Goal: Task Accomplishment & Management: Manage account settings

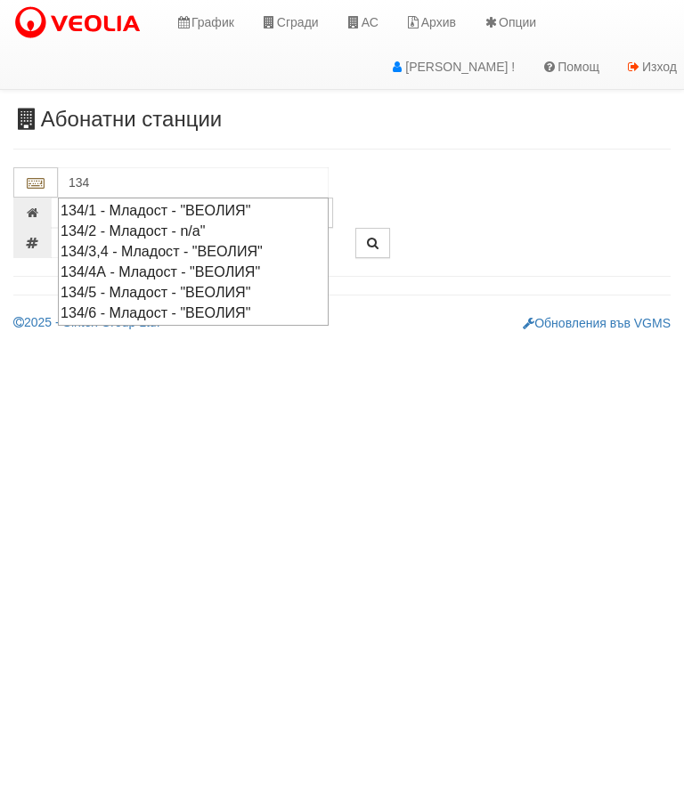
click at [230, 304] on div "134/6 - Младост - "ВЕОЛИЯ"" at bounding box center [193, 313] width 265 height 20
type input "134/6 - Младост - "ВЕОЛИЯ""
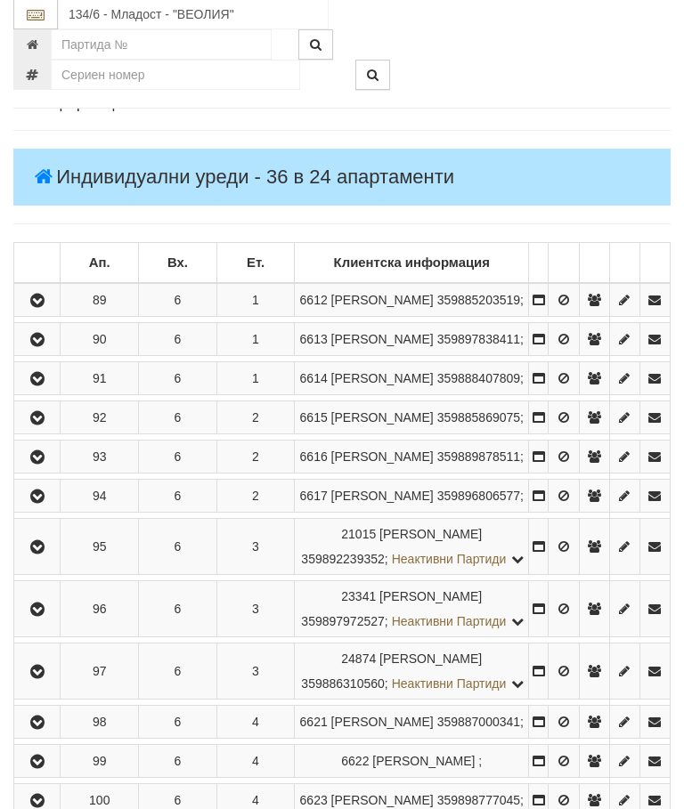
scroll to position [223, 0]
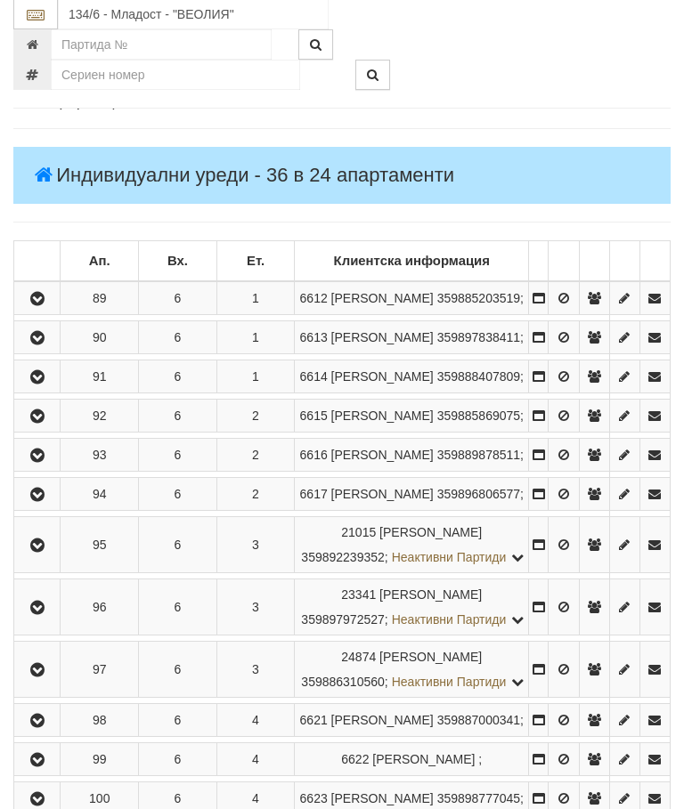
click at [48, 306] on icon "button" at bounding box center [37, 300] width 21 height 12
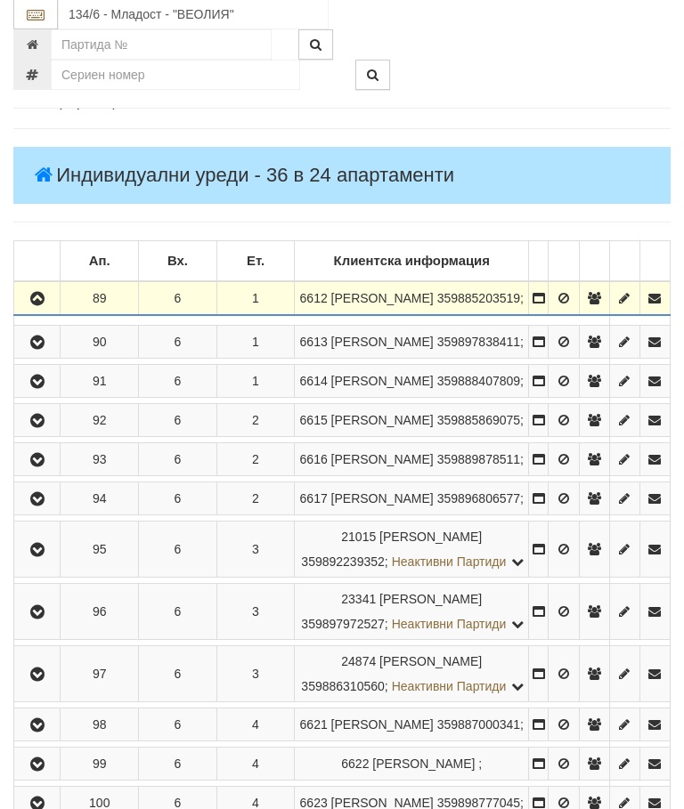
scroll to position [224, 0]
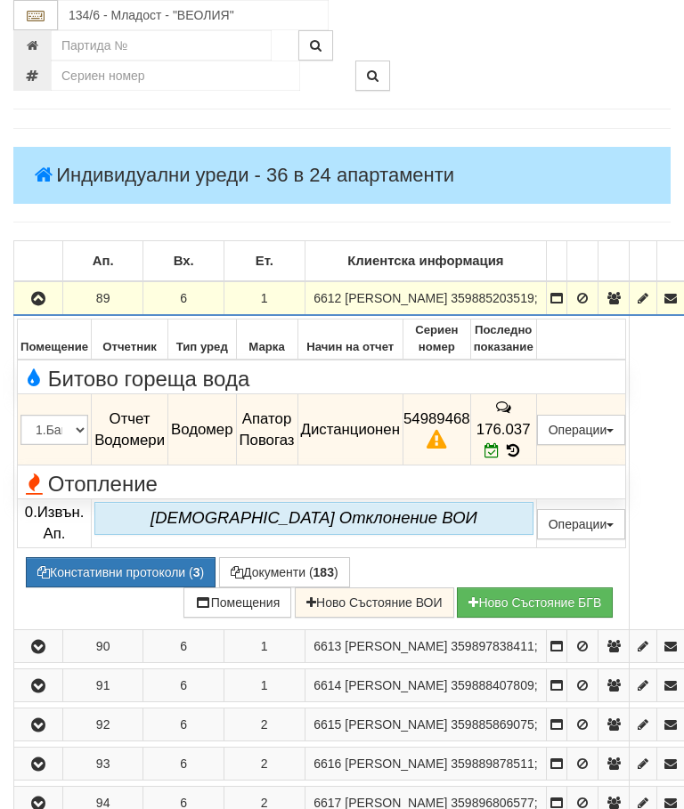
click at [34, 305] on icon "button" at bounding box center [38, 299] width 21 height 12
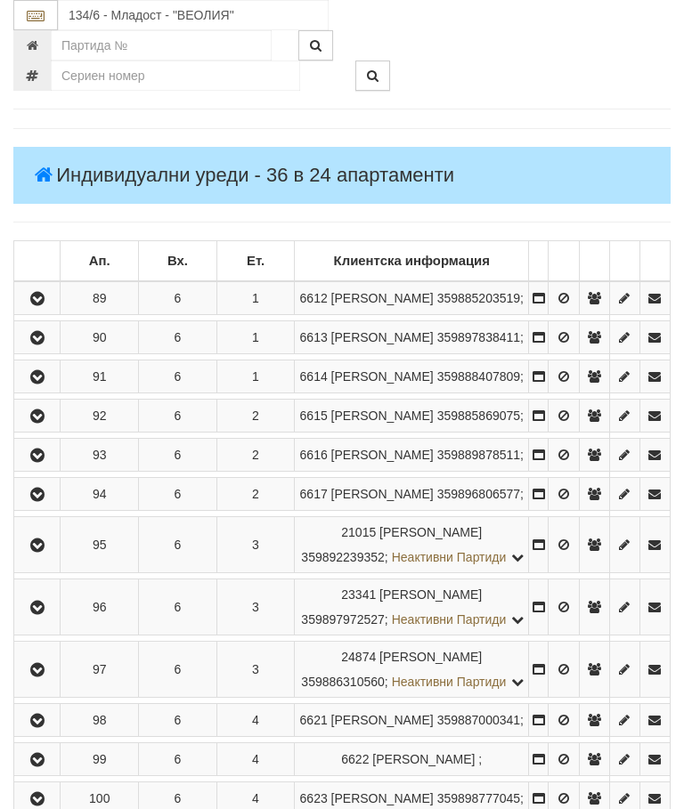
click at [40, 351] on button "button" at bounding box center [37, 337] width 40 height 27
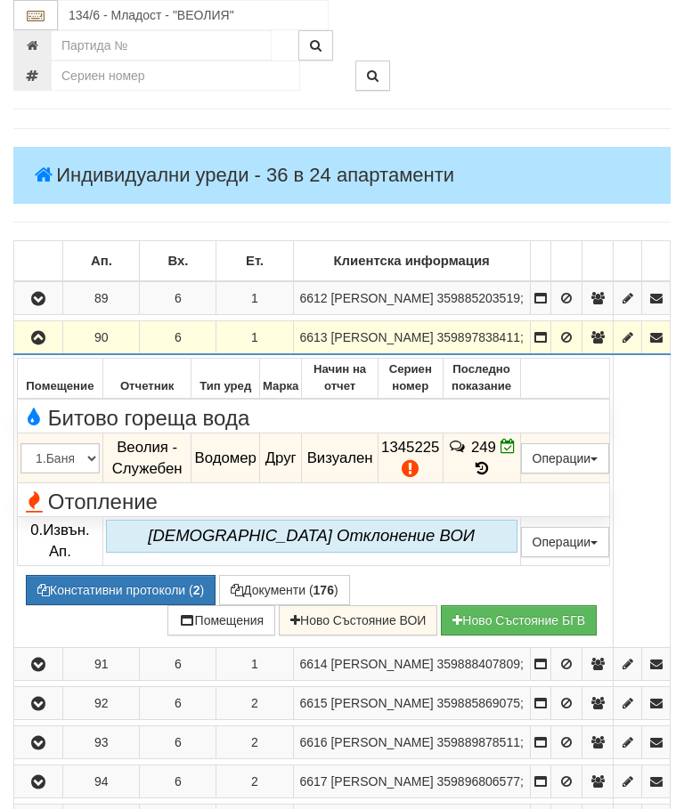
click at [30, 344] on icon "button" at bounding box center [38, 338] width 21 height 12
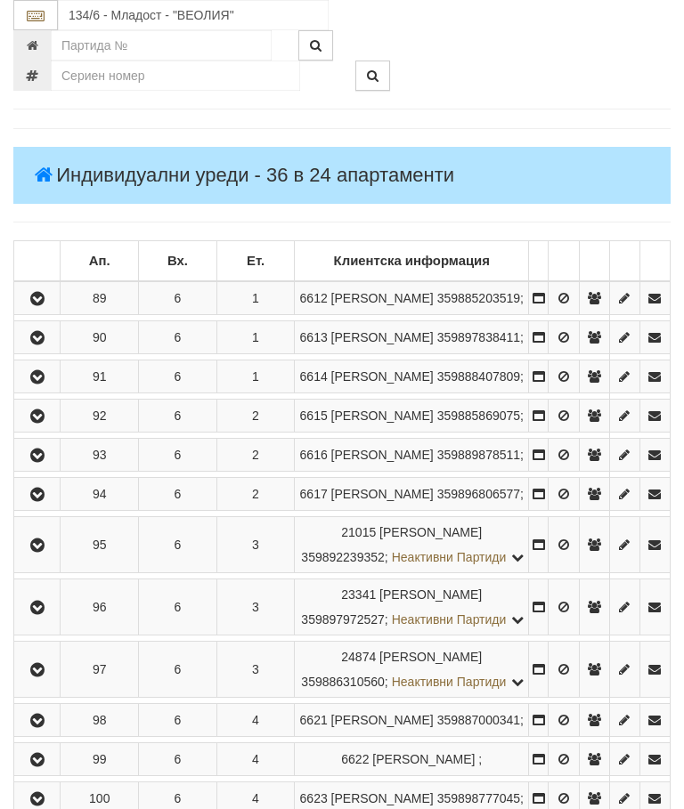
click at [40, 384] on icon "button" at bounding box center [37, 377] width 21 height 12
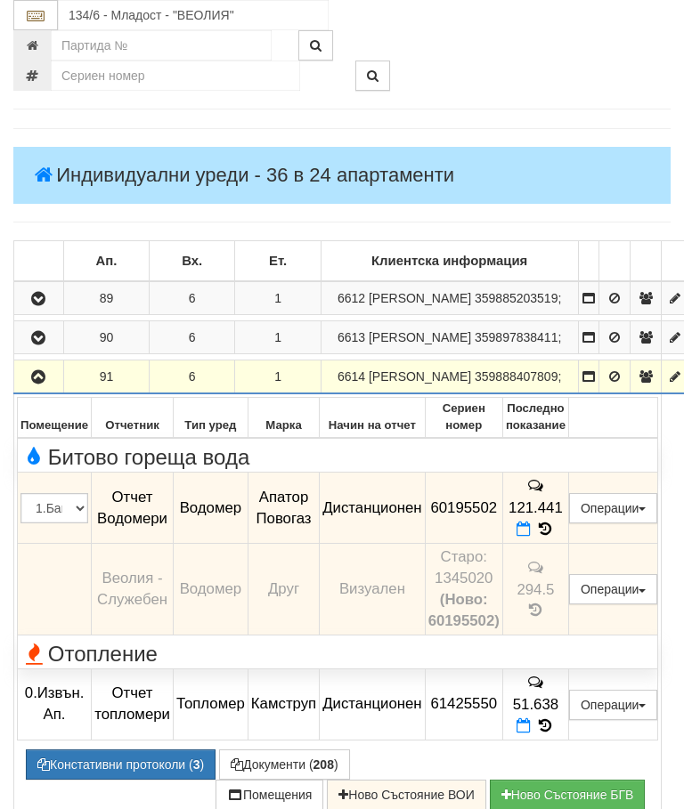
click at [555, 537] on icon at bounding box center [545, 529] width 20 height 15
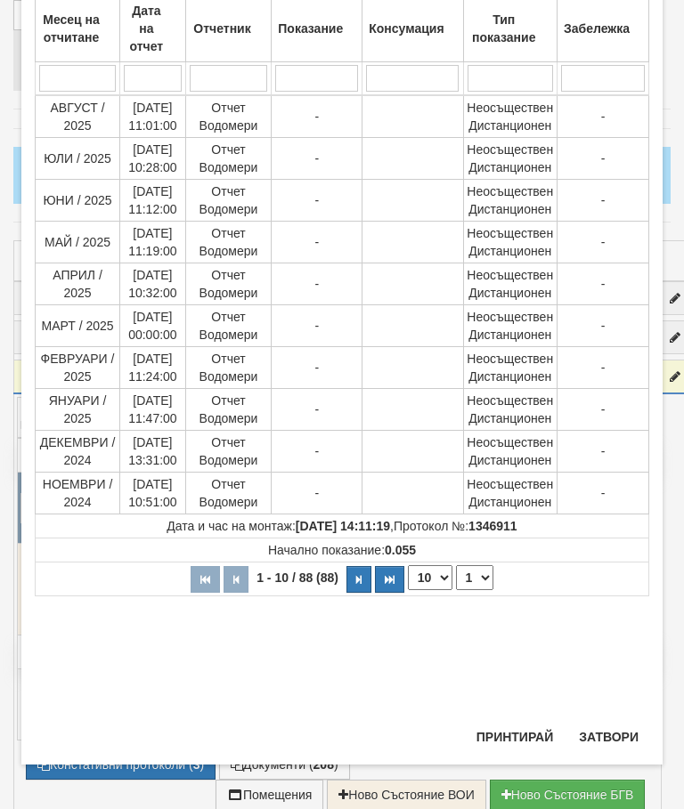
scroll to position [498, 0]
click at [477, 579] on select "1 2 3 4 5 6 7 8 9" at bounding box center [474, 577] width 37 height 25
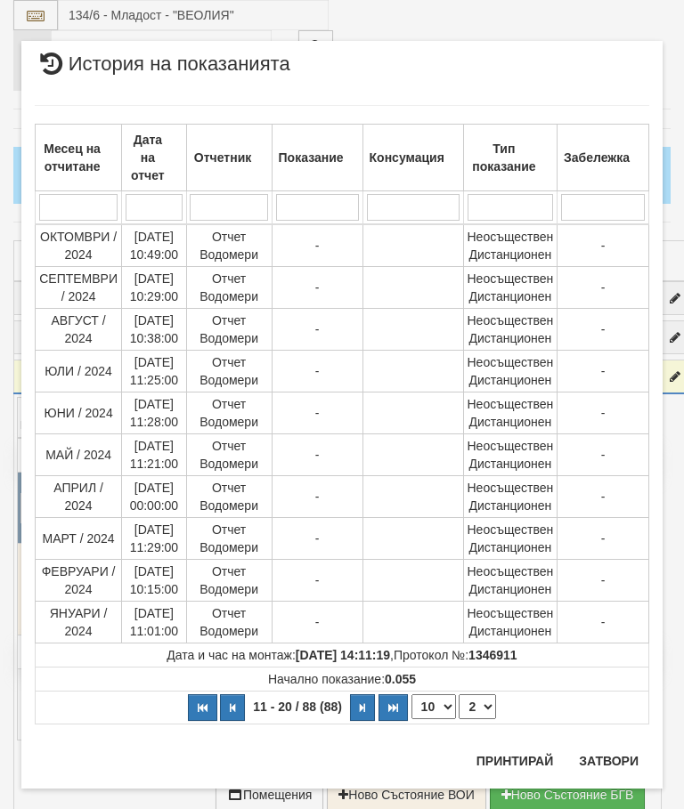
scroll to position [0, 0]
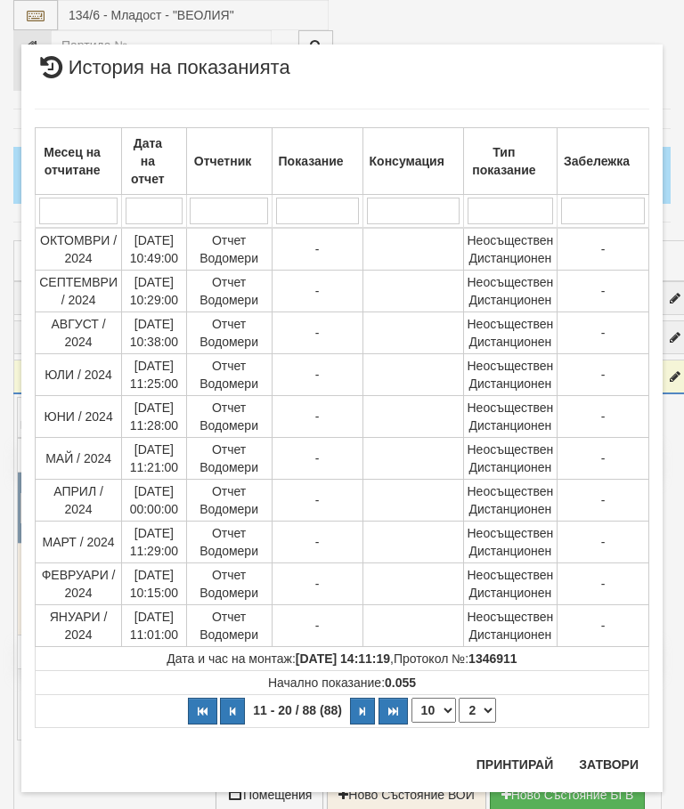
click at [486, 700] on select "1 2 3 4 5 6 7 8 9" at bounding box center [476, 710] width 37 height 25
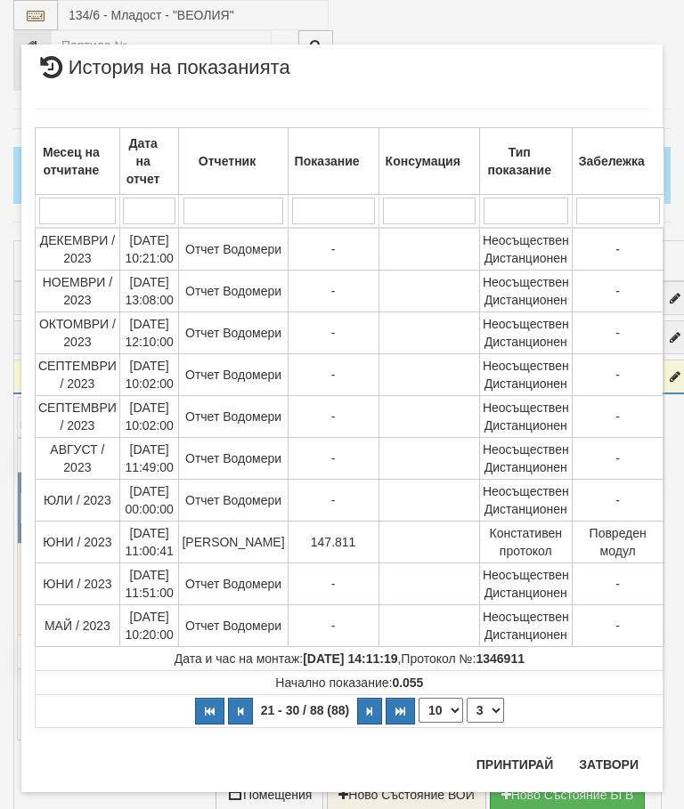
click at [484, 708] on select "1 2 3 4 5 6 7 8 9" at bounding box center [484, 710] width 37 height 25
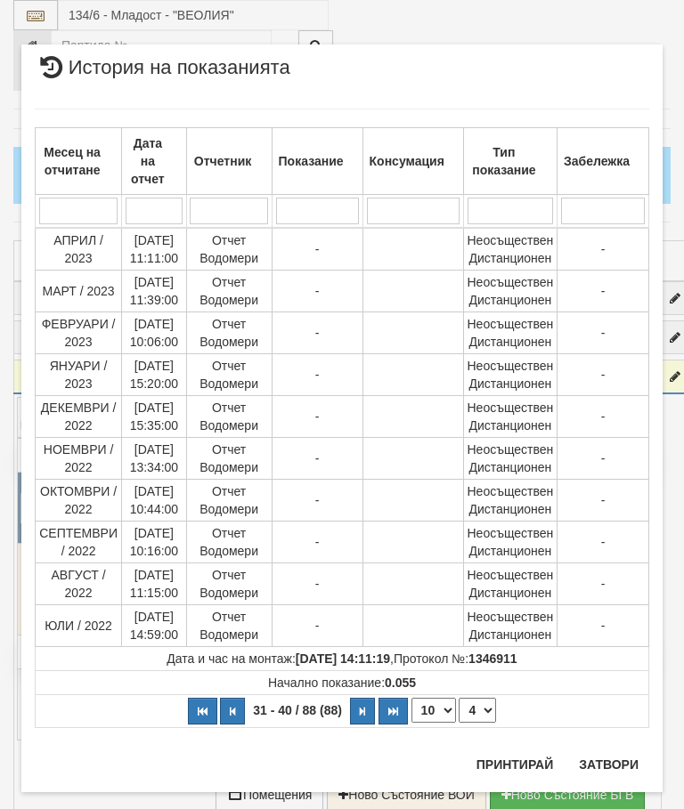
click at [488, 717] on select "1 2 3 4 5 6 7 8 9" at bounding box center [476, 710] width 37 height 25
select select "5"
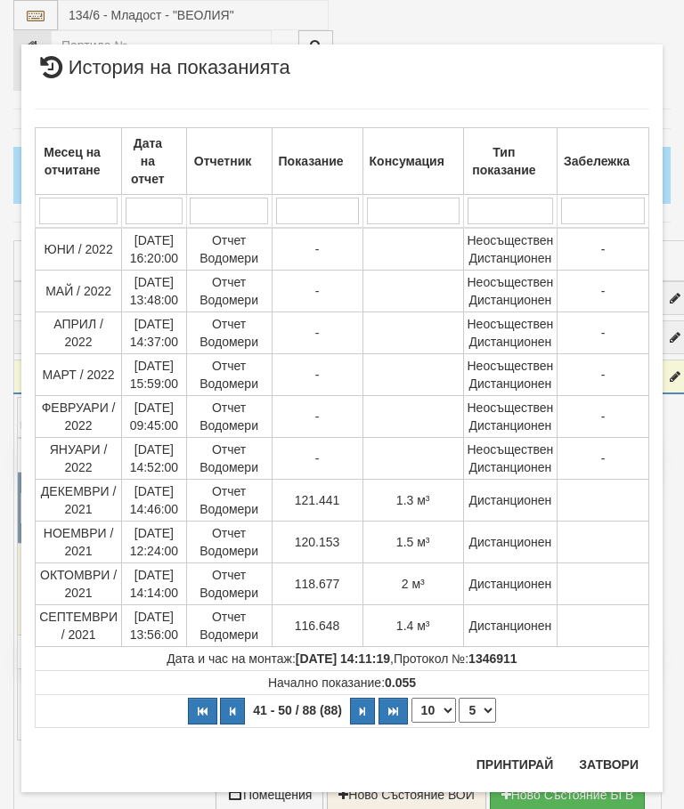
click at [615, 754] on button "Затвори" at bounding box center [608, 764] width 81 height 28
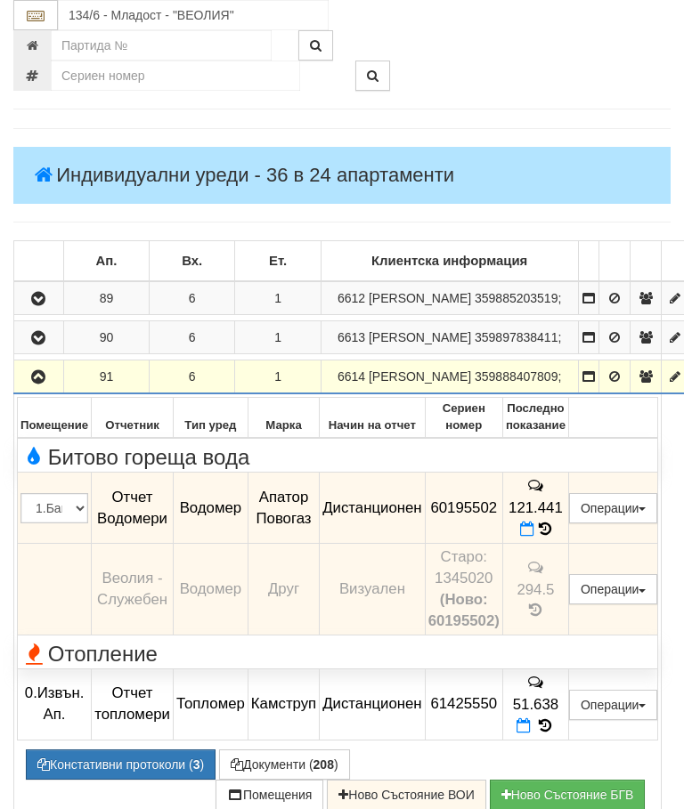
click at [27, 390] on button "button" at bounding box center [39, 376] width 44 height 27
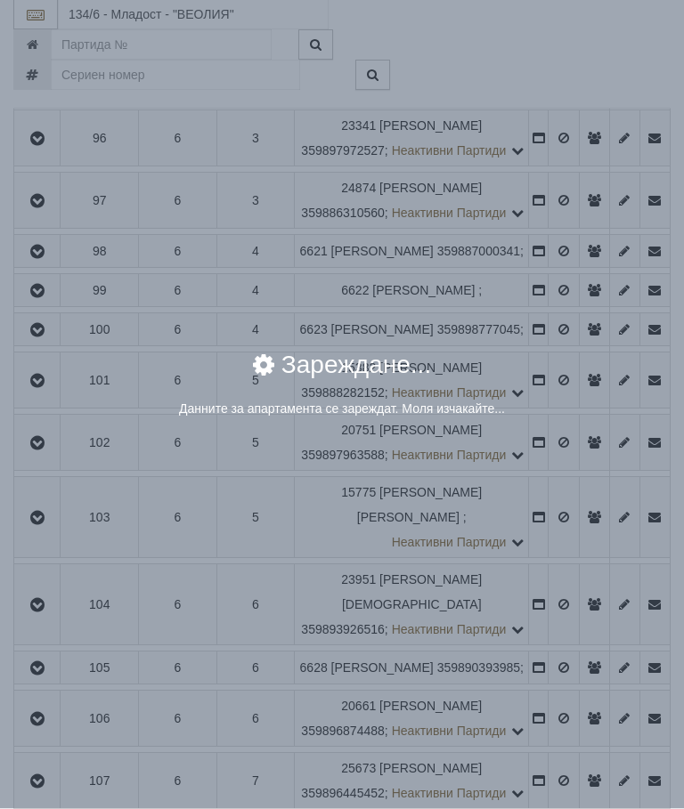
scroll to position [693, 0]
click at [566, 542] on div "× Зареждане... Данните за апартамента се зареждат. Моля изчакайте..." at bounding box center [342, 404] width 684 height 809
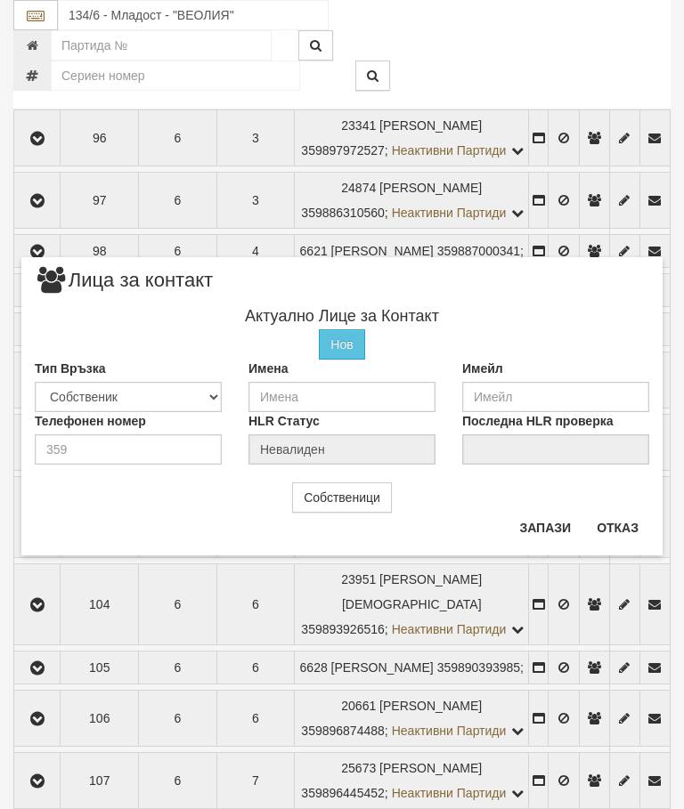
click at [608, 526] on button "Отказ" at bounding box center [617, 528] width 63 height 28
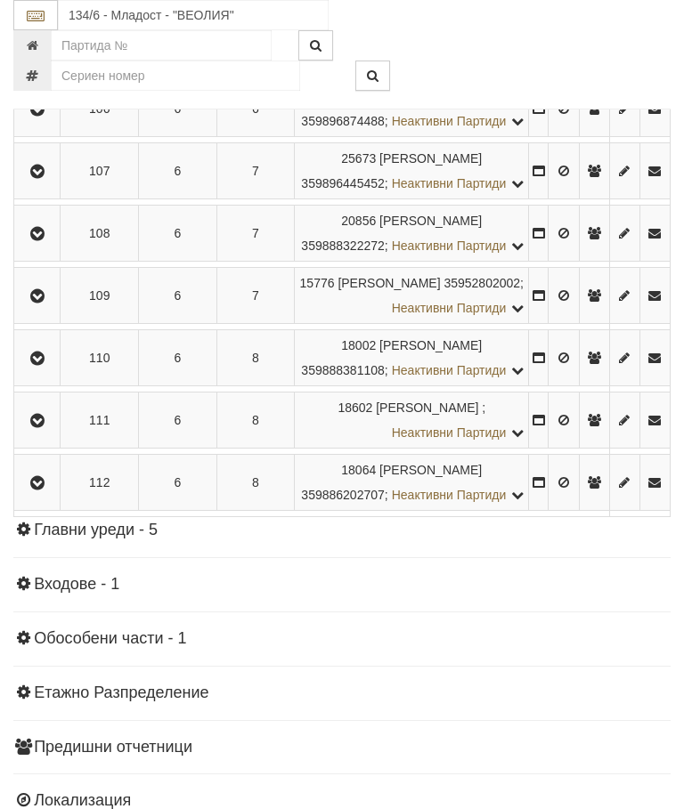
scroll to position [1350, 0]
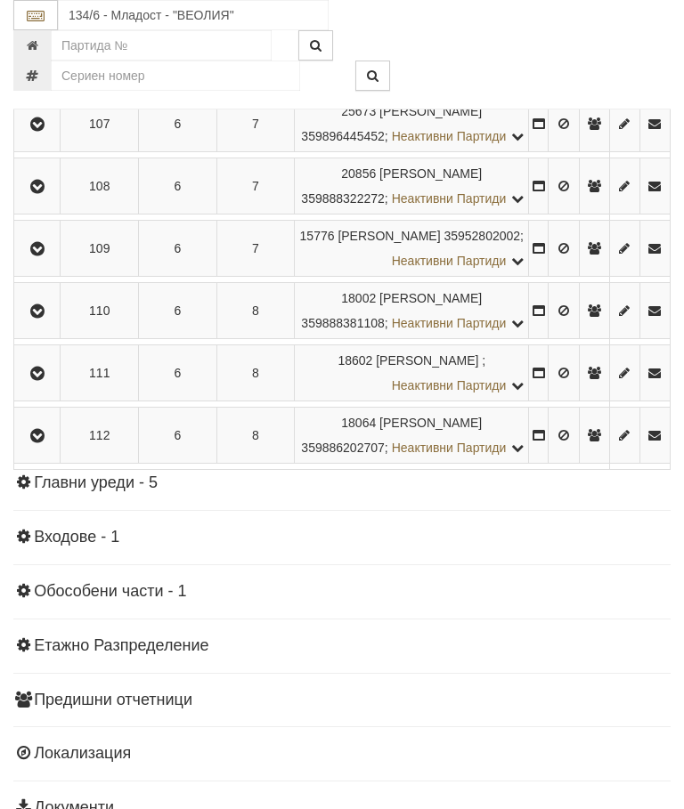
click at [40, 69] on icon "button" at bounding box center [37, 62] width 21 height 12
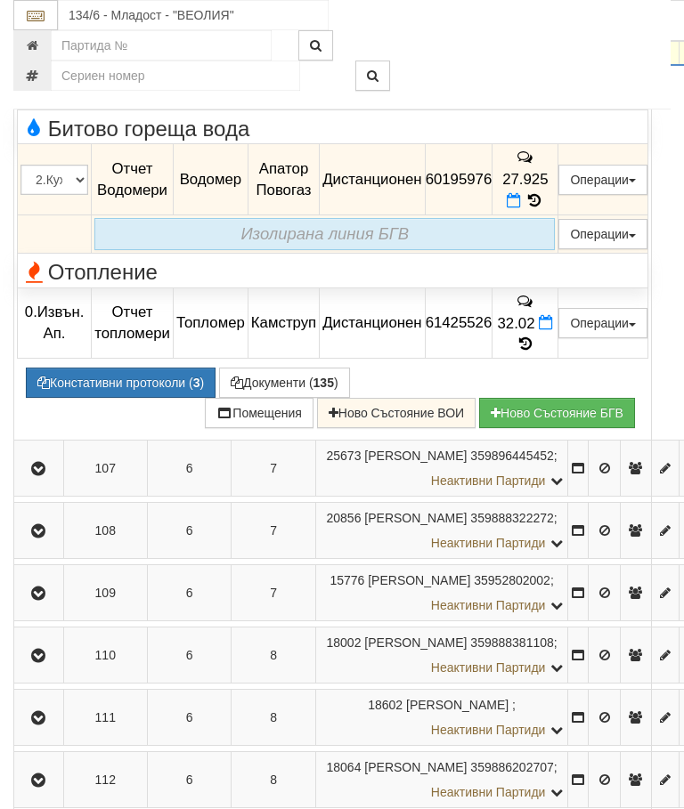
click at [544, 208] on icon at bounding box center [534, 200] width 20 height 15
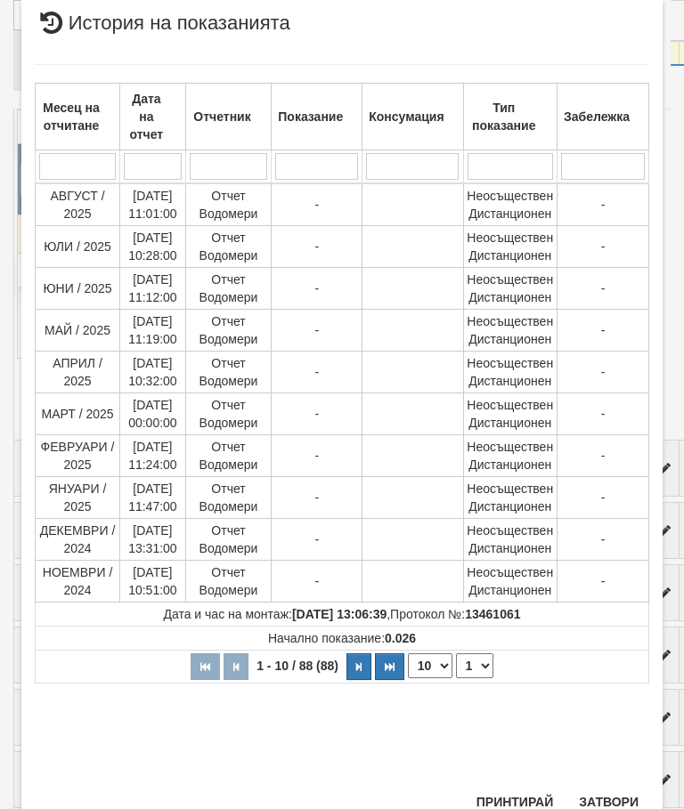
scroll to position [774, 0]
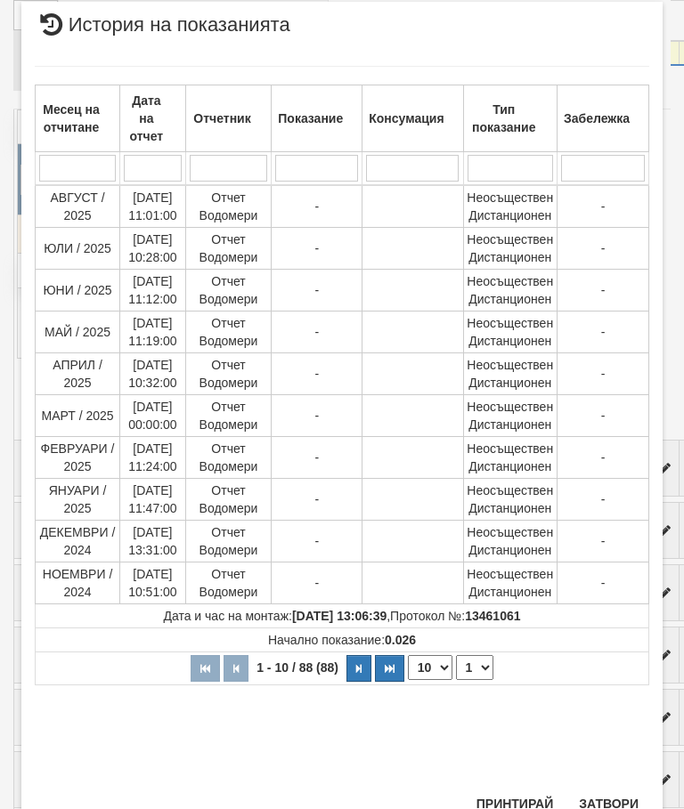
click at [481, 672] on select "1 2 3 4 5 6 7 8 9" at bounding box center [474, 667] width 37 height 25
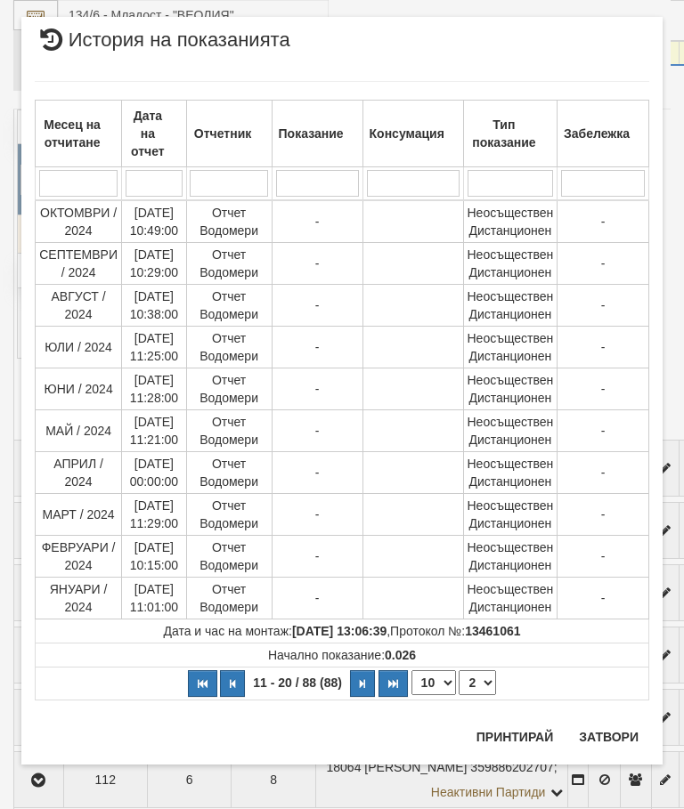
scroll to position [0, 0]
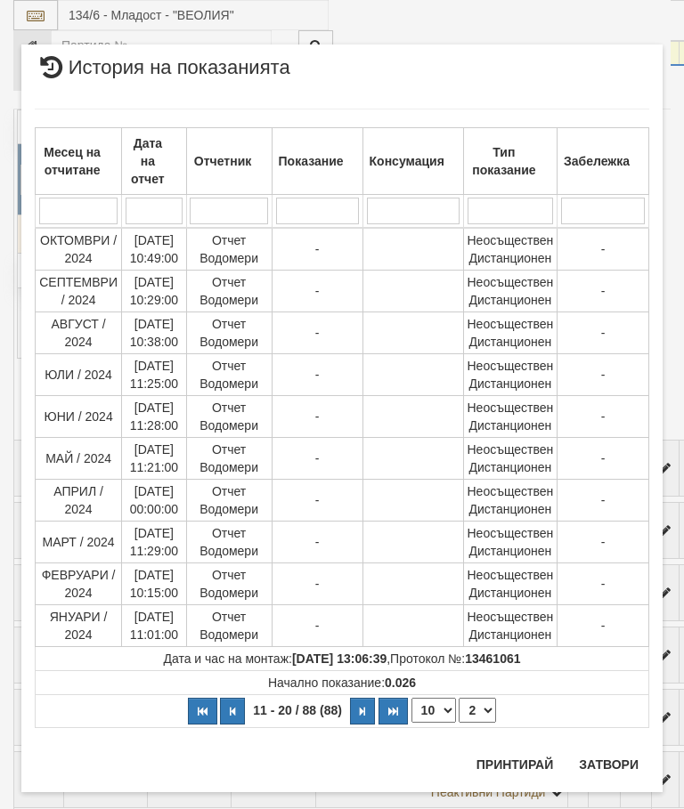
click at [492, 715] on select "1 2 3 4 5 6 7 8 9" at bounding box center [476, 710] width 37 height 25
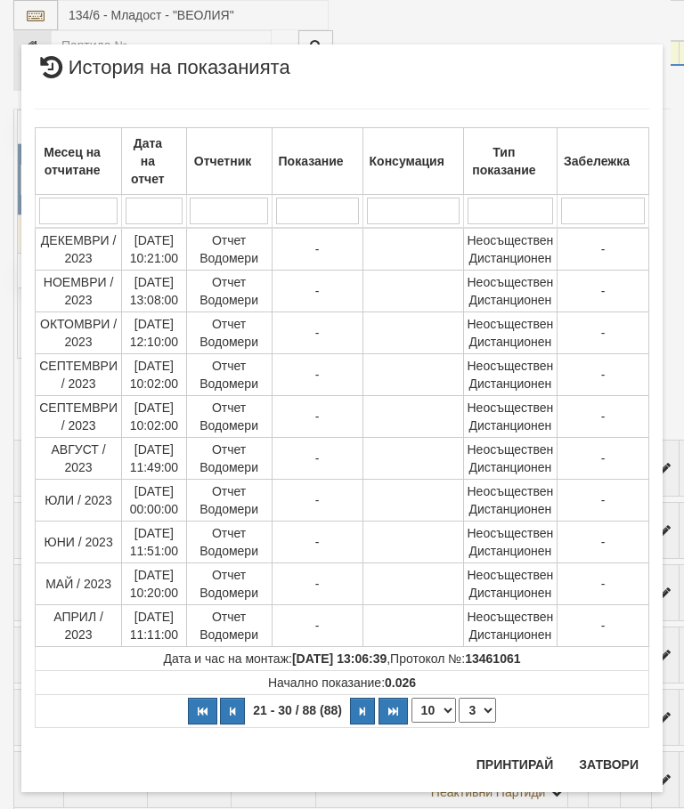
click at [490, 711] on select "1 2 3 4 5 6 7 8 9" at bounding box center [476, 710] width 37 height 25
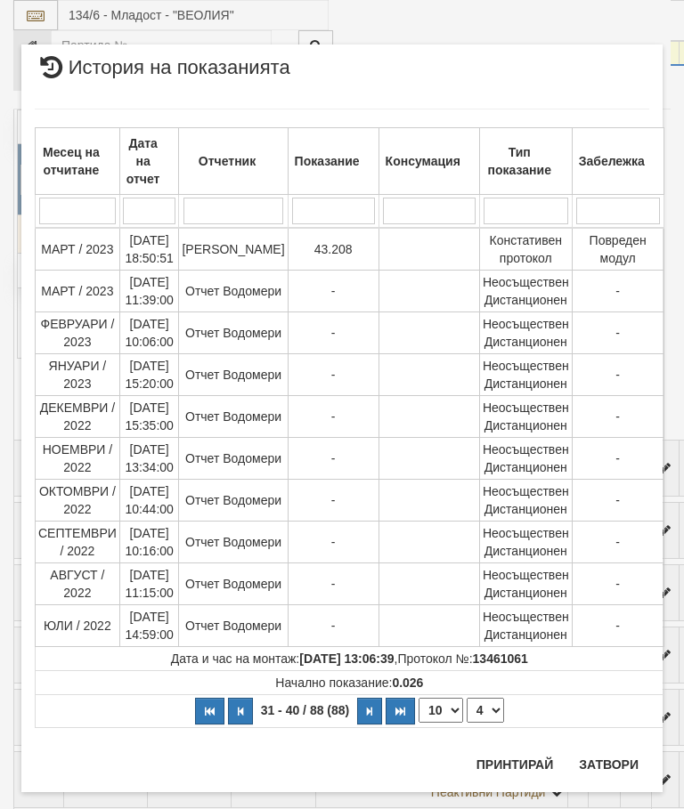
click at [483, 707] on select "1 2 3 4 5 6 7 8 9" at bounding box center [484, 710] width 37 height 25
select select "5"
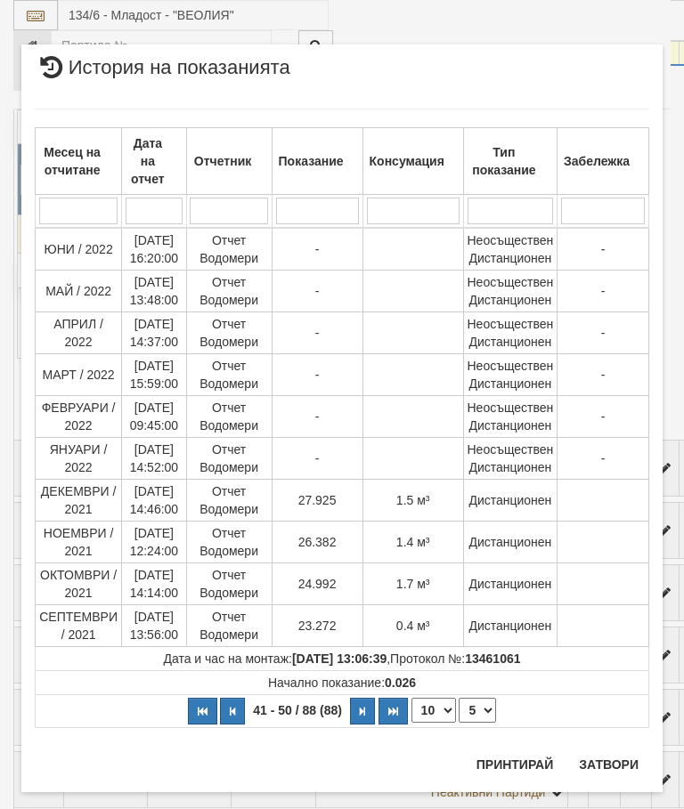
click at [586, 771] on button "Затвори" at bounding box center [608, 764] width 81 height 28
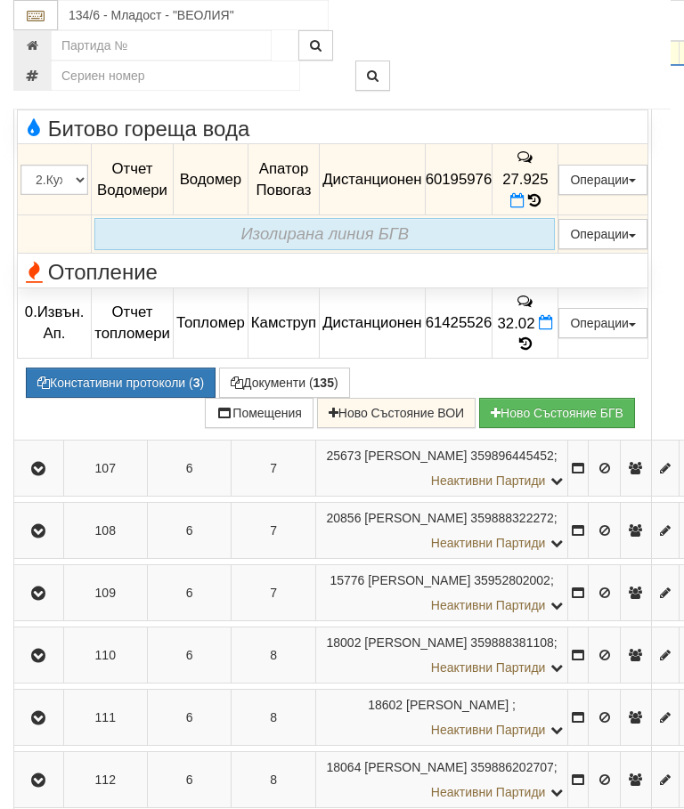
click at [43, 44] on icon "button" at bounding box center [38, 37] width 21 height 12
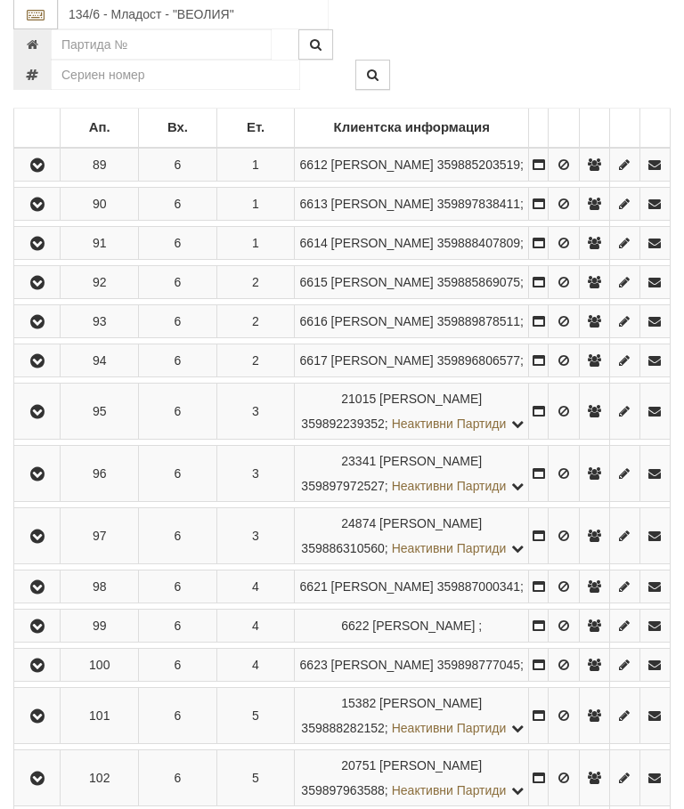
scroll to position [2088, 0]
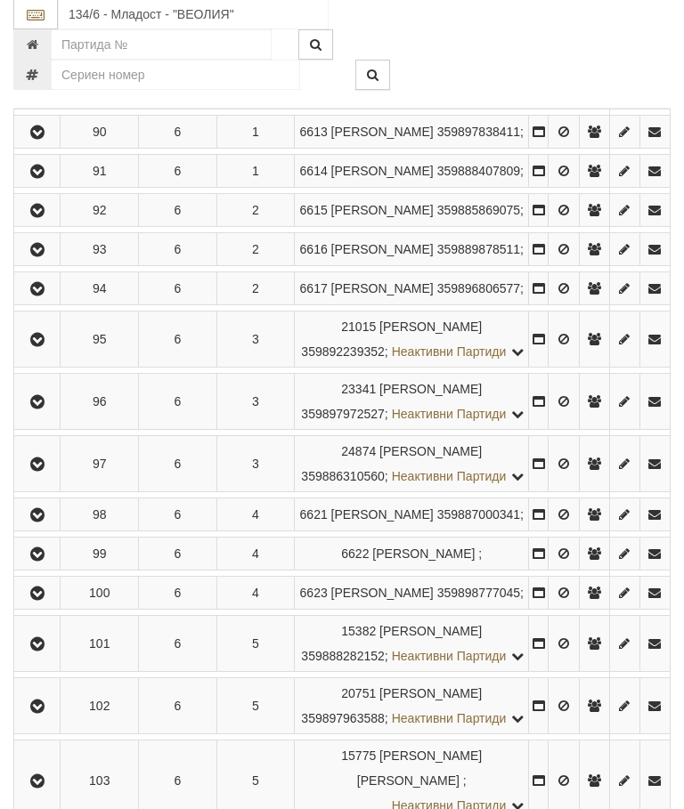
click at [40, 179] on icon "button" at bounding box center [37, 172] width 21 height 12
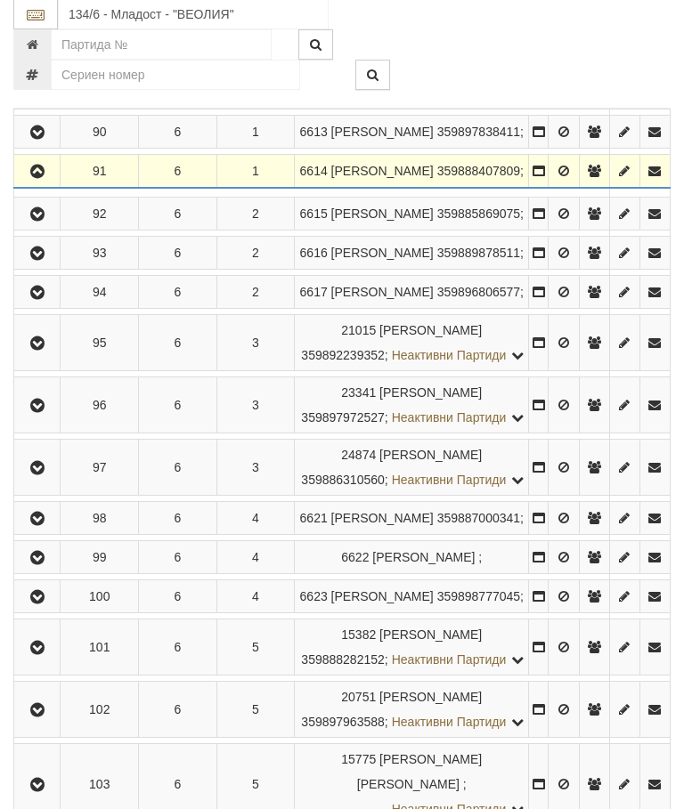
scroll to position [2089, 0]
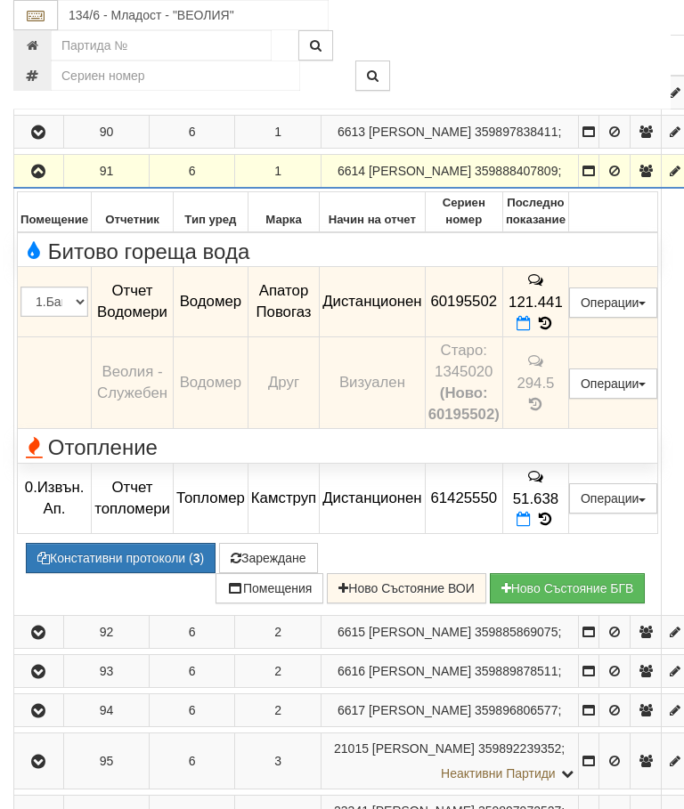
click at [288, 573] on button "Зареждане" at bounding box center [268, 558] width 99 height 30
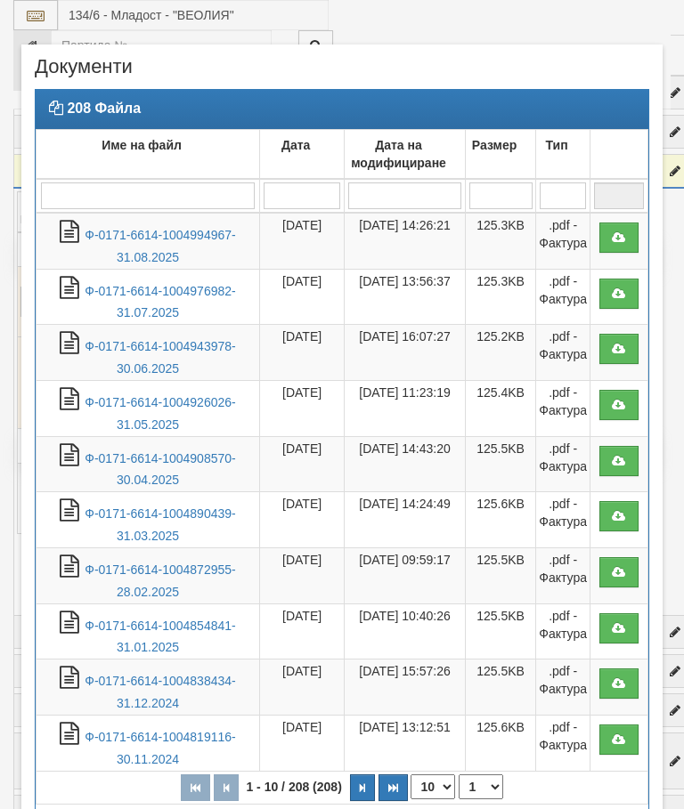
select select "10"
select select "1"
click at [191, 231] on link "Ф-0171-6614-1004994967-31.08.2025" at bounding box center [160, 246] width 150 height 36
click at [203, 293] on link "Ф-0171-6614-1004976982-31.07.2025" at bounding box center [160, 302] width 150 height 36
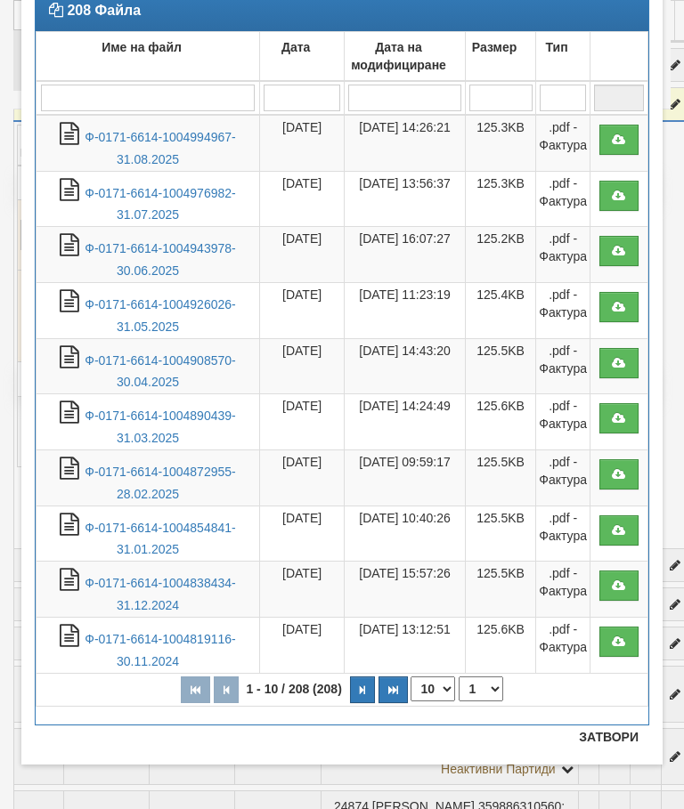
scroll to position [98, 0]
click at [605, 734] on button "Затвори" at bounding box center [608, 737] width 81 height 28
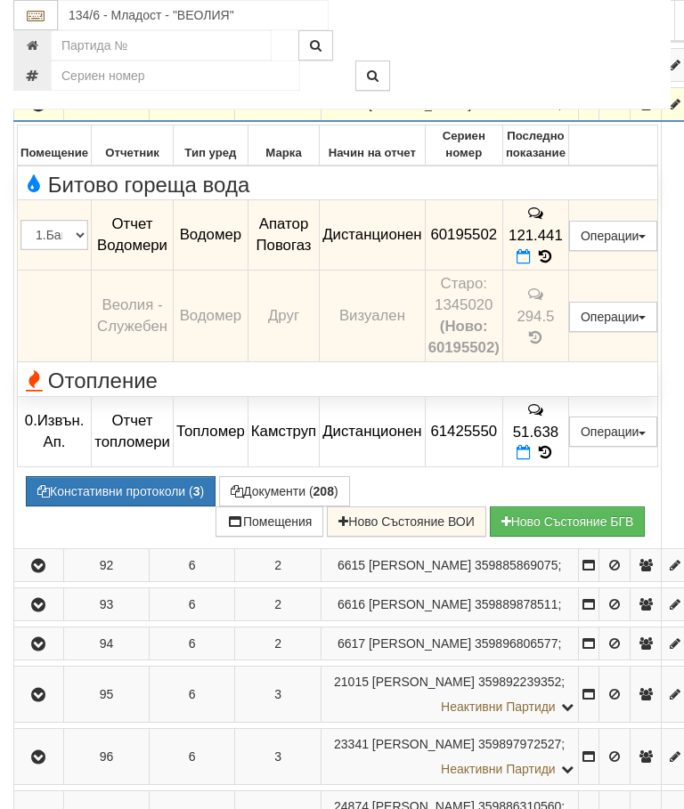
click at [45, 111] on icon "button" at bounding box center [38, 105] width 21 height 12
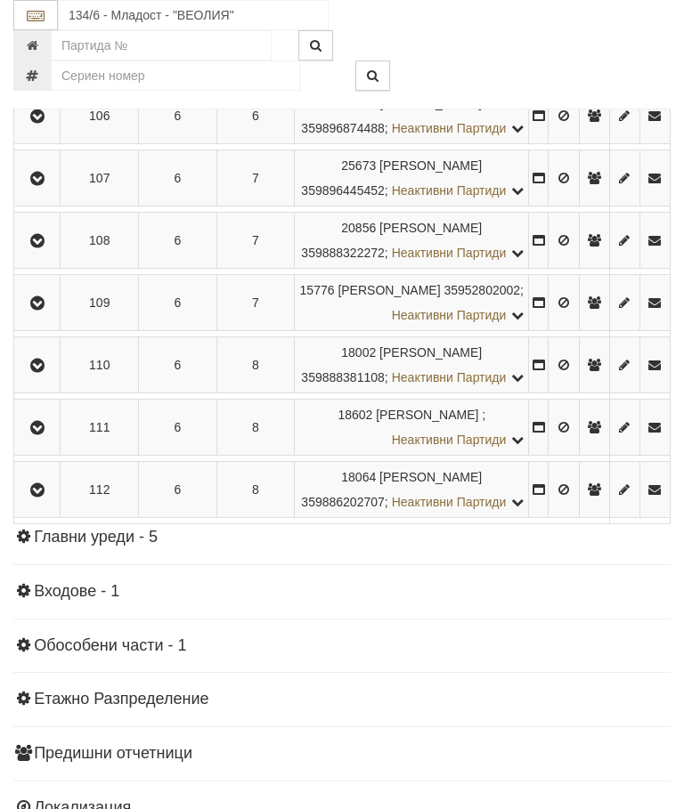
scroll to position [2984, 0]
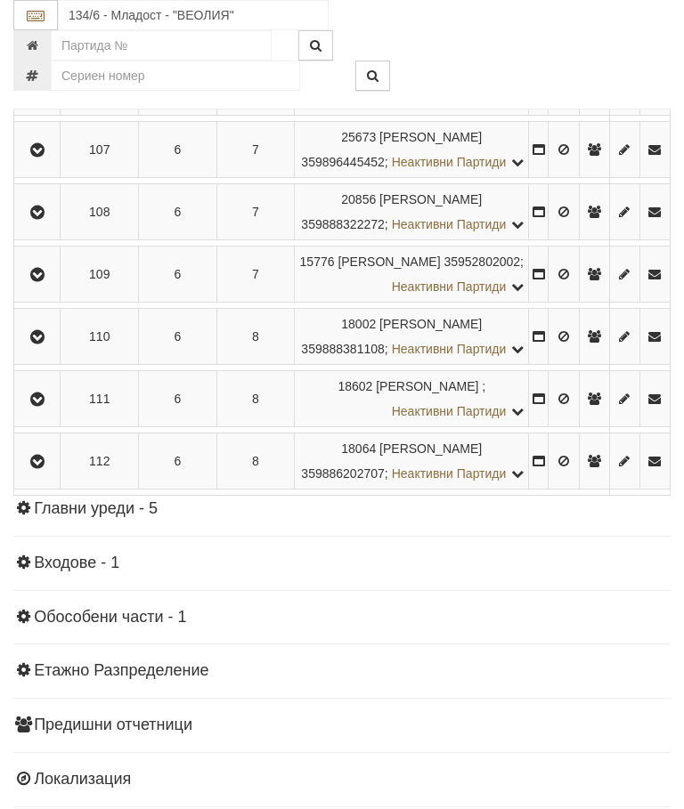
click at [48, 94] on icon "button" at bounding box center [37, 88] width 21 height 12
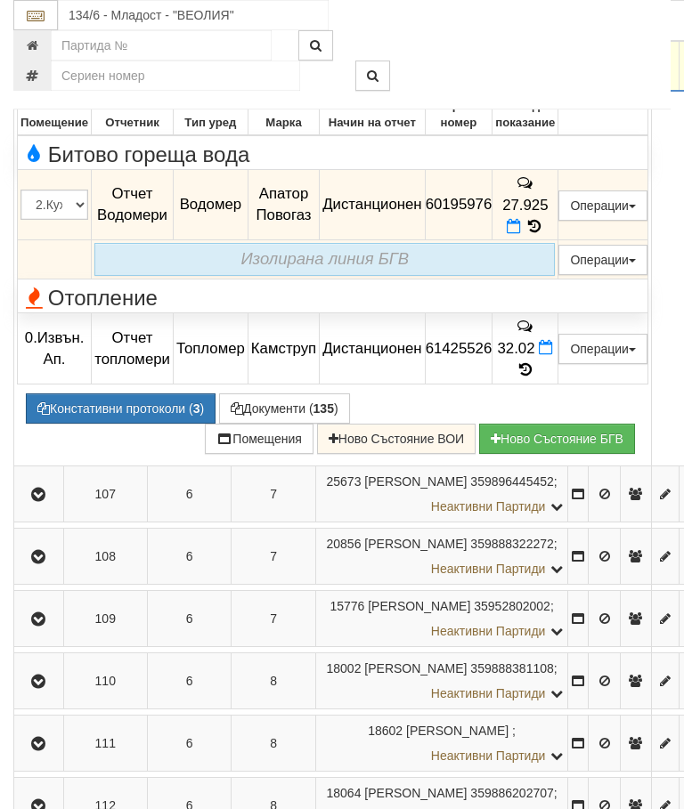
click at [275, 424] on button "Документи ( 135 )" at bounding box center [284, 408] width 131 height 30
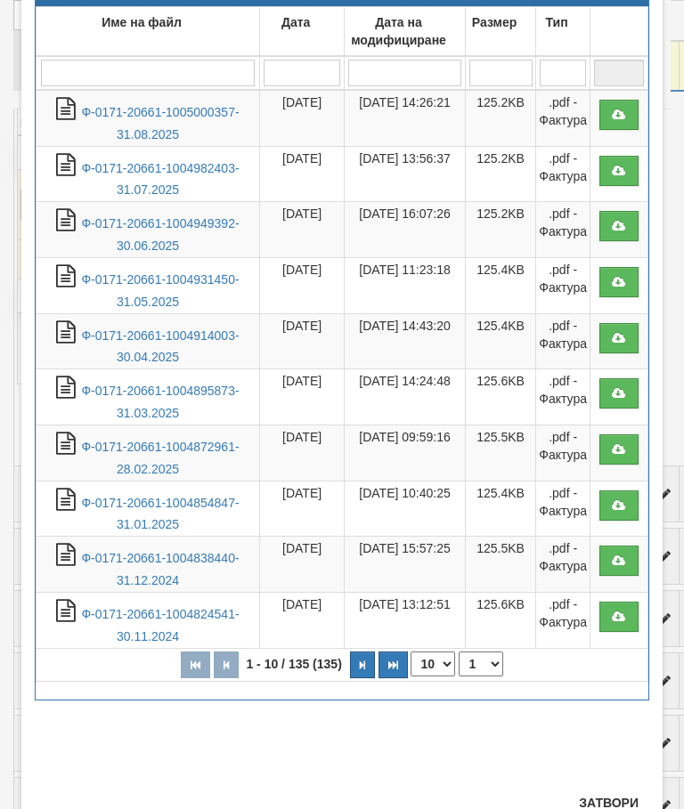
scroll to position [122, 0]
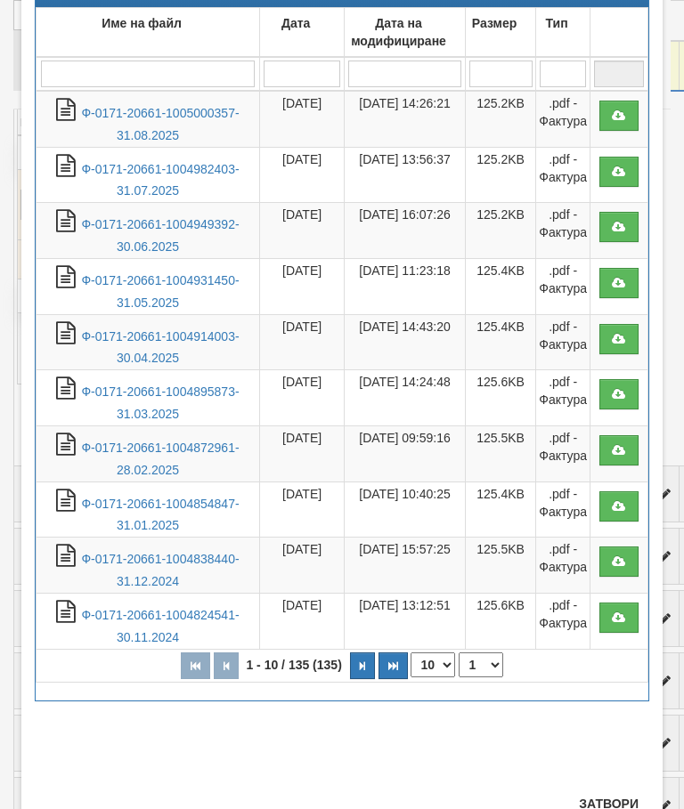
click at [618, 808] on button "Затвори" at bounding box center [608, 803] width 81 height 28
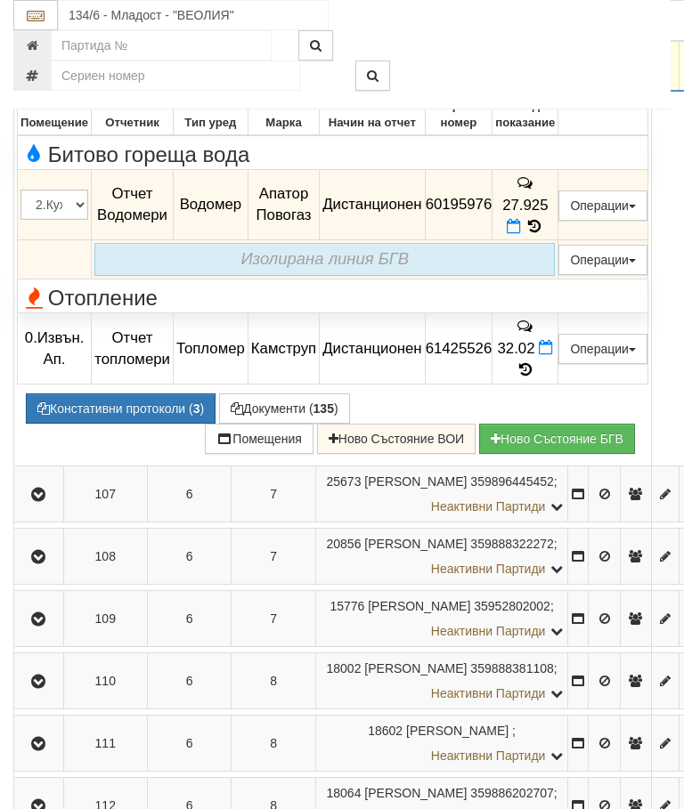
click at [0, 0] on button "Редакция / Протокол" at bounding box center [0, 0] width 0 height 0
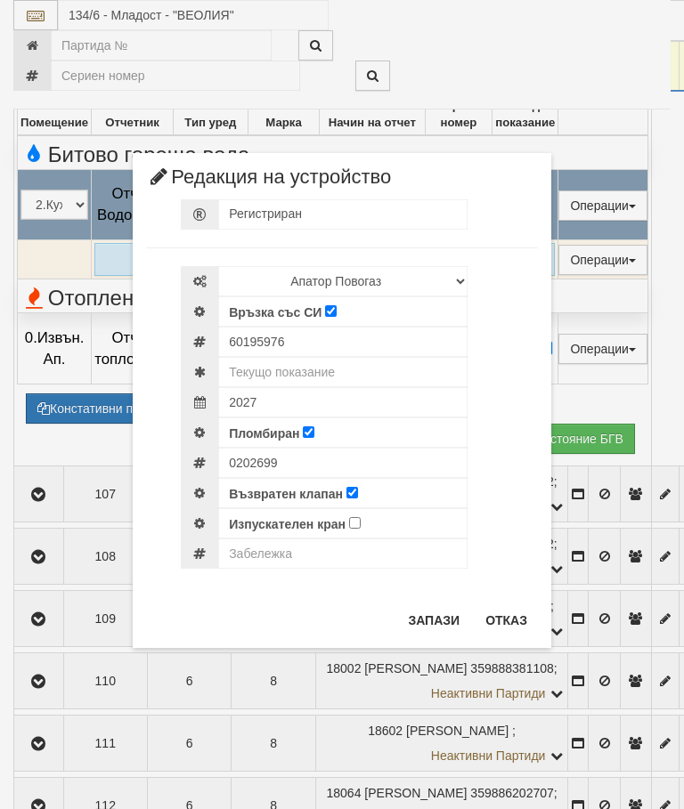
click at [522, 615] on button "Отказ" at bounding box center [505, 620] width 63 height 28
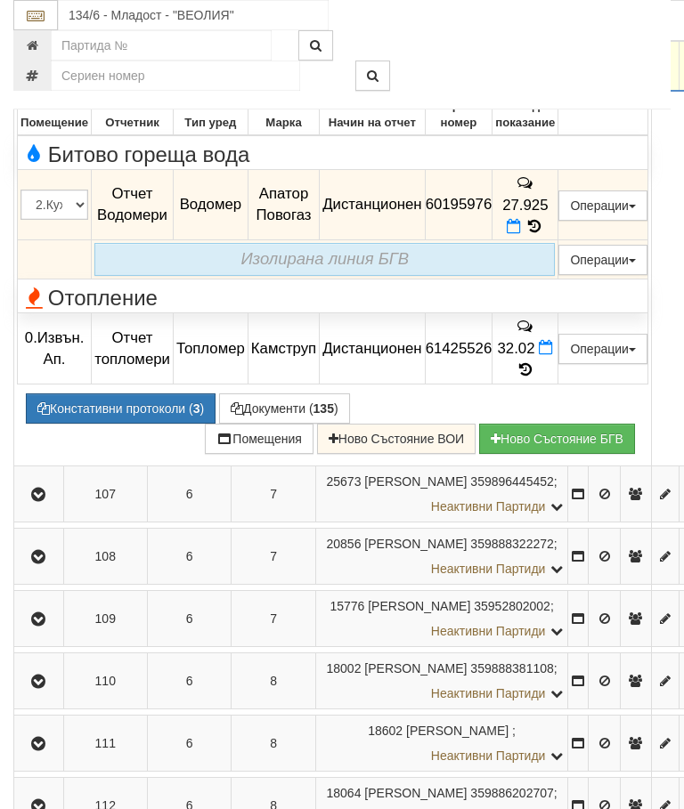
click at [36, 69] on icon "button" at bounding box center [38, 63] width 21 height 12
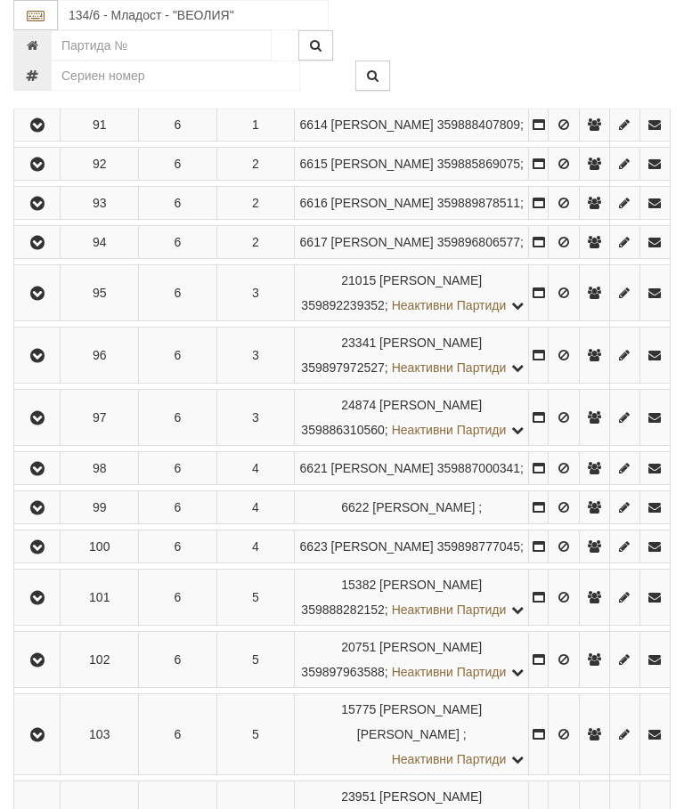
scroll to position [2134, 0]
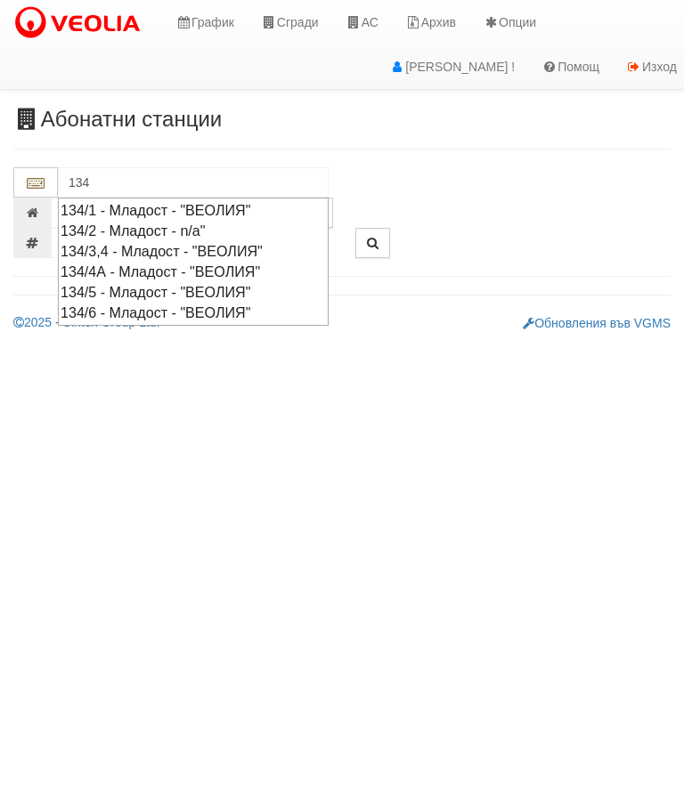
click at [174, 285] on div "134/5 - Младост - "ВЕОЛИЯ"" at bounding box center [193, 292] width 265 height 20
type input "134/5 - Младост - "ВЕОЛИЯ""
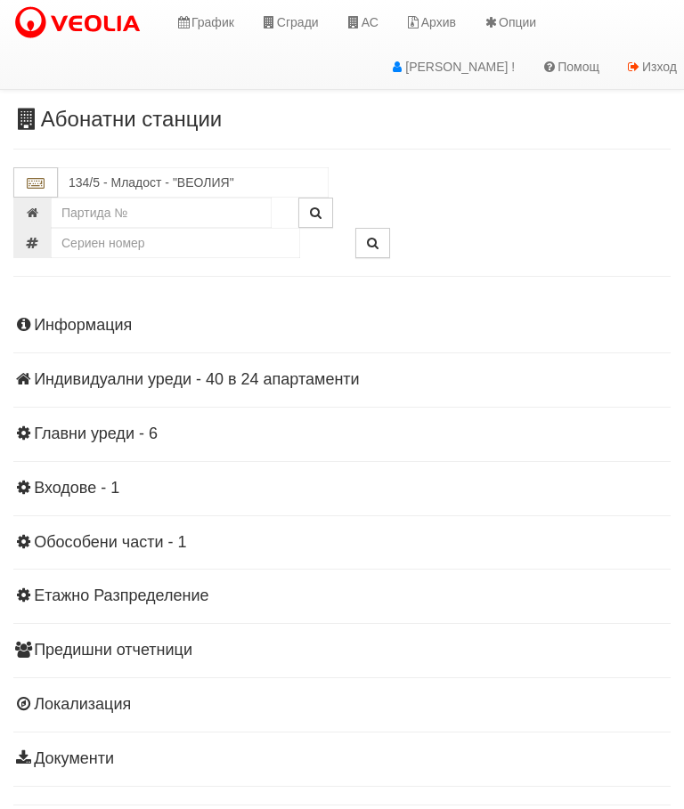
click at [122, 336] on div "Информация Параметри Брой Апартаменти: 24 Ползватели 07/2025 38 % 0 % 49" at bounding box center [341, 540] width 657 height 491
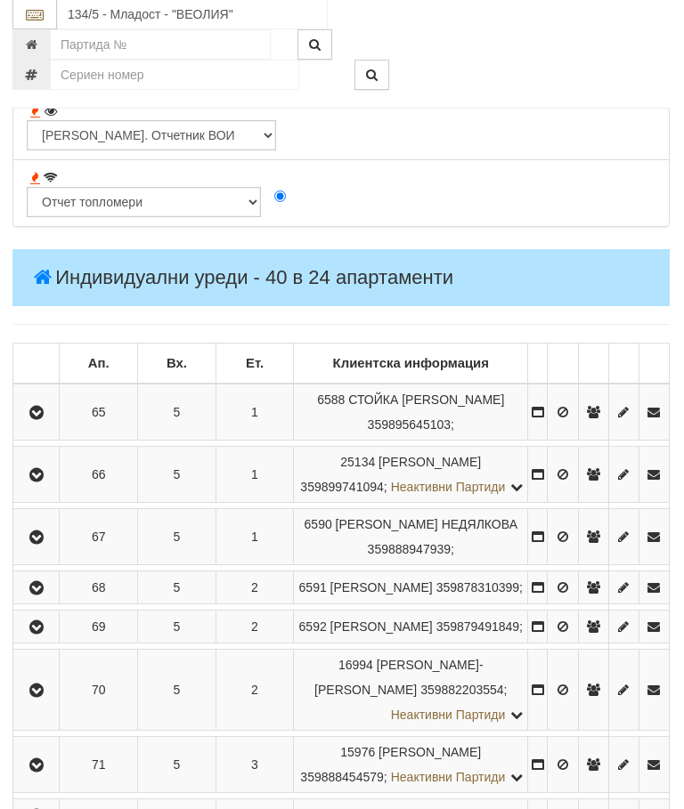
scroll to position [1958, 1]
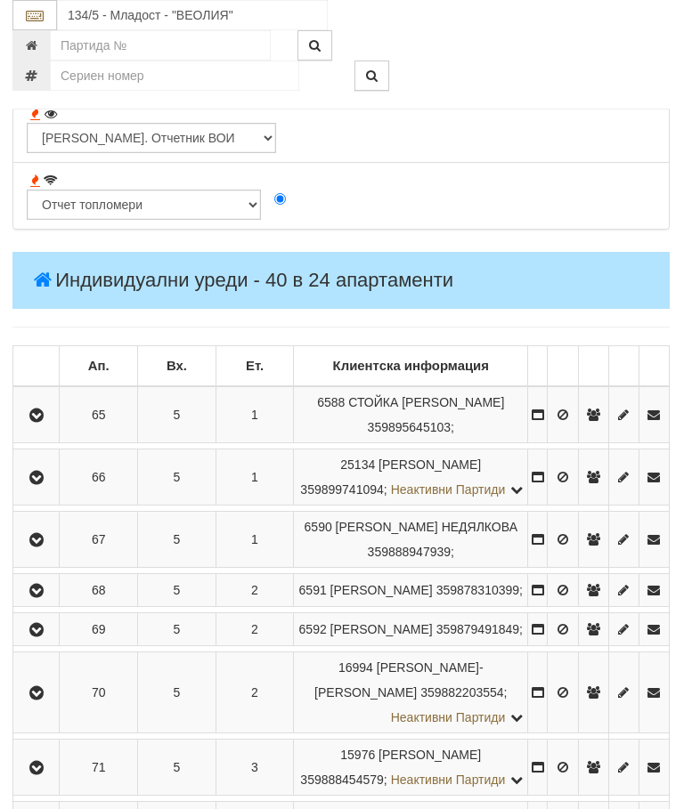
click at [37, 483] on icon "button" at bounding box center [36, 478] width 21 height 12
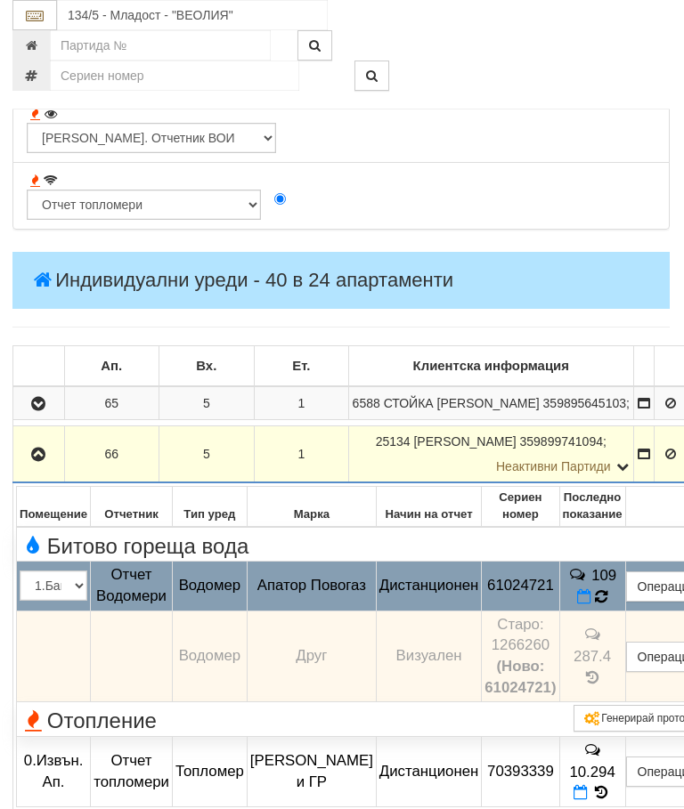
click at [607, 604] on icon at bounding box center [601, 596] width 12 height 15
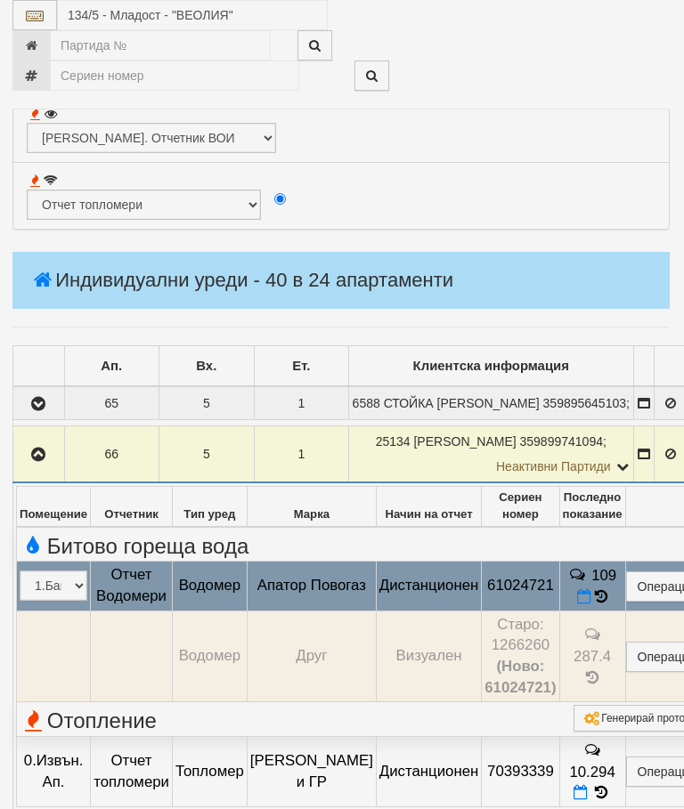
select select "10"
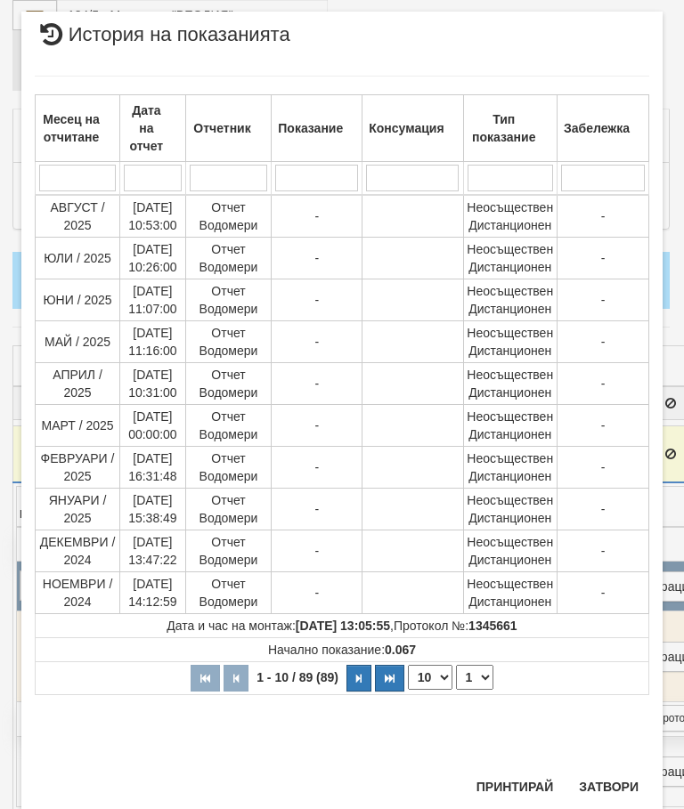
scroll to position [1146, 0]
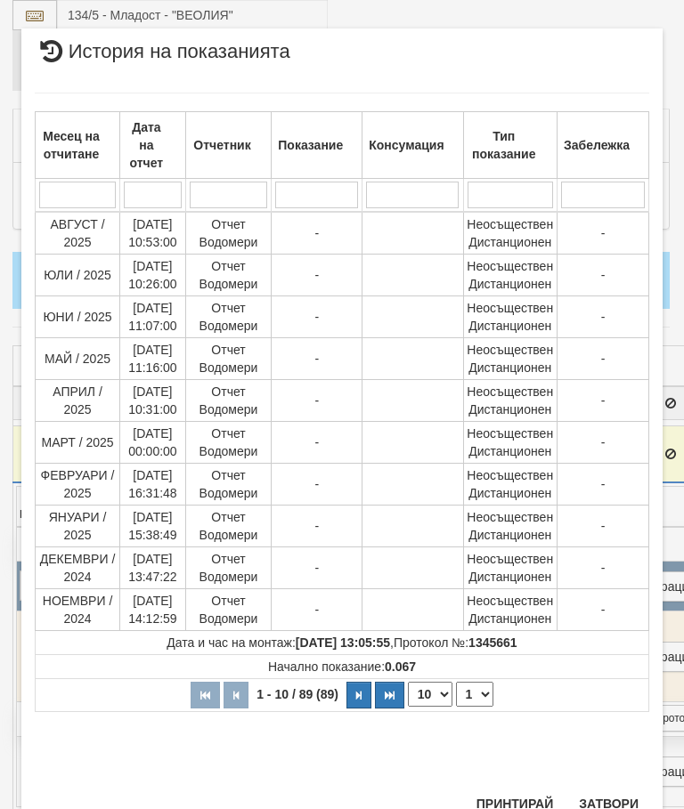
click at [485, 697] on select "1 2 3 4 5 6 7 8 9" at bounding box center [474, 694] width 37 height 25
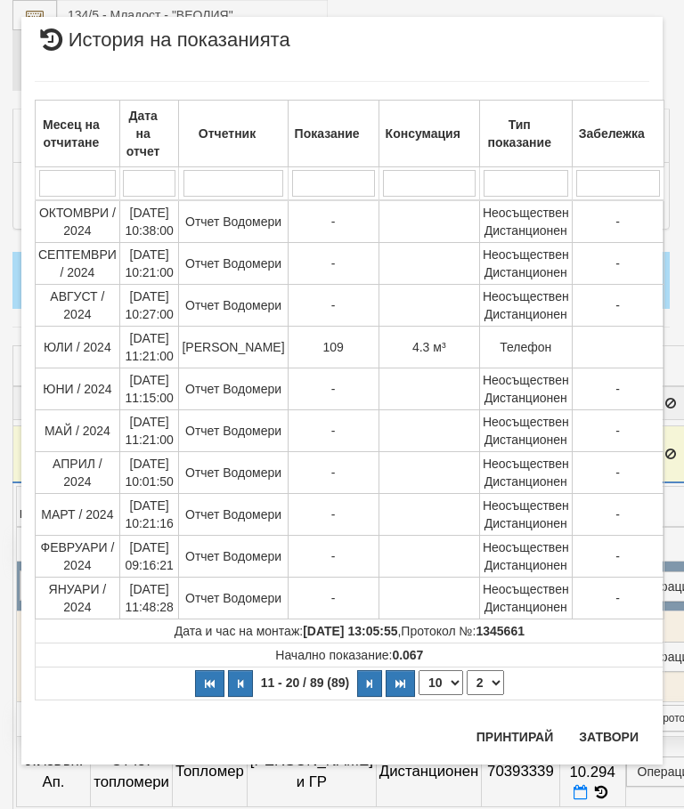
scroll to position [0, 0]
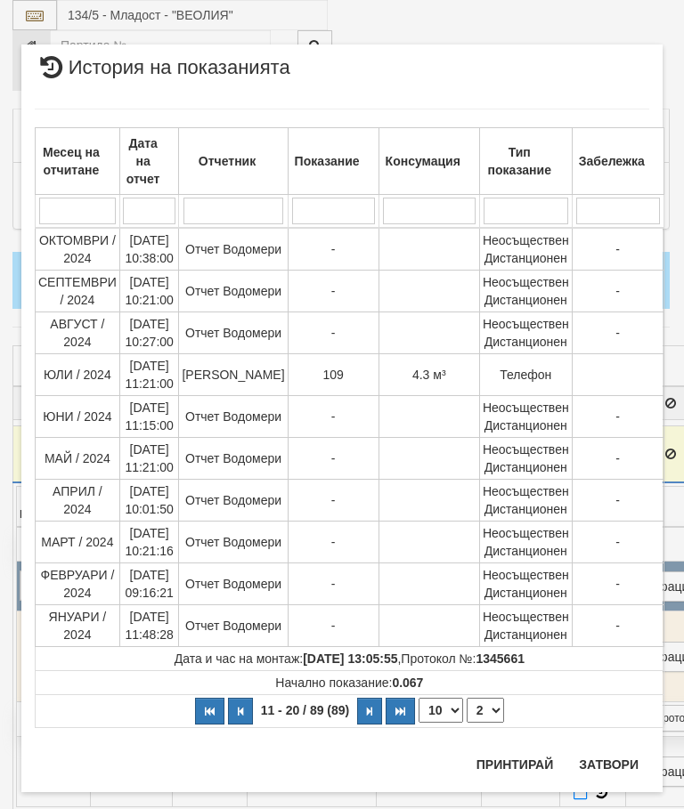
click at [477, 712] on select "1 2 3 4 5 6 7 8 9" at bounding box center [484, 710] width 37 height 25
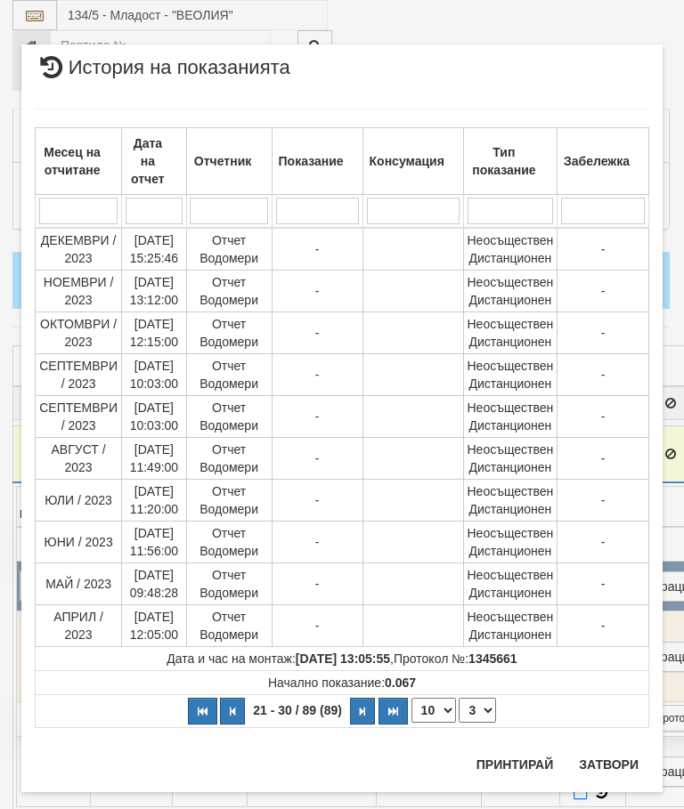
click at [488, 710] on select "1 2 3 4 5 6 7 8 9" at bounding box center [476, 710] width 37 height 25
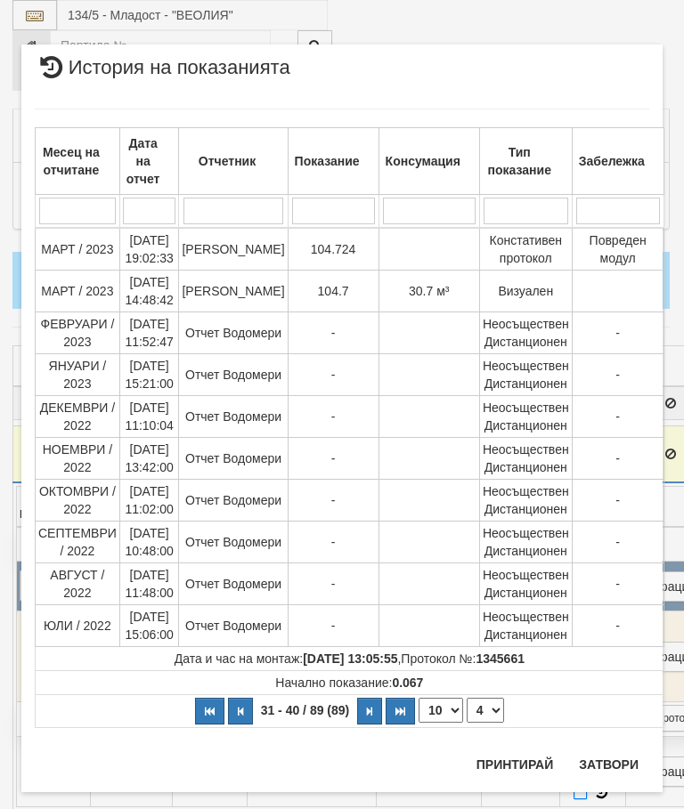
click at [490, 709] on select "1 2 3 4 5 6 7 8 9" at bounding box center [484, 710] width 37 height 25
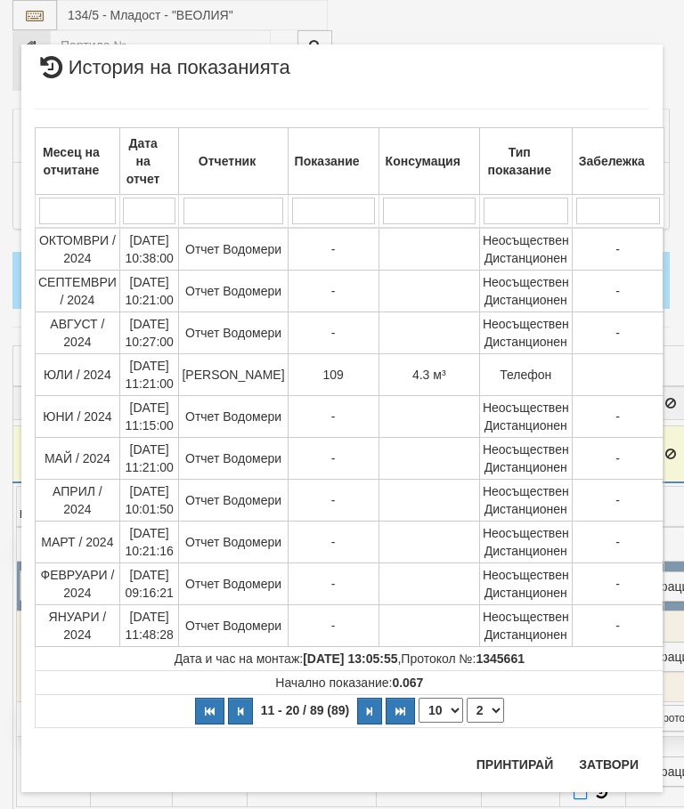
click at [482, 711] on select "1 2 3 4 5 6 7 8 9" at bounding box center [484, 710] width 37 height 25
select select "4"
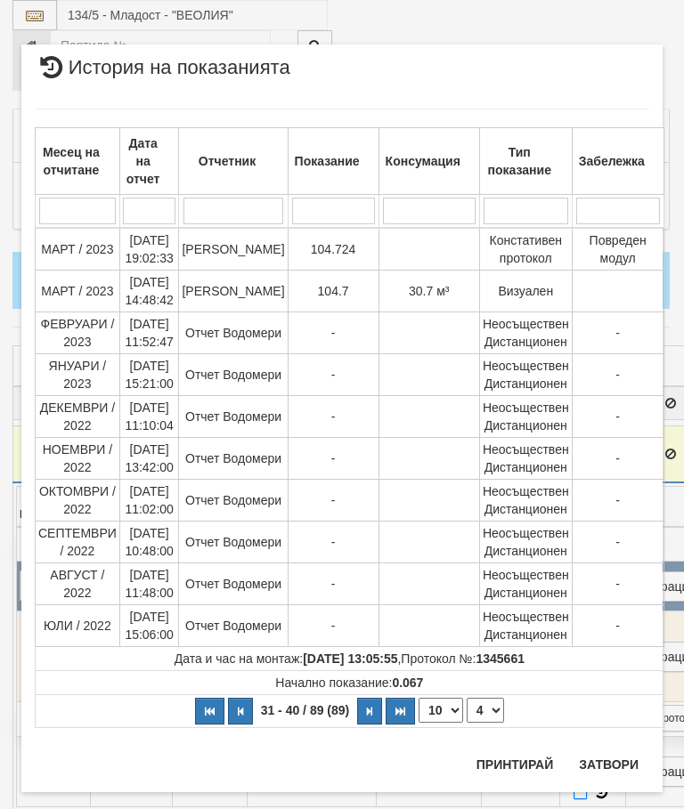
click at [604, 764] on button "Затвори" at bounding box center [608, 764] width 81 height 28
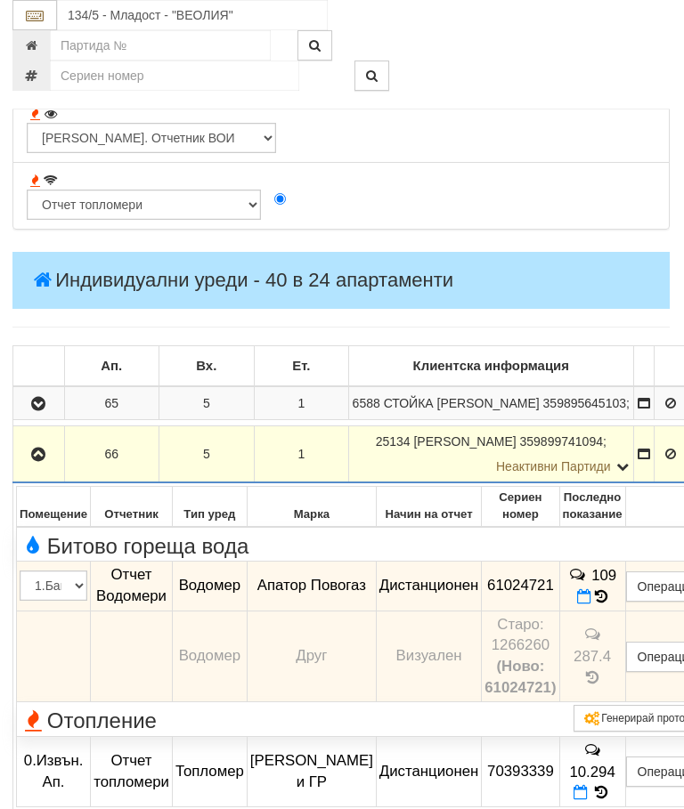
click at [33, 461] on icon "button" at bounding box center [38, 455] width 21 height 12
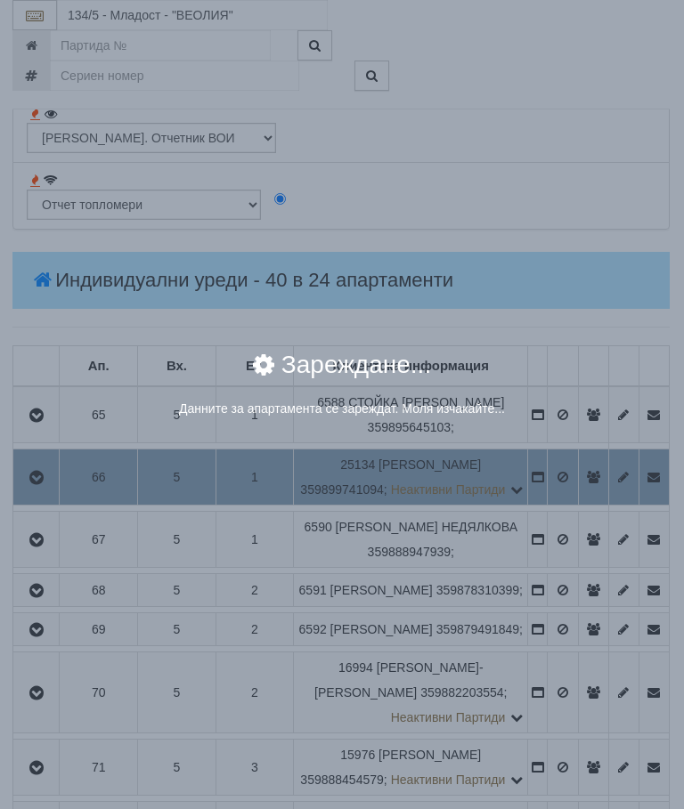
click at [612, 489] on div "× Зареждане... Данните за апартамента се зареждат. Моля изчакайте..." at bounding box center [342, 404] width 684 height 809
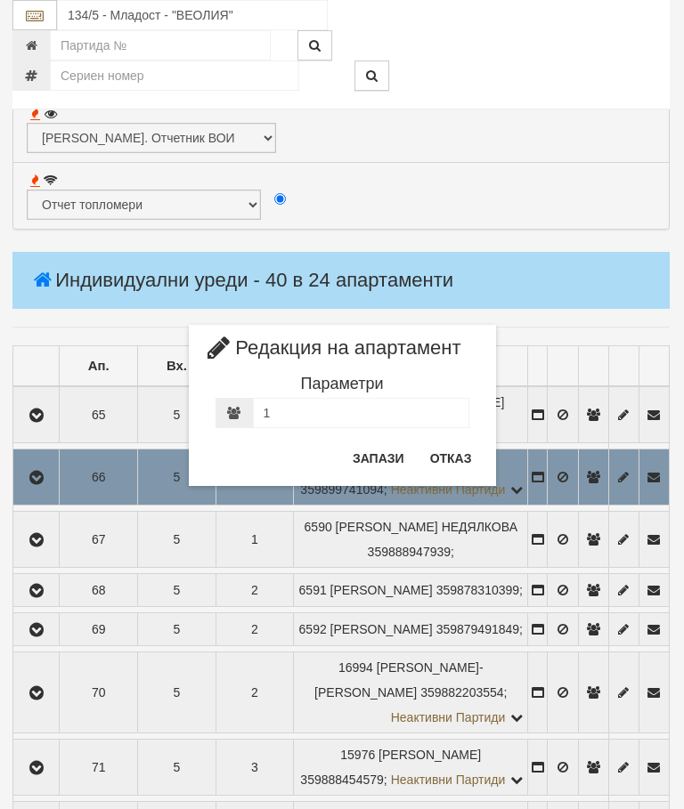
click at [454, 456] on button "Отказ" at bounding box center [450, 458] width 63 height 28
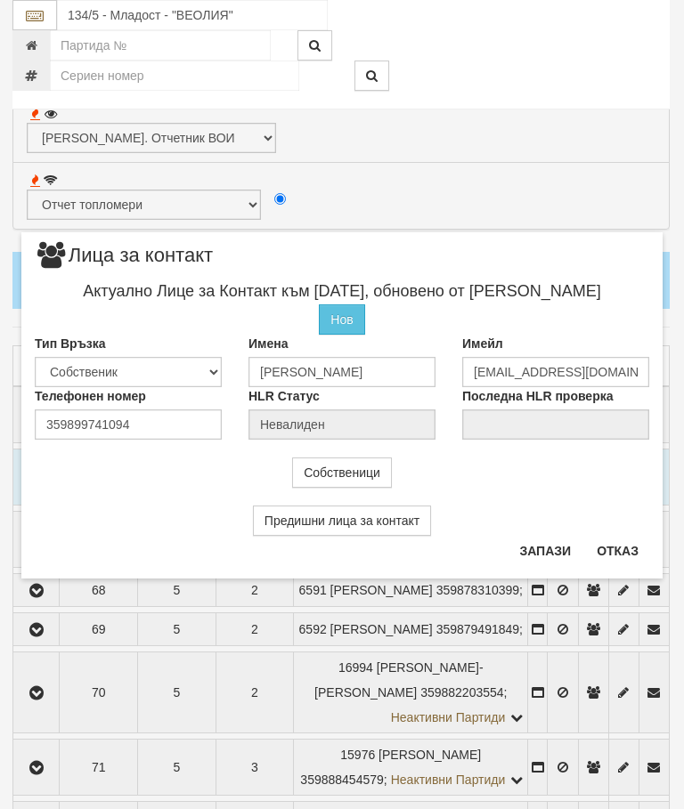
click at [620, 543] on button "Отказ" at bounding box center [617, 551] width 63 height 28
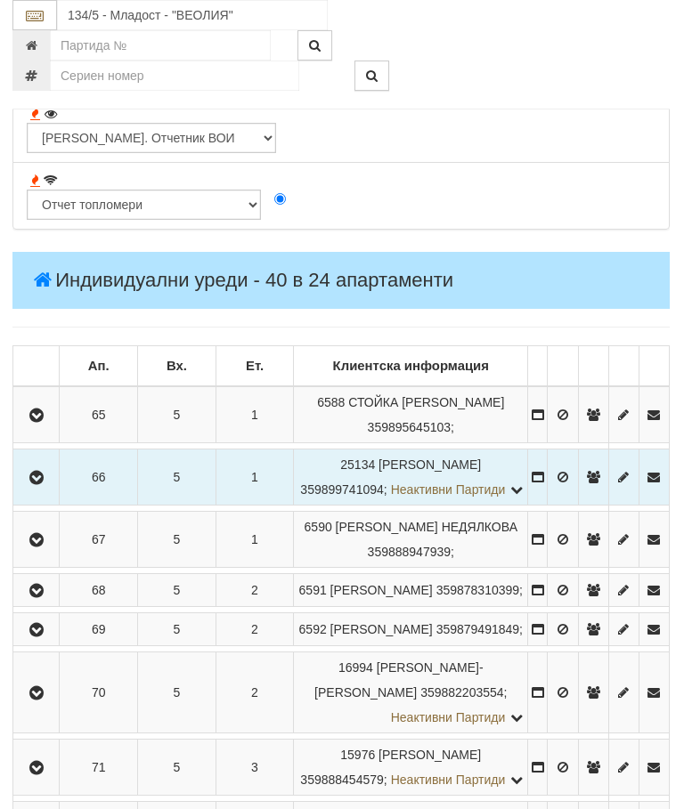
click at [39, 484] on icon "button" at bounding box center [36, 478] width 21 height 12
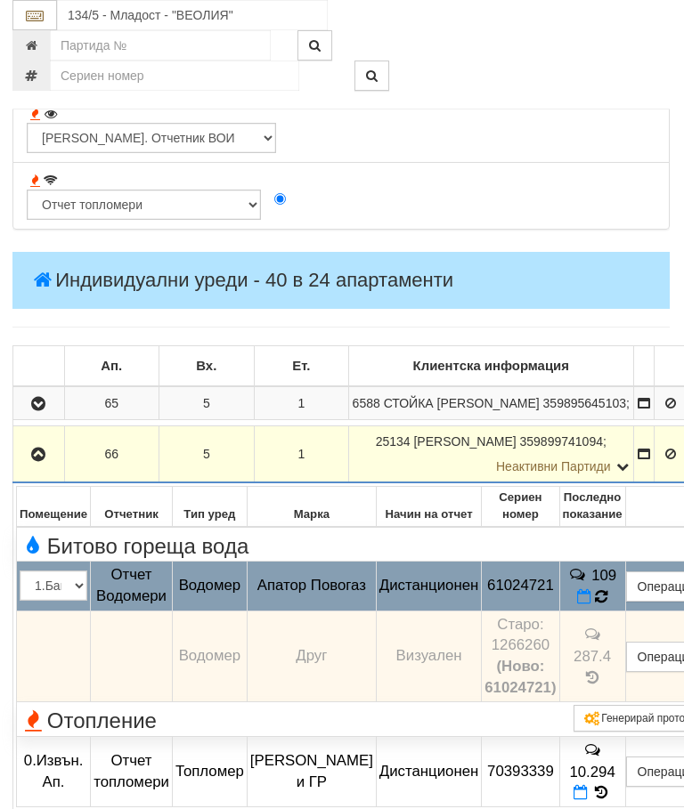
click at [608, 604] on icon at bounding box center [601, 596] width 13 height 16
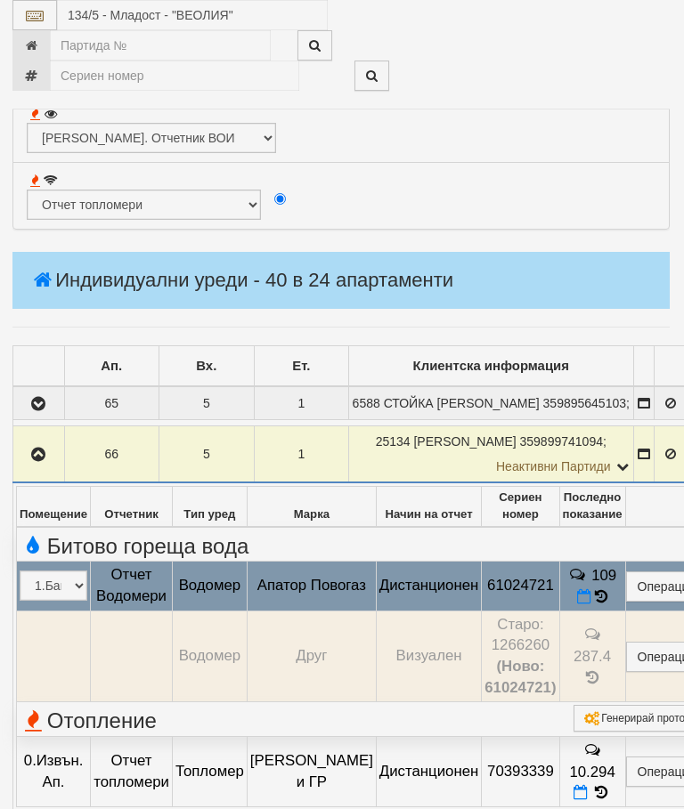
select select "10"
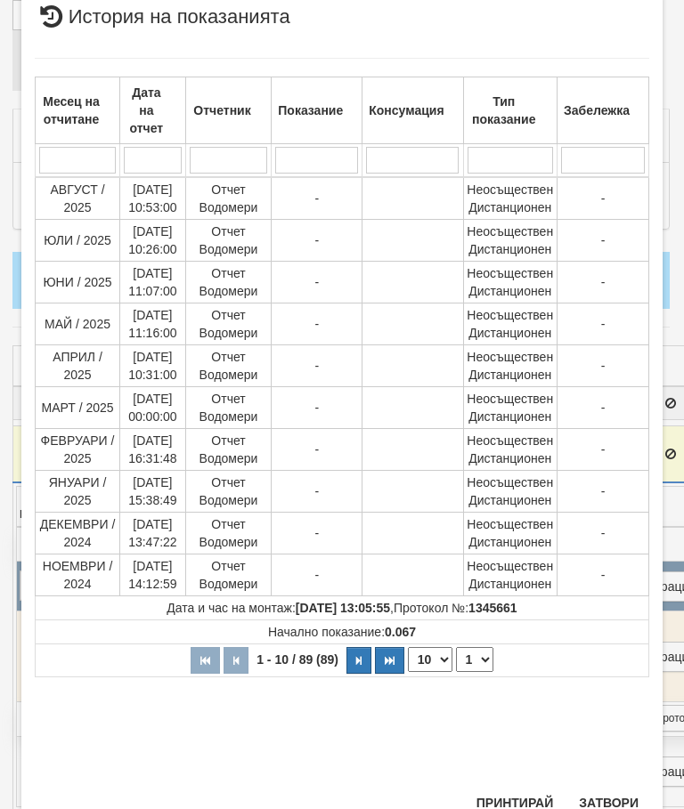
scroll to position [682, 0]
click at [481, 659] on select "1 2 3 4 5 6 7 8 9" at bounding box center [474, 660] width 37 height 25
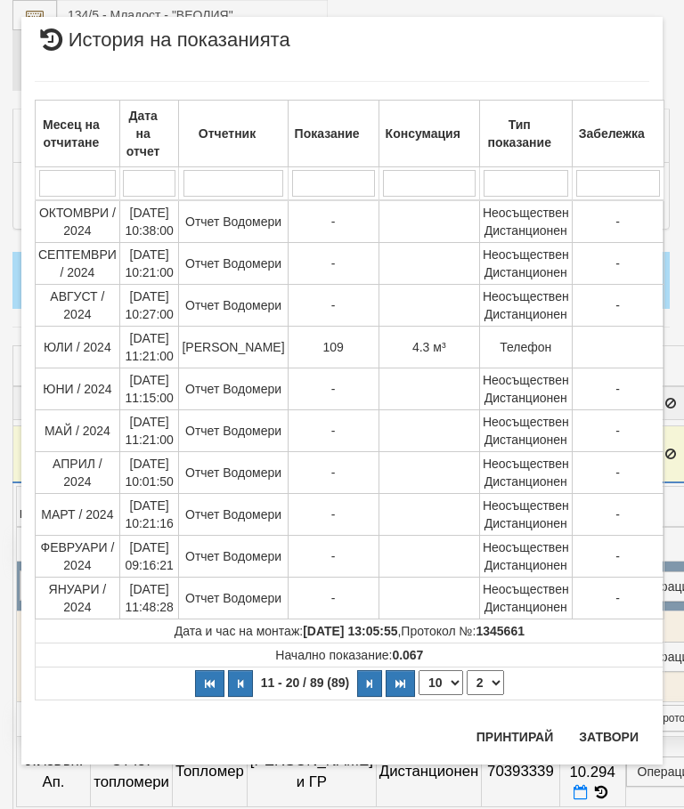
select select "2"
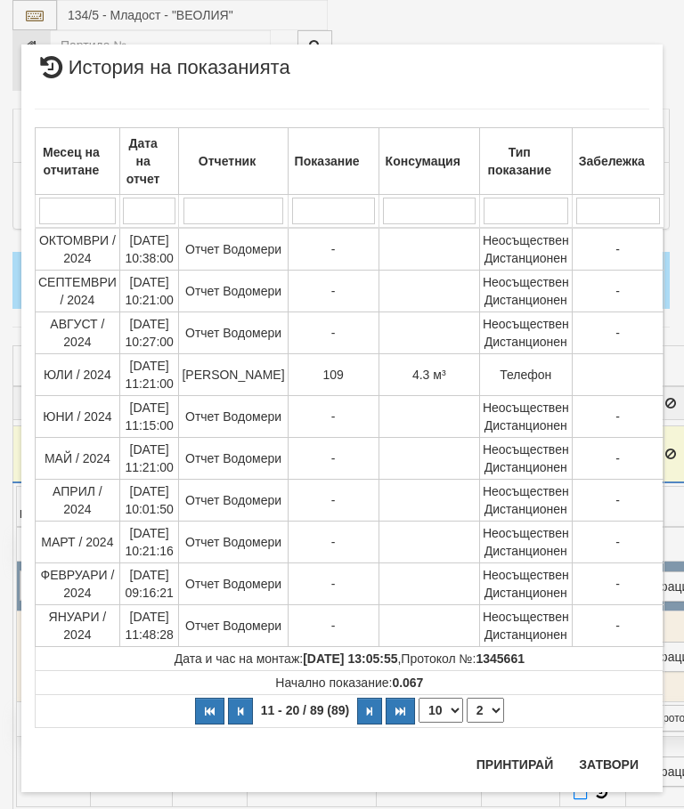
click at [603, 752] on button "Затвори" at bounding box center [608, 764] width 81 height 28
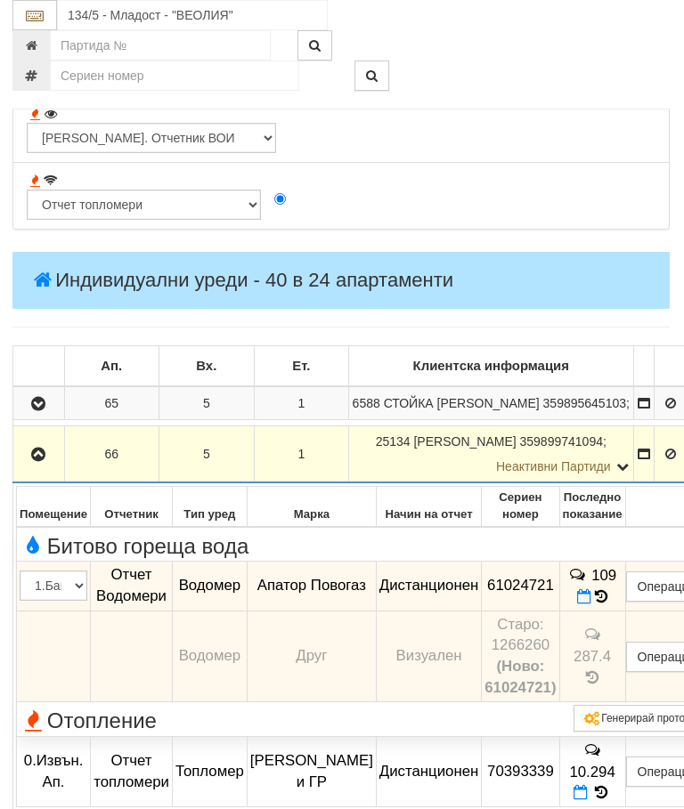
click at [39, 461] on icon "button" at bounding box center [38, 455] width 21 height 12
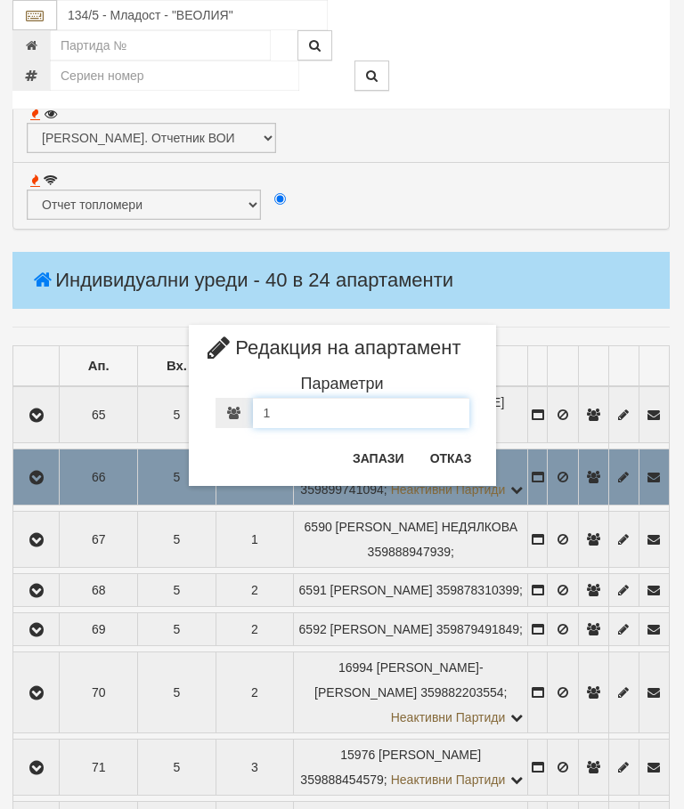
click at [279, 419] on input "1" at bounding box center [361, 413] width 216 height 30
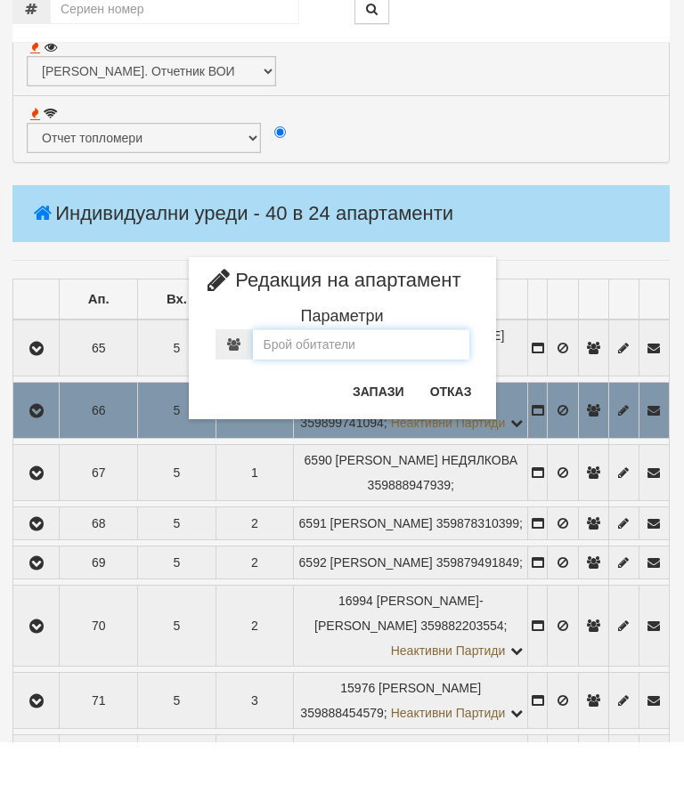
type input "0"
click at [382, 444] on button "Запази" at bounding box center [378, 458] width 73 height 28
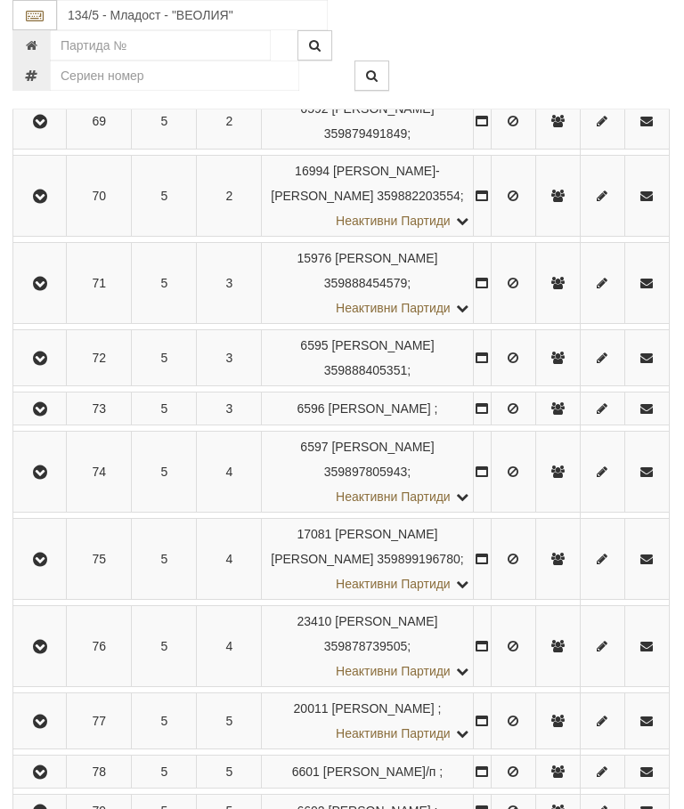
scroll to position [2553, 1]
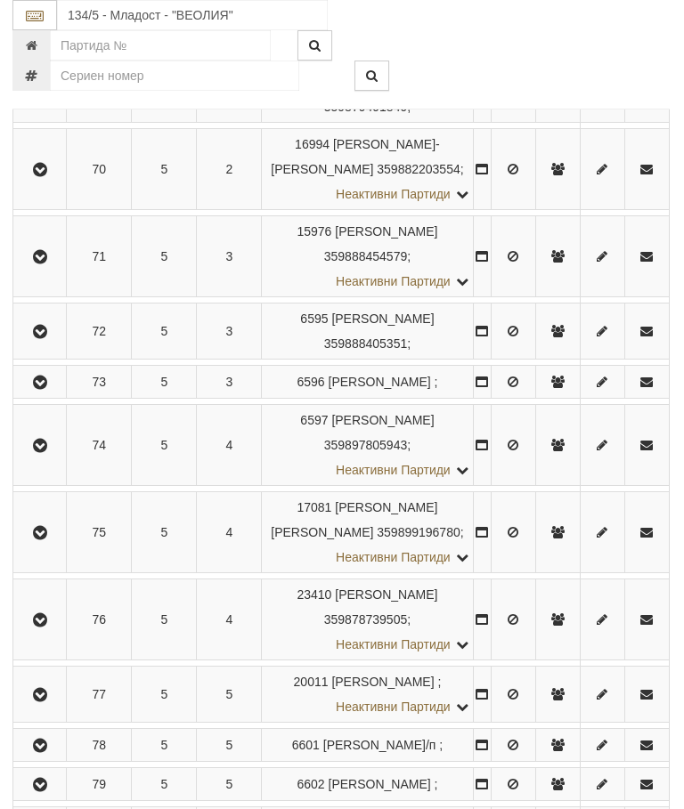
click at [38, 338] on icon "button" at bounding box center [39, 332] width 21 height 12
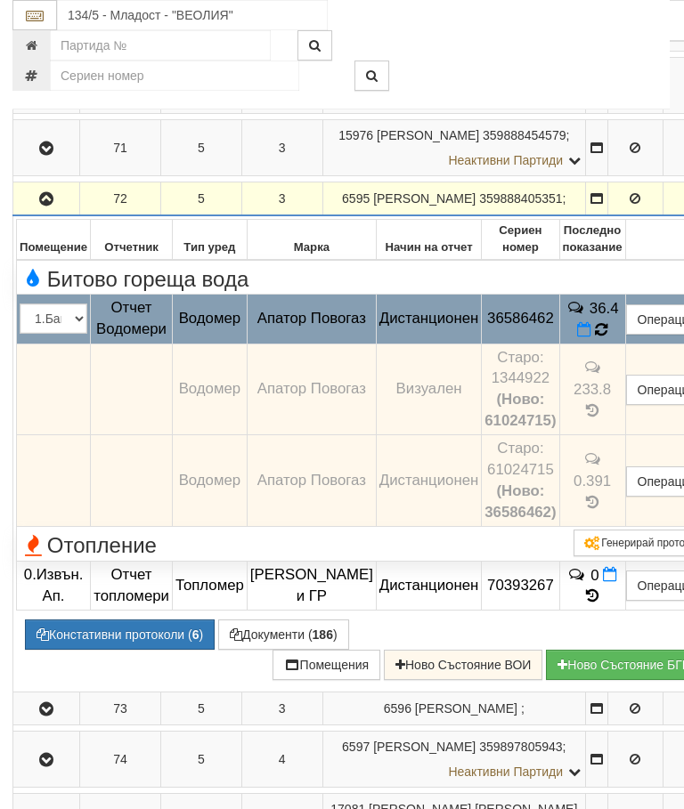
click at [595, 337] on icon at bounding box center [602, 329] width 14 height 16
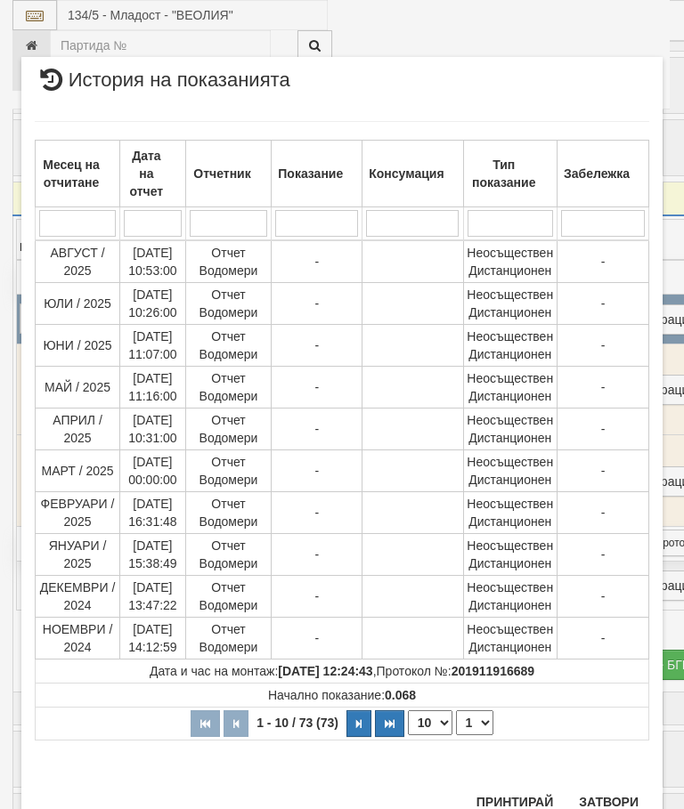
scroll to position [1178, 0]
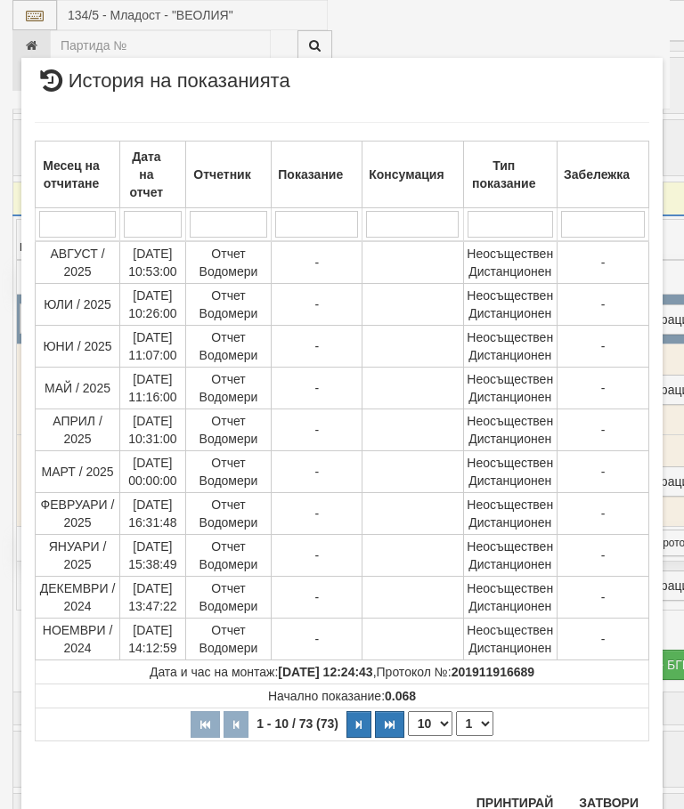
click at [475, 726] on select "1 2 3 4 5 6 7 8" at bounding box center [474, 723] width 37 height 25
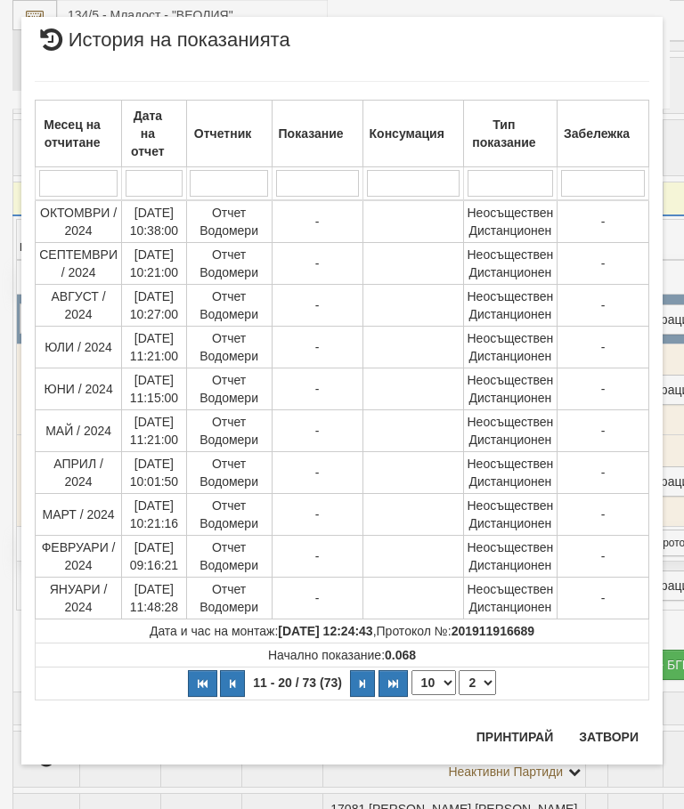
scroll to position [0, 0]
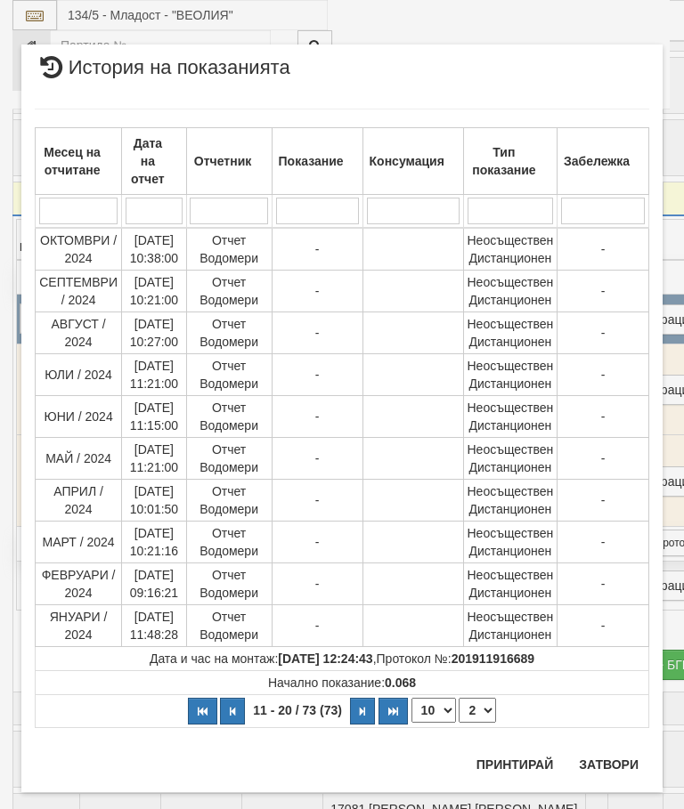
click at [486, 718] on select "1 2 3 4 5 6 7 8" at bounding box center [476, 710] width 37 height 25
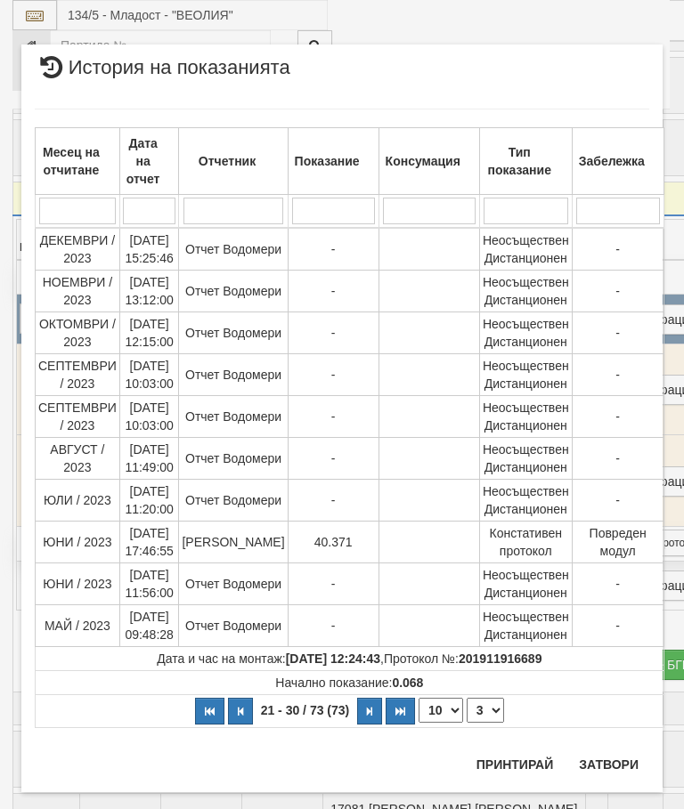
click at [482, 713] on select "1 2 3 4 5 6 7 8" at bounding box center [484, 710] width 37 height 25
select select "4"
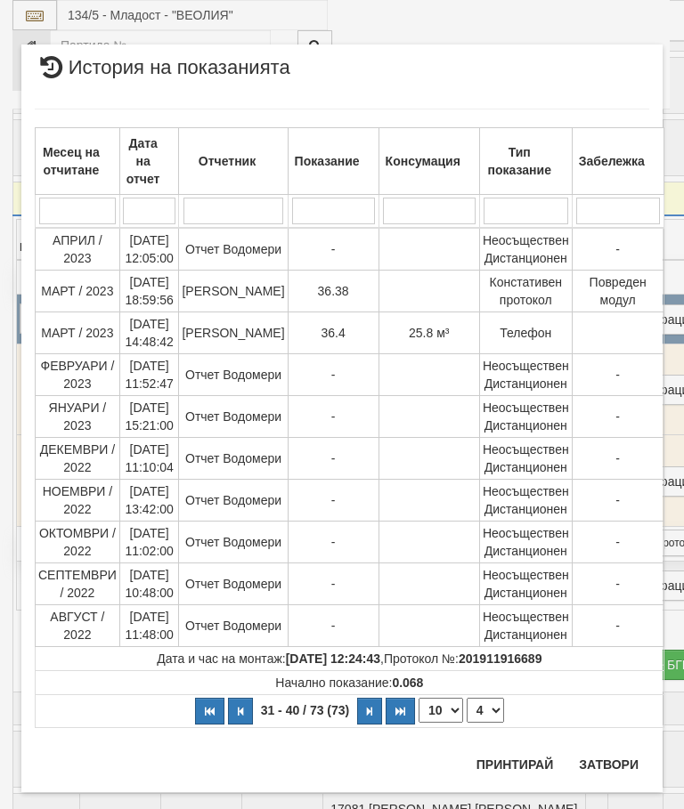
click at [611, 754] on button "Затвори" at bounding box center [608, 764] width 81 height 28
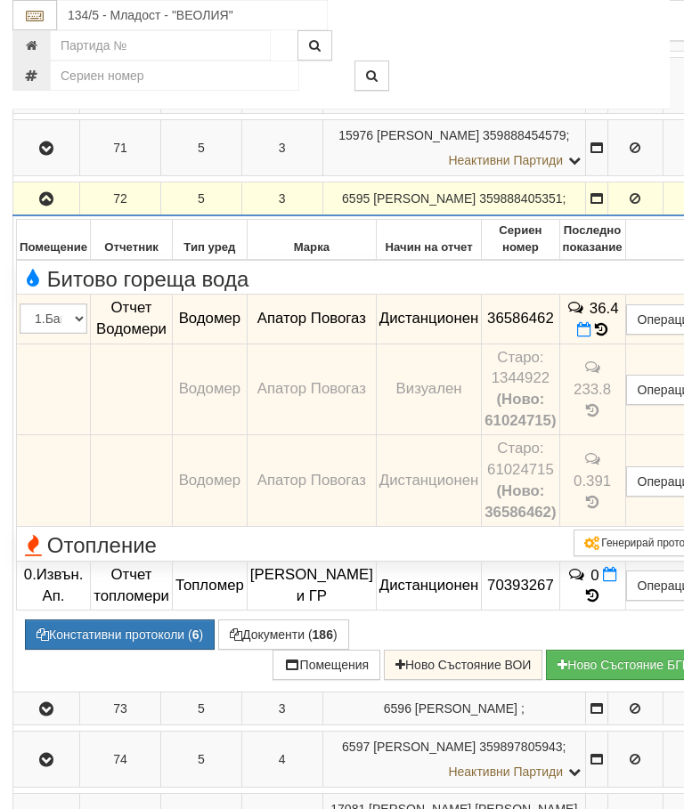
click at [39, 212] on button "button" at bounding box center [46, 198] width 61 height 27
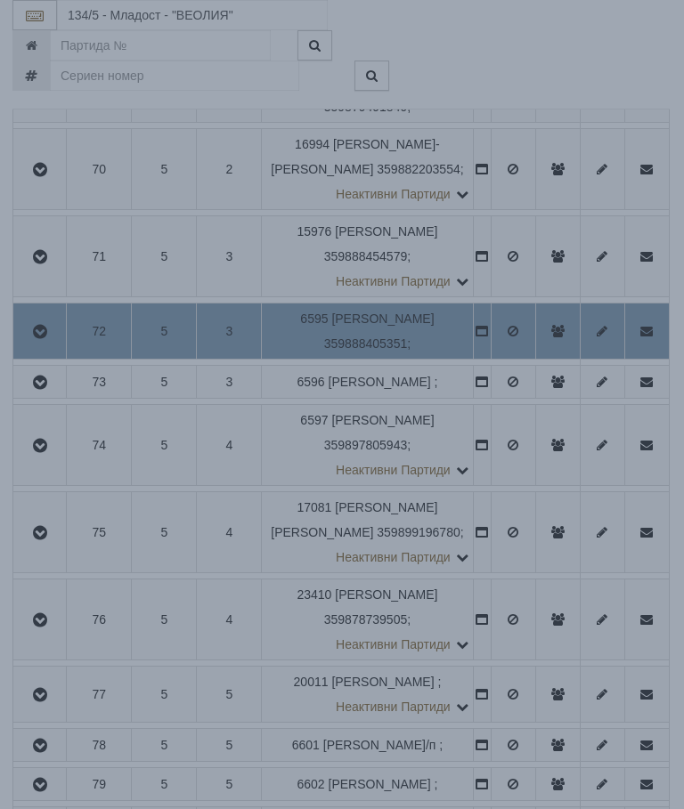
click at [612, 351] on div "× Зареждане... Данните за апартамента се зареждат. Моля изчакайте..." at bounding box center [341, 393] width 769 height 130
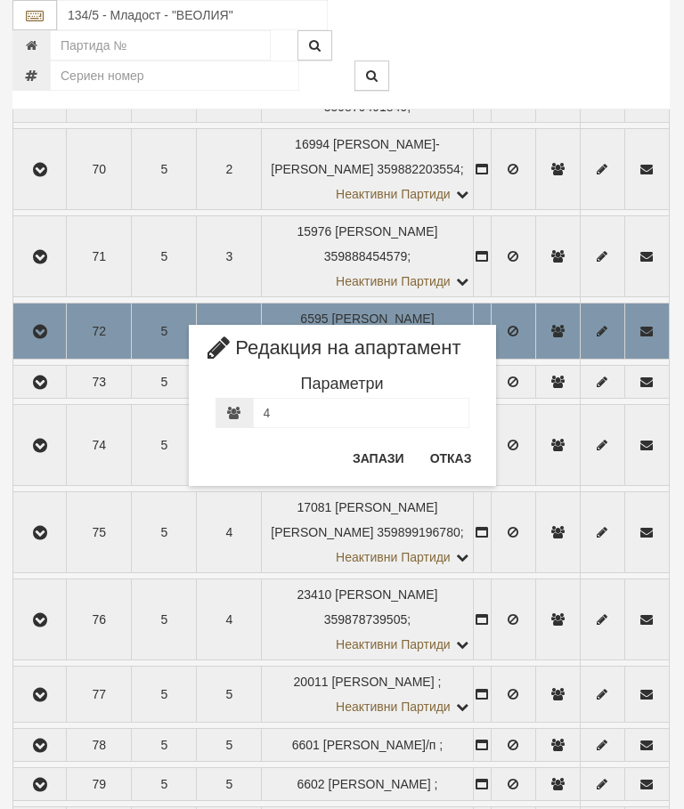
click at [460, 457] on button "Отказ" at bounding box center [450, 458] width 63 height 28
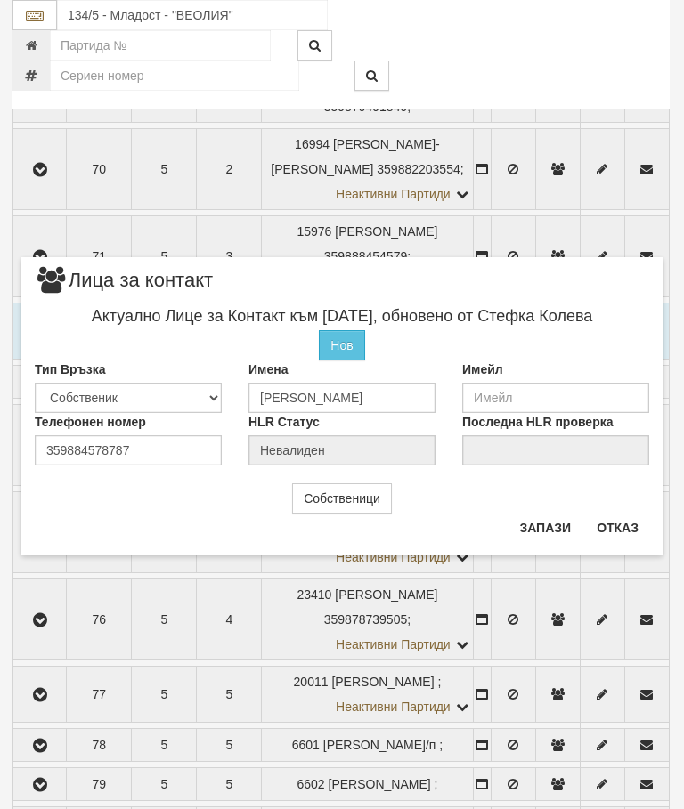
click at [615, 525] on button "Отказ" at bounding box center [617, 528] width 63 height 28
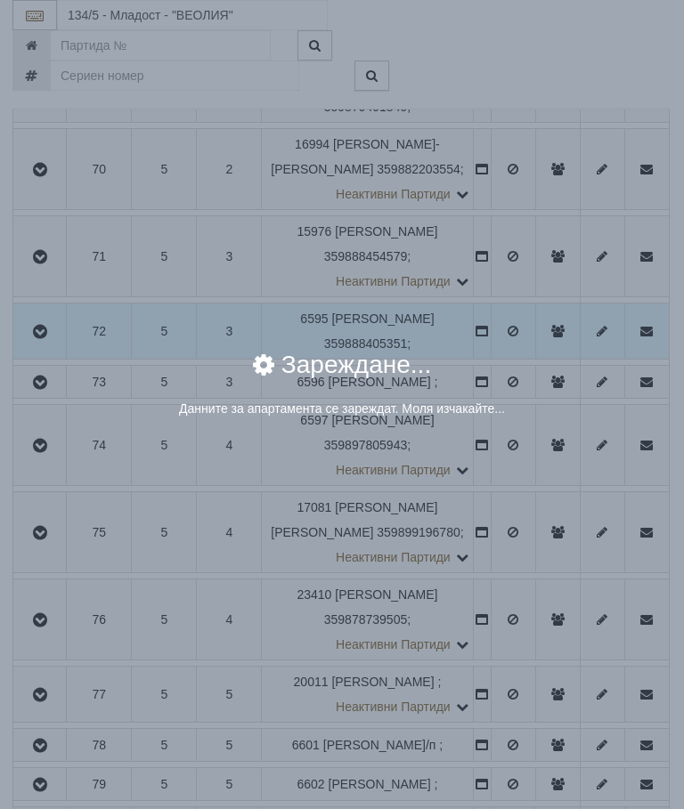
click at [559, 360] on div "Зареждане..." at bounding box center [342, 375] width 614 height 47
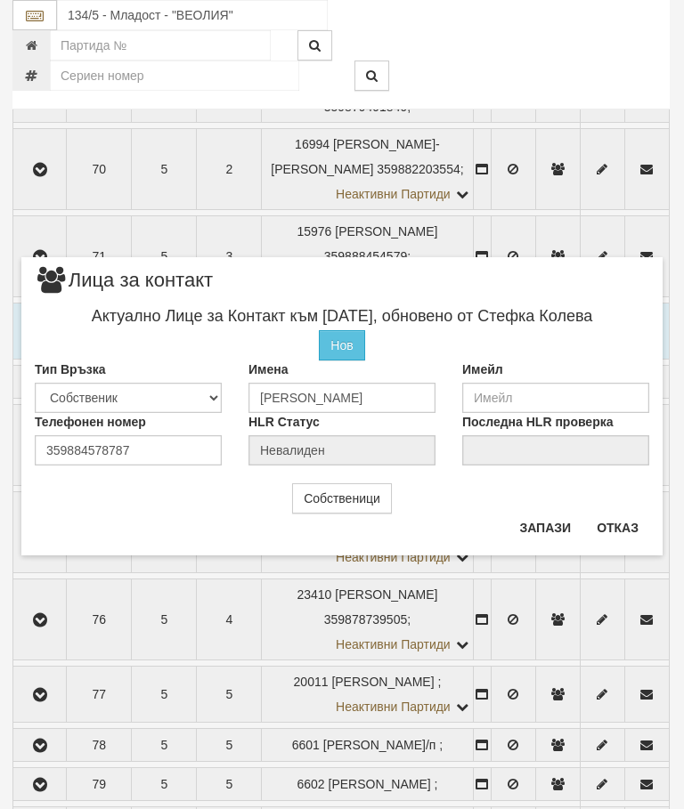
click at [627, 523] on button "Отказ" at bounding box center [617, 528] width 63 height 28
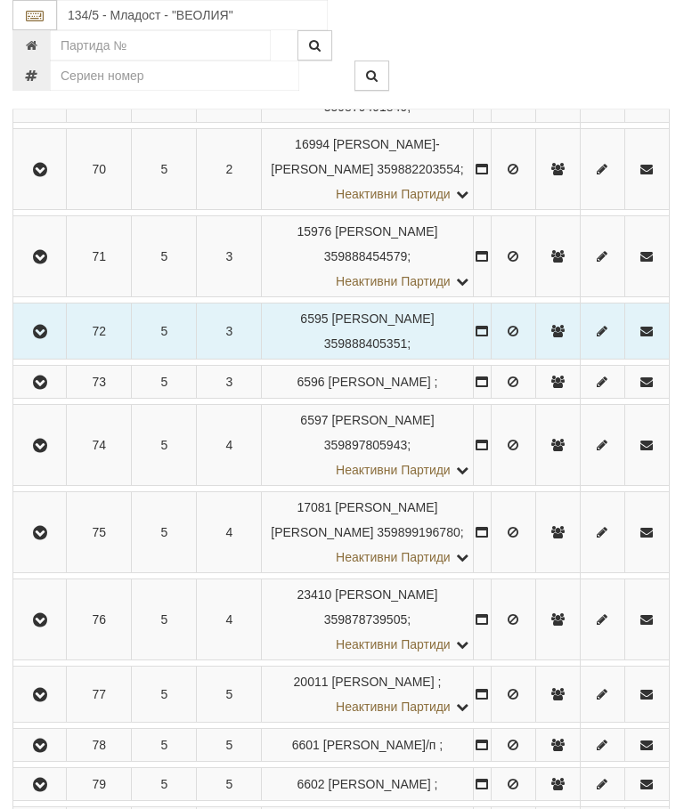
click at [45, 389] on icon "button" at bounding box center [39, 383] width 21 height 12
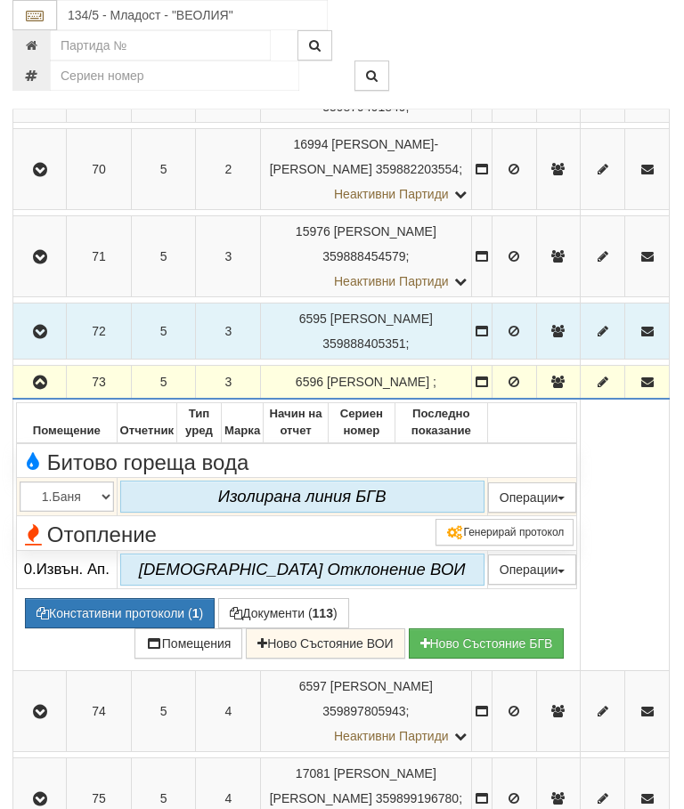
click at [34, 395] on button "button" at bounding box center [39, 381] width 47 height 27
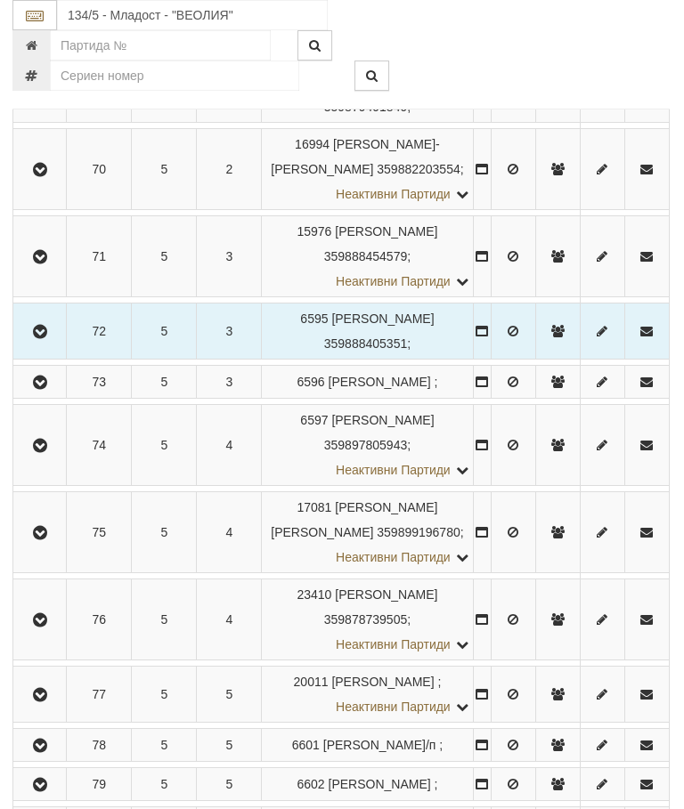
click at [51, 344] on button "button" at bounding box center [39, 331] width 47 height 27
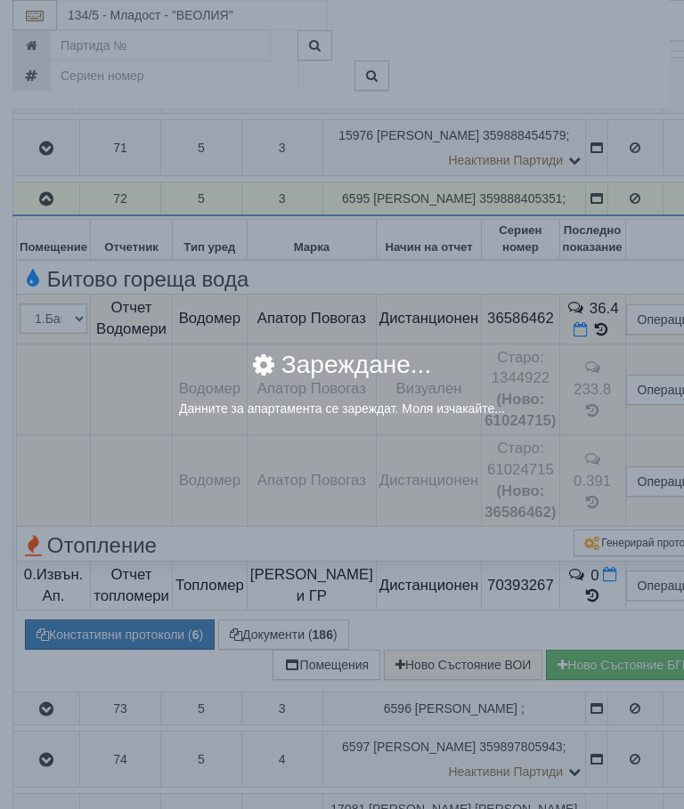
click at [639, 305] on div "× Зареждане... Данните за апартамента се зареждат. Моля изчакайте..." at bounding box center [342, 224] width 668 height 448
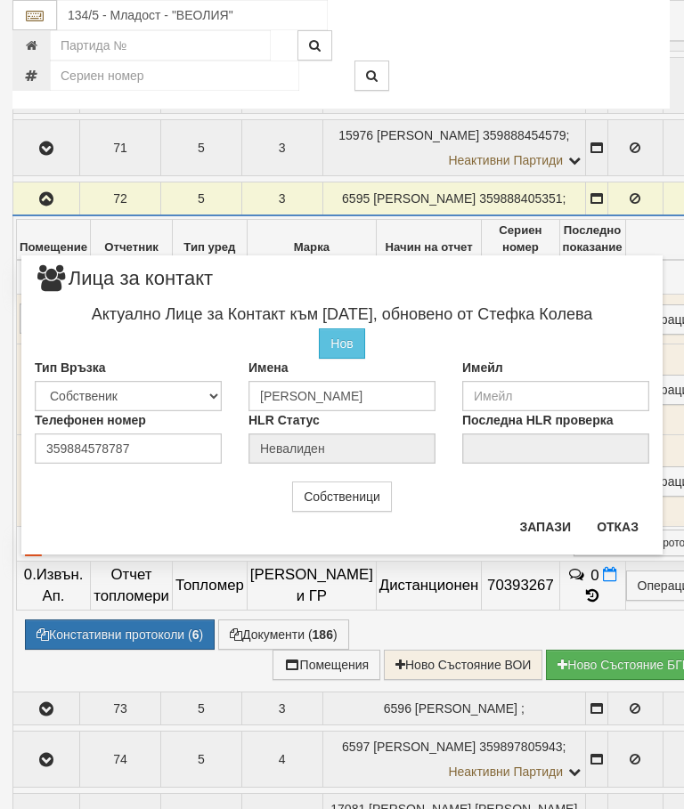
click at [620, 519] on button "Отказ" at bounding box center [617, 527] width 63 height 28
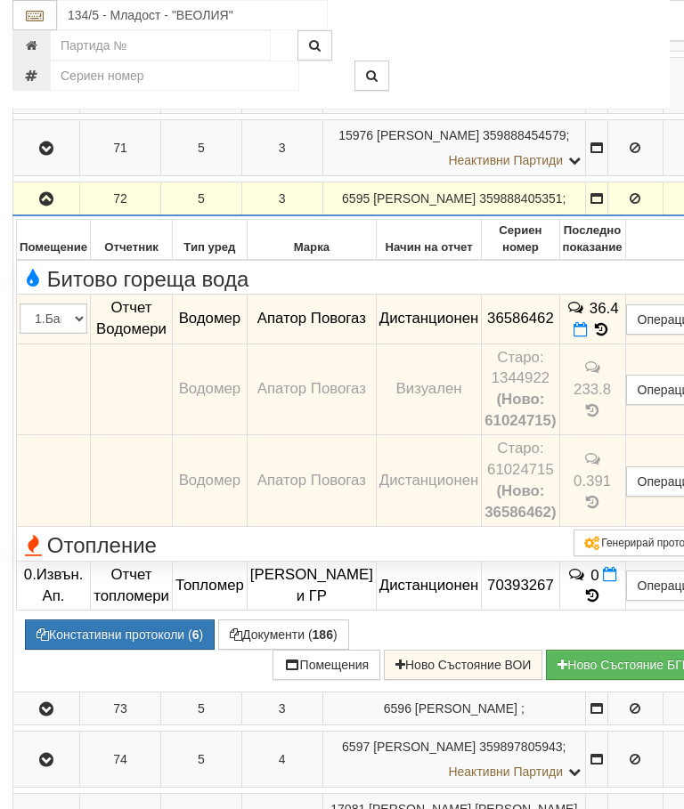
click at [592, 337] on icon at bounding box center [602, 329] width 20 height 15
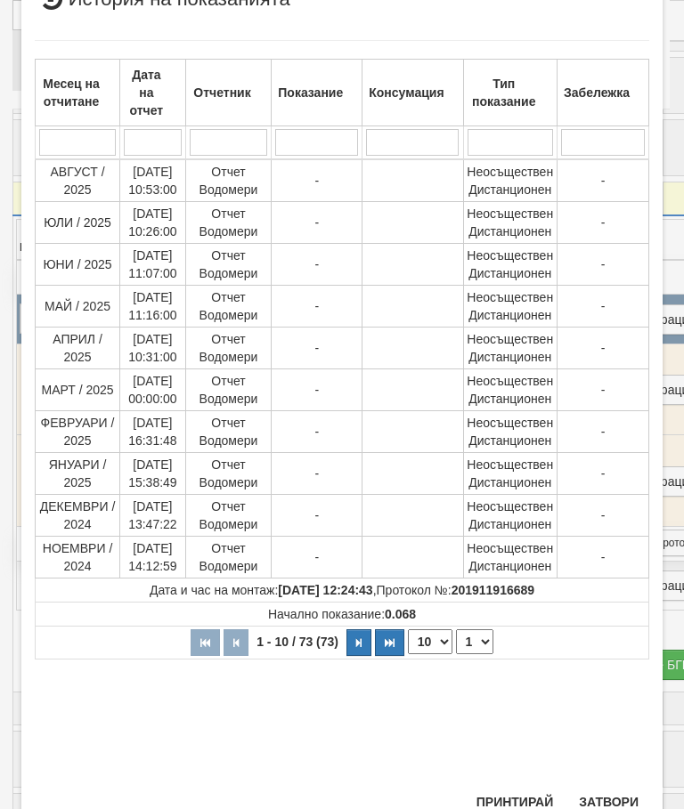
scroll to position [327, 0]
click at [607, 808] on button "Затвори" at bounding box center [608, 803] width 81 height 28
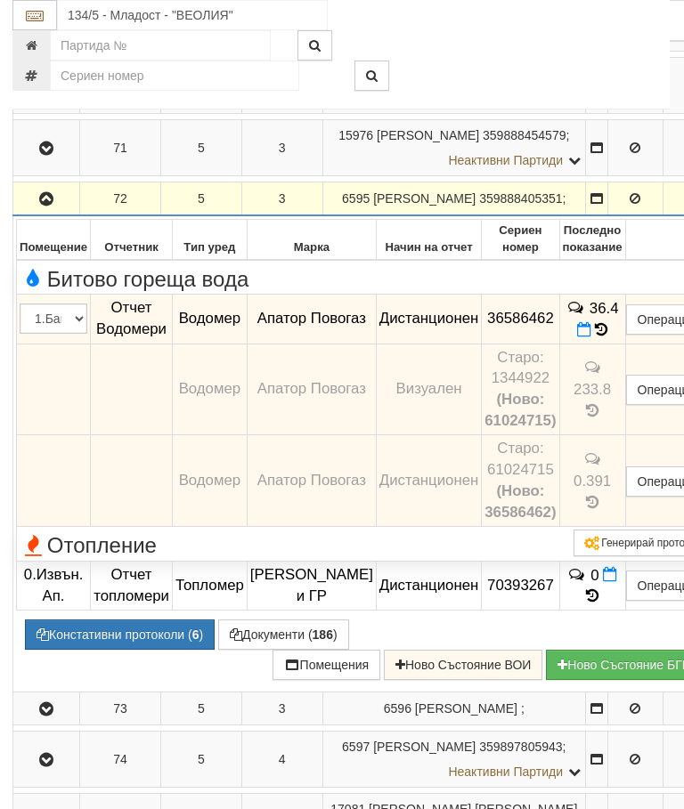
click at [36, 212] on button "button" at bounding box center [46, 198] width 61 height 27
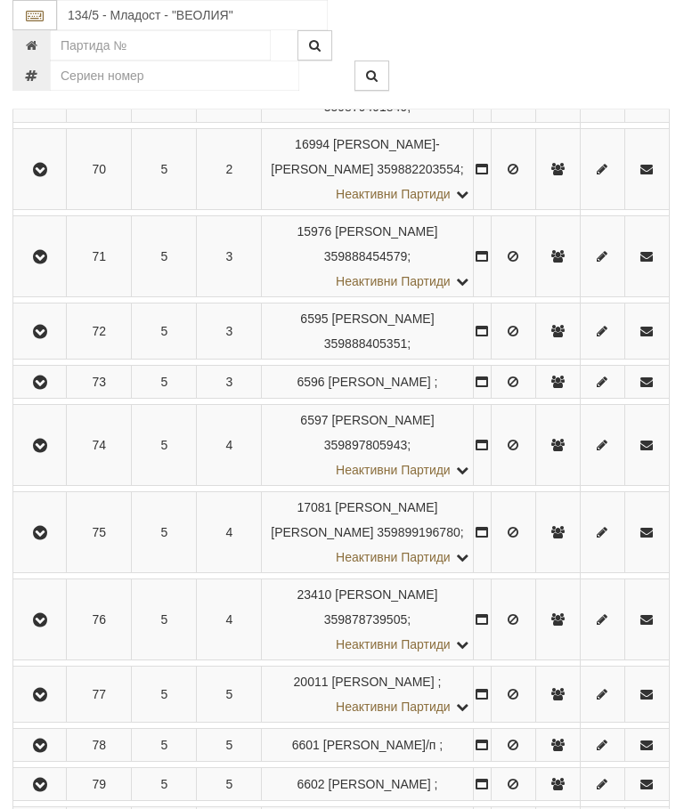
click at [36, 341] on button "button" at bounding box center [39, 331] width 47 height 27
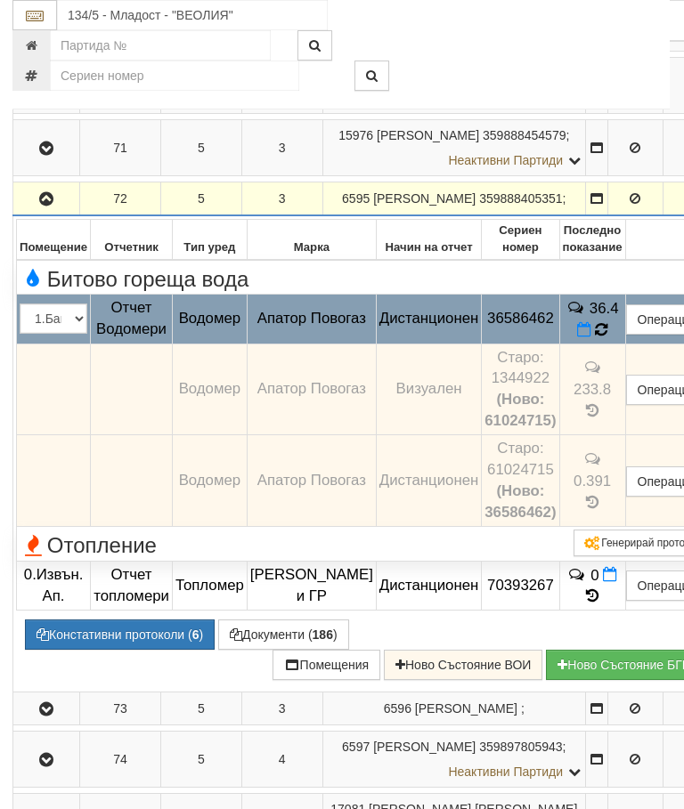
click at [595, 337] on icon at bounding box center [602, 329] width 14 height 16
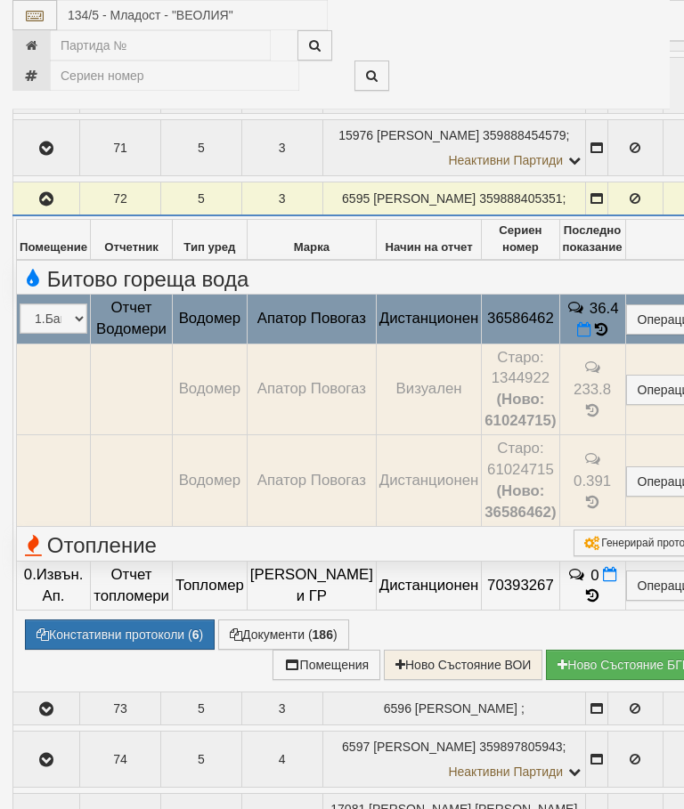
select select "10"
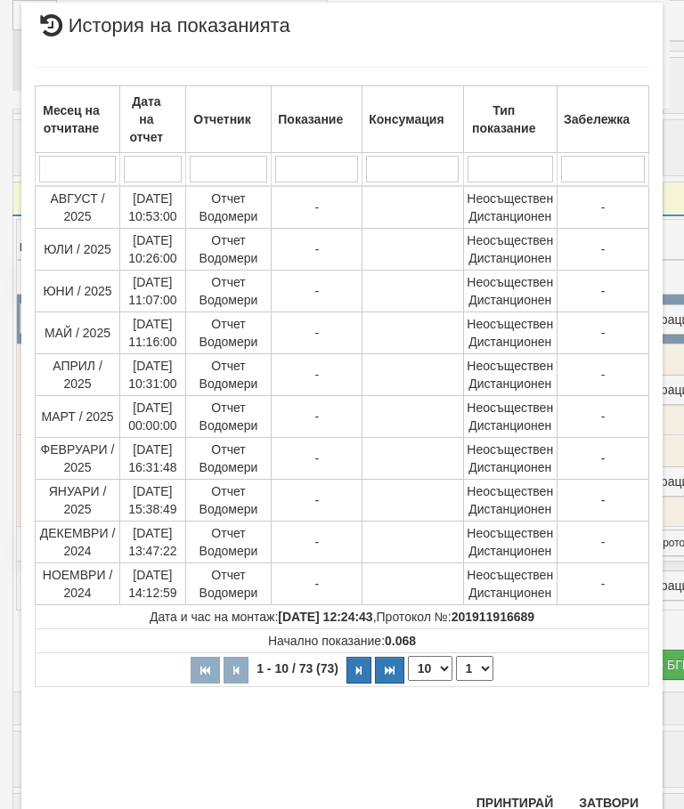
scroll to position [639, 0]
click at [486, 667] on select "1 2 3 4 5 6 7 8" at bounding box center [474, 669] width 37 height 25
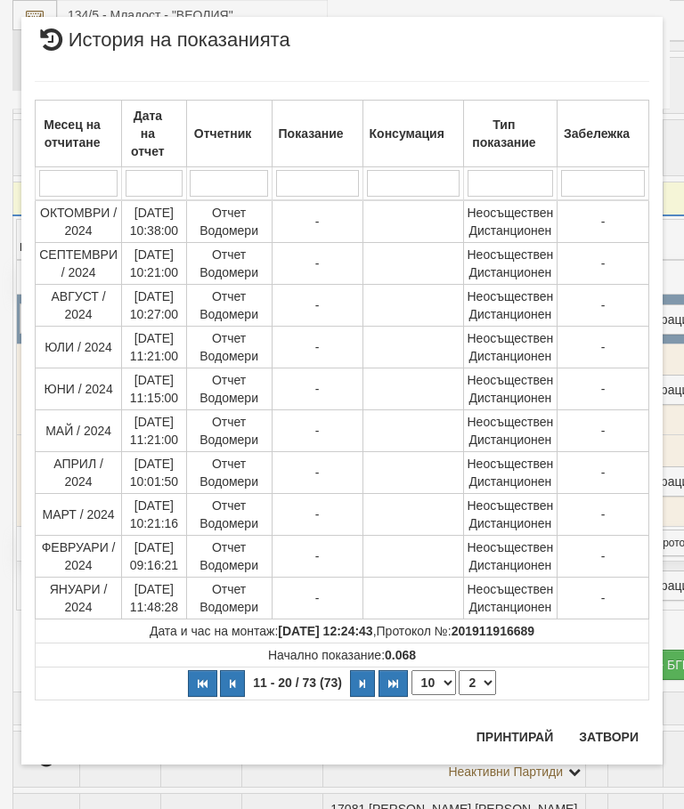
scroll to position [0, 0]
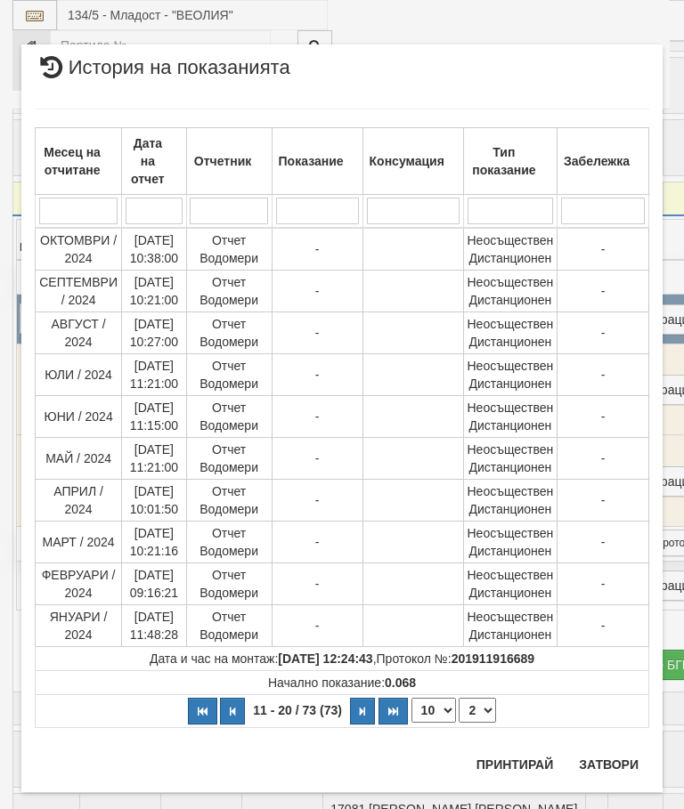
click at [488, 708] on select "1 2 3 4 5 6 7 8" at bounding box center [476, 710] width 37 height 25
select select "3"
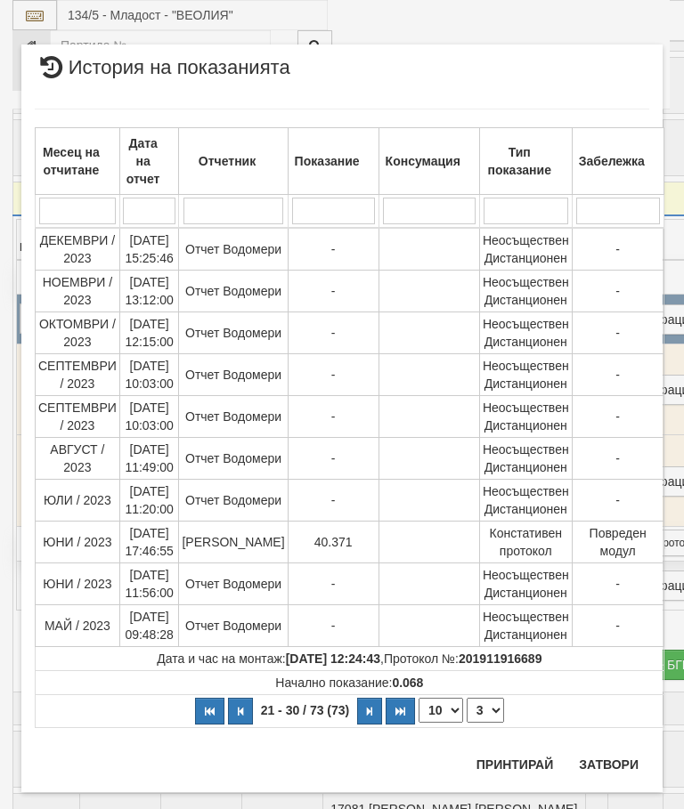
click at [605, 761] on button "Затвори" at bounding box center [608, 764] width 81 height 28
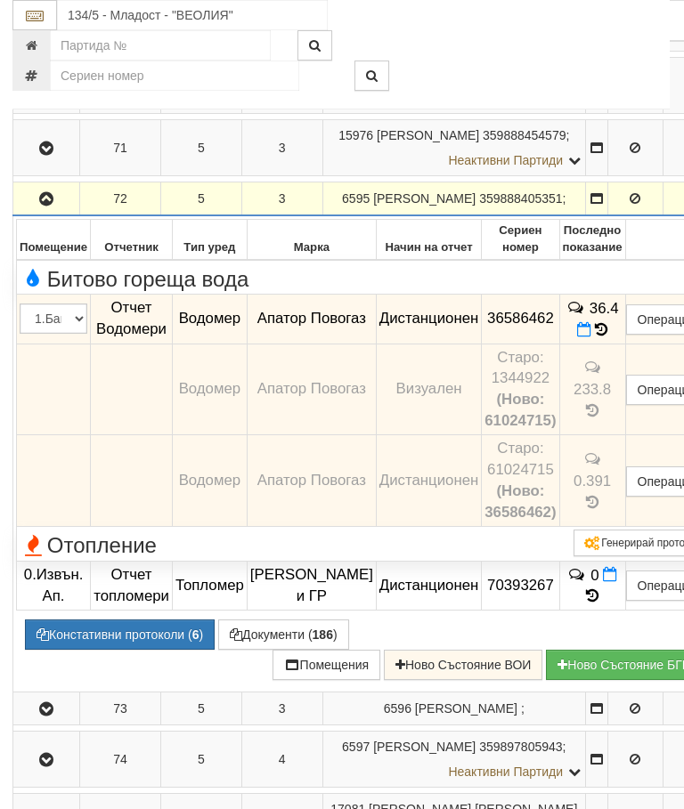
click at [0, 0] on button "Редакция / Протокол" at bounding box center [0, 0] width 0 height 0
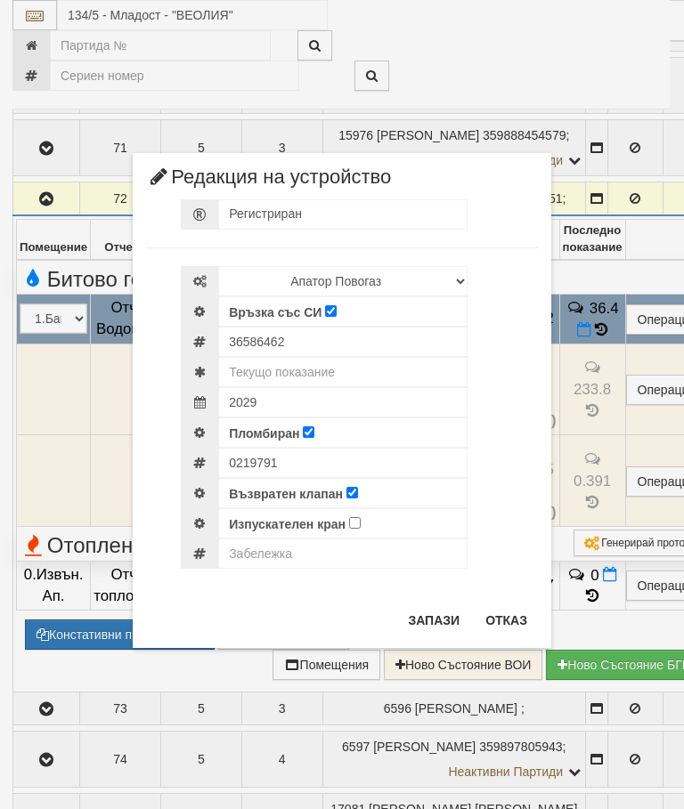
click at [622, 82] on div "× Редакция на устройство Регистриран Избери Марка и модел Апатор Повогаз Друг К…" at bounding box center [342, 324] width 668 height 648
click at [504, 621] on button "Отказ" at bounding box center [505, 620] width 63 height 28
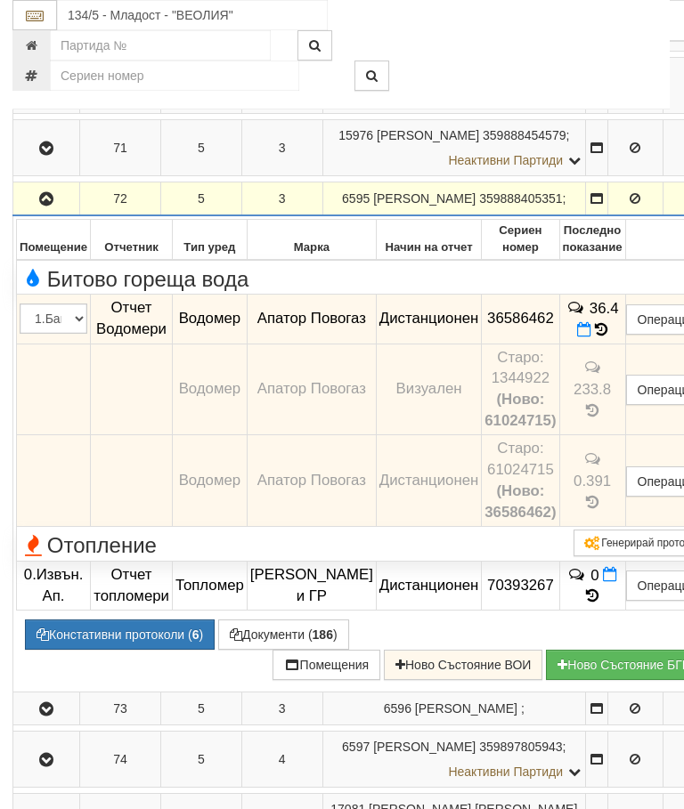
click at [44, 206] on icon "button" at bounding box center [46, 199] width 21 height 12
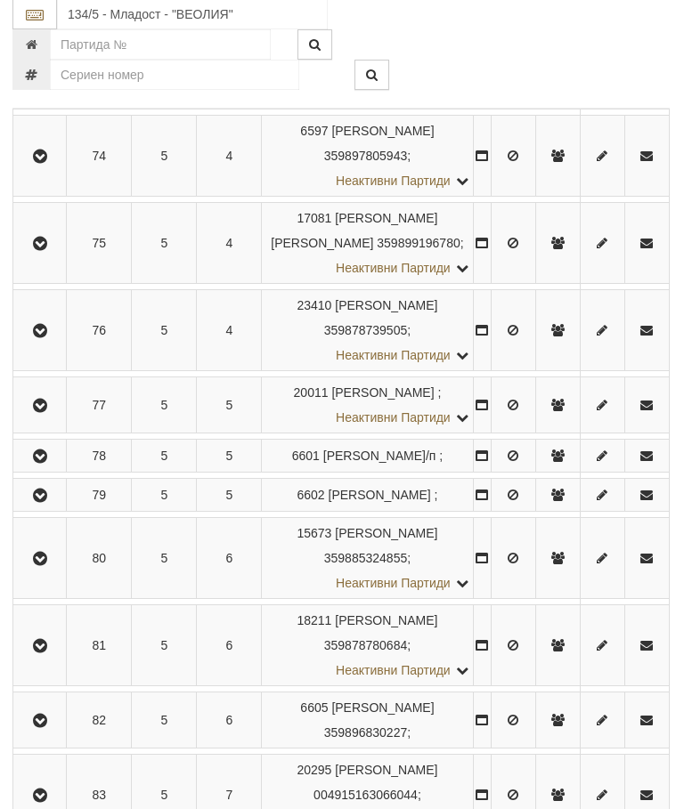
click at [45, 251] on icon "button" at bounding box center [39, 245] width 21 height 12
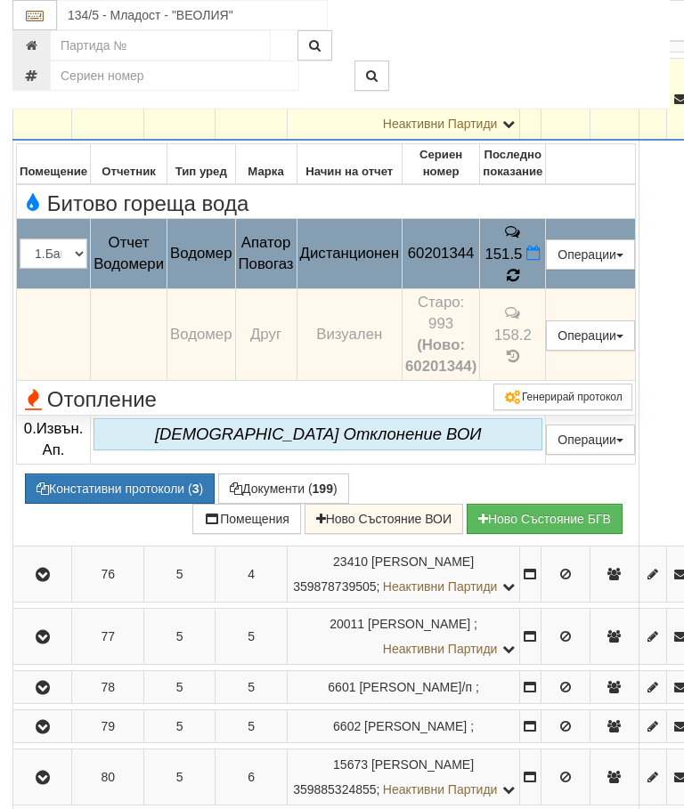
click at [520, 283] on icon at bounding box center [512, 274] width 15 height 17
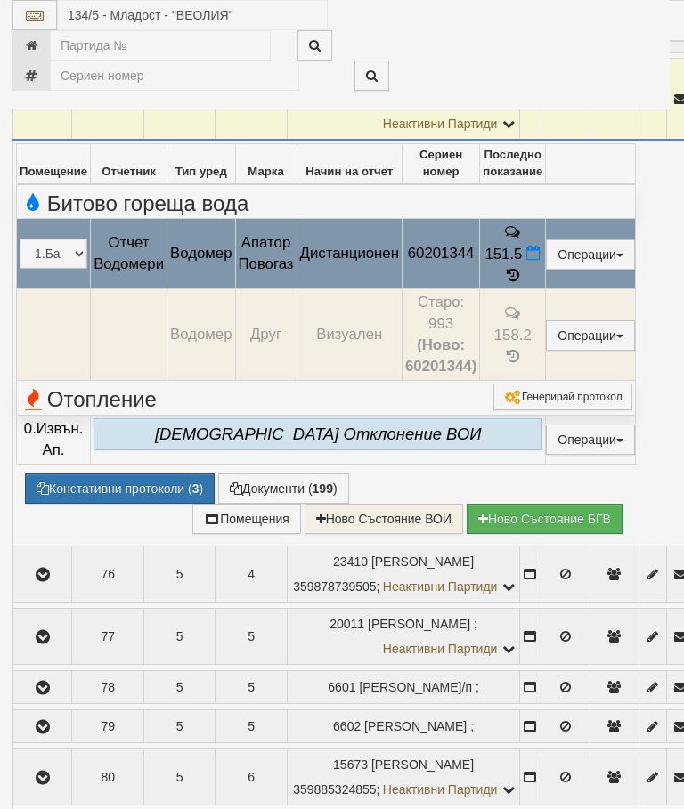
select select "10"
select select "1"
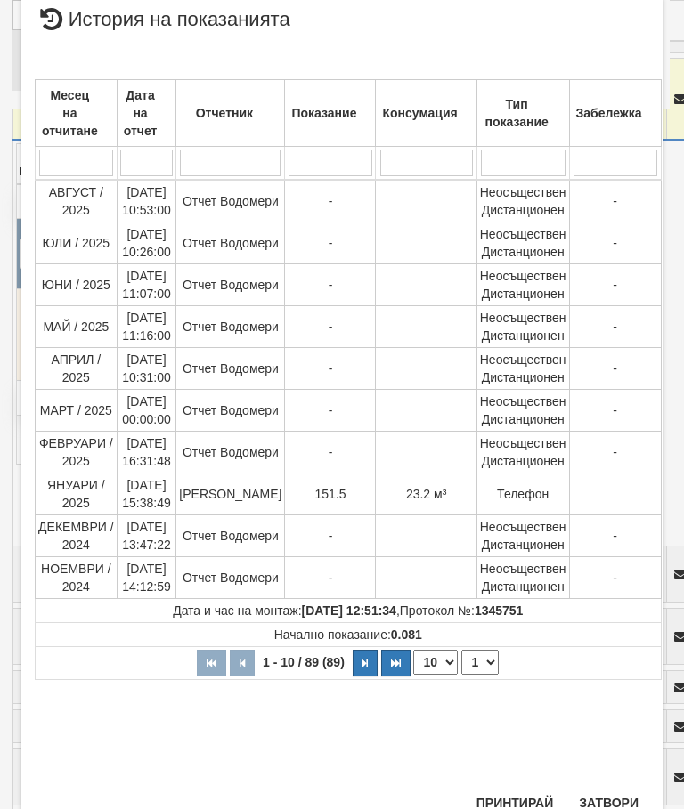
scroll to position [721, 0]
click at [581, 808] on button "Затвори" at bounding box center [608, 803] width 81 height 28
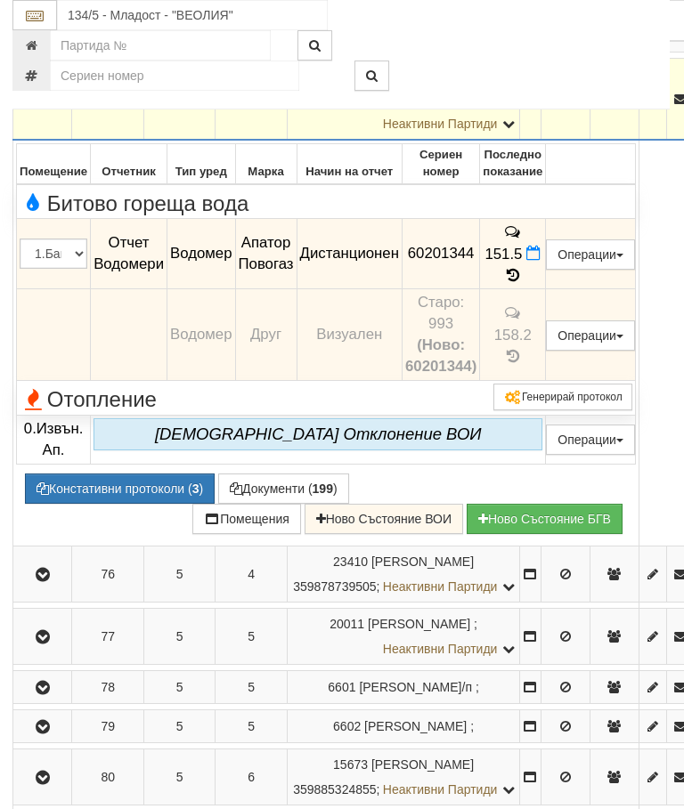
click at [47, 106] on icon "button" at bounding box center [42, 99] width 21 height 12
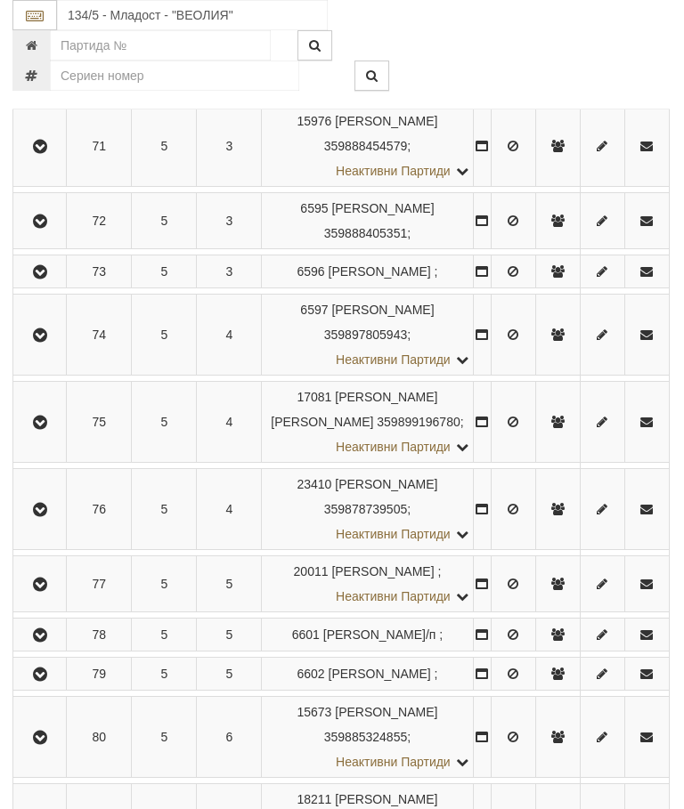
scroll to position [2660, 1]
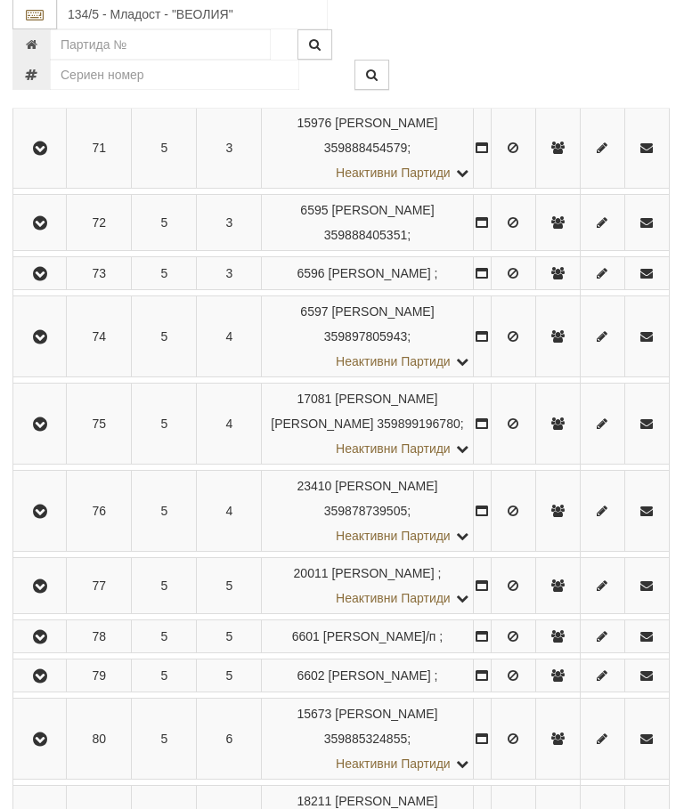
click at [34, 231] on icon "button" at bounding box center [39, 224] width 21 height 12
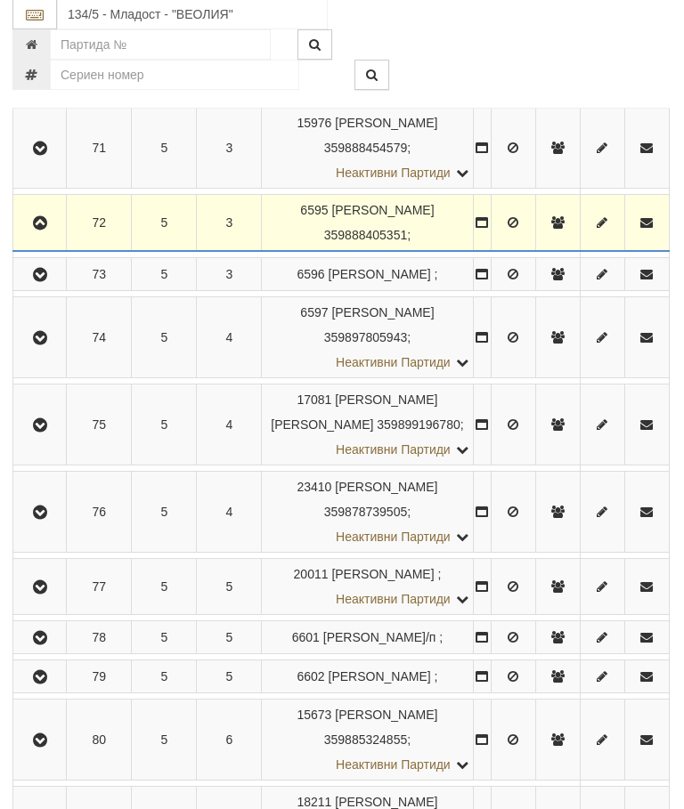
scroll to position [2661, 1]
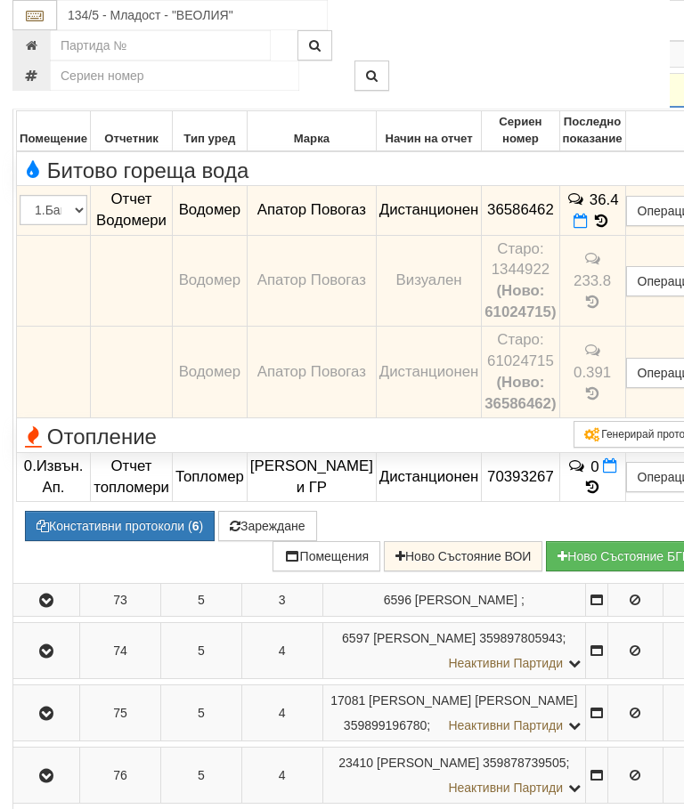
click at [296, 541] on button "Зареждане" at bounding box center [267, 526] width 99 height 30
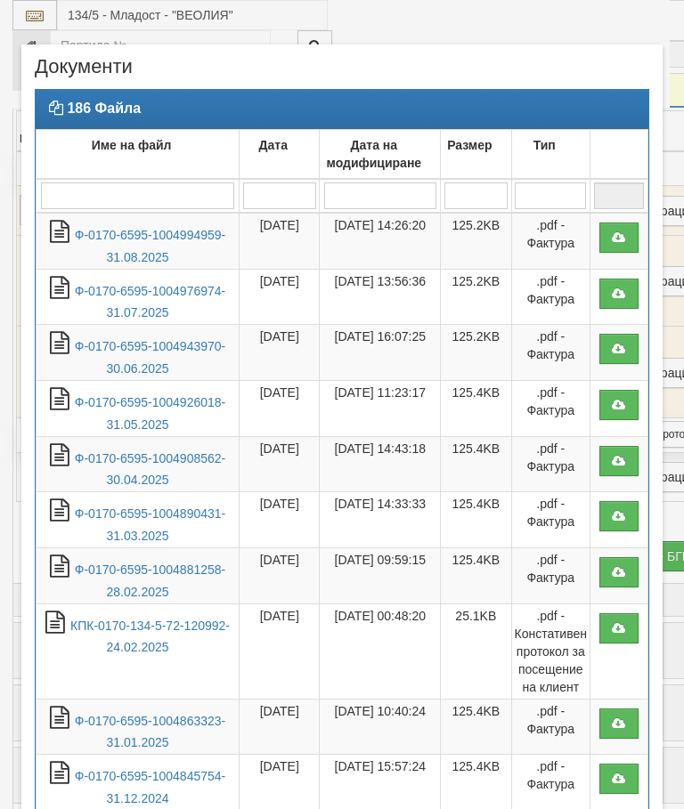
select select "10"
select select "1"
click at [182, 230] on link "Ф-0170-6595-1004994959-31.08.2025" at bounding box center [150, 246] width 150 height 36
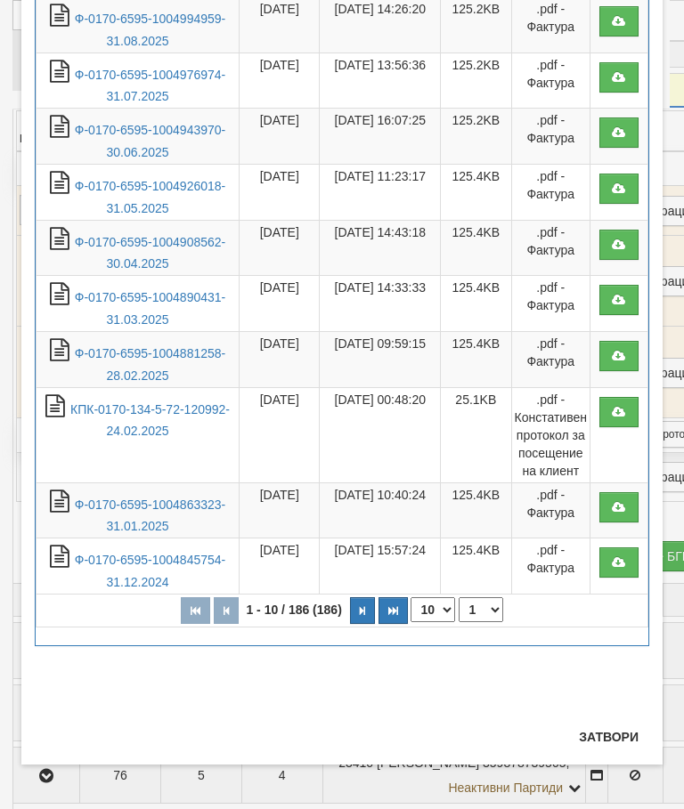
scroll to position [216, 0]
click at [606, 733] on button "Затвори" at bounding box center [608, 737] width 81 height 28
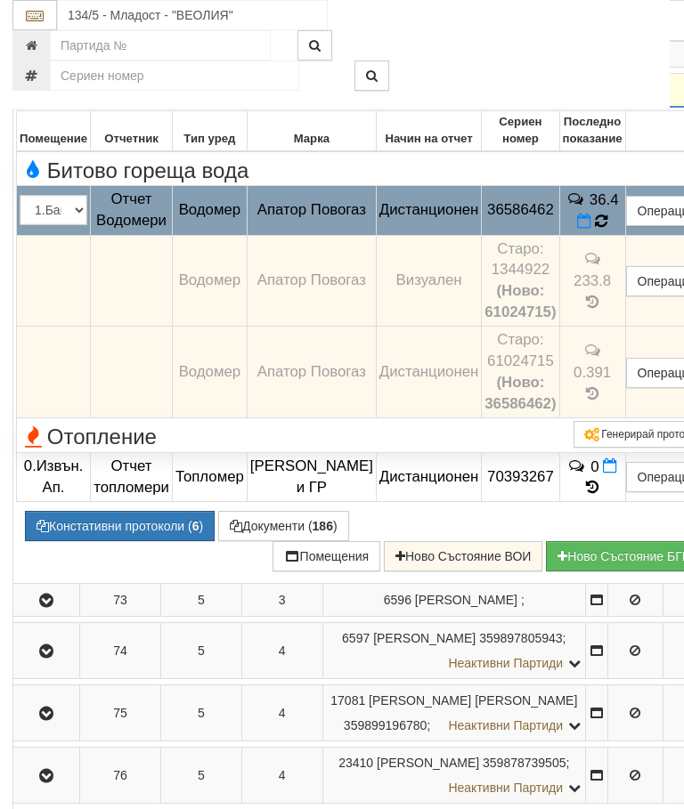
click at [593, 230] on icon at bounding box center [601, 221] width 16 height 18
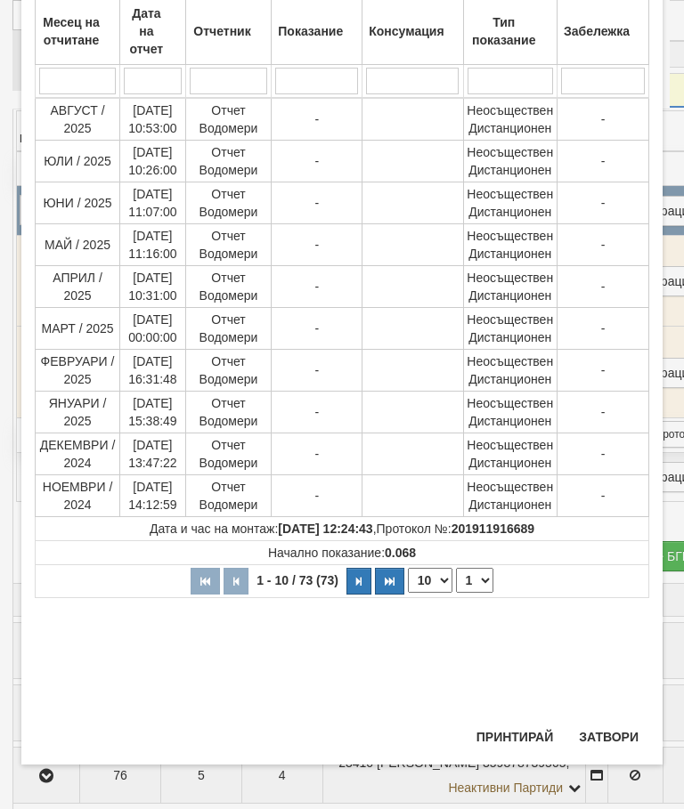
scroll to position [441, 0]
click at [607, 730] on button "Затвори" at bounding box center [608, 737] width 81 height 28
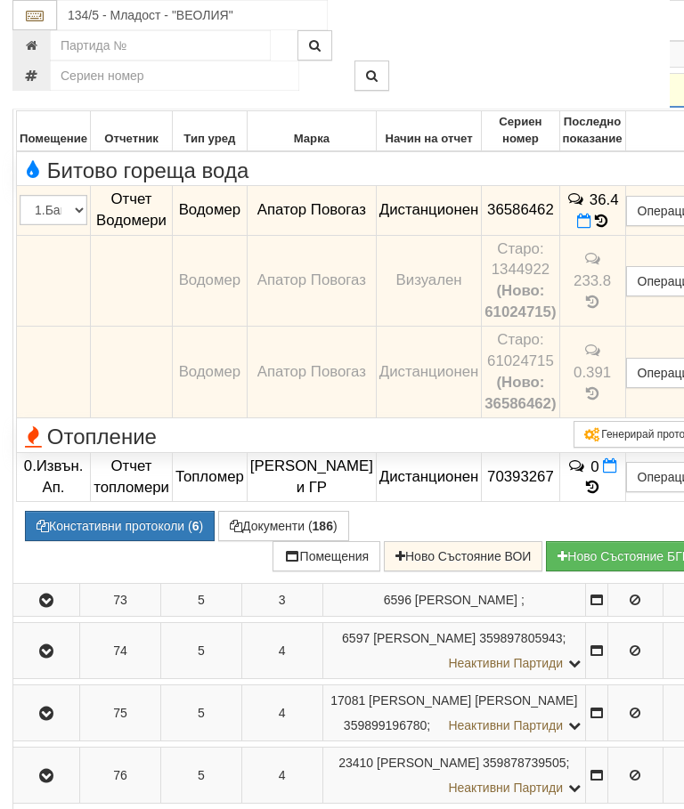
click at [47, 97] on icon "button" at bounding box center [46, 91] width 21 height 12
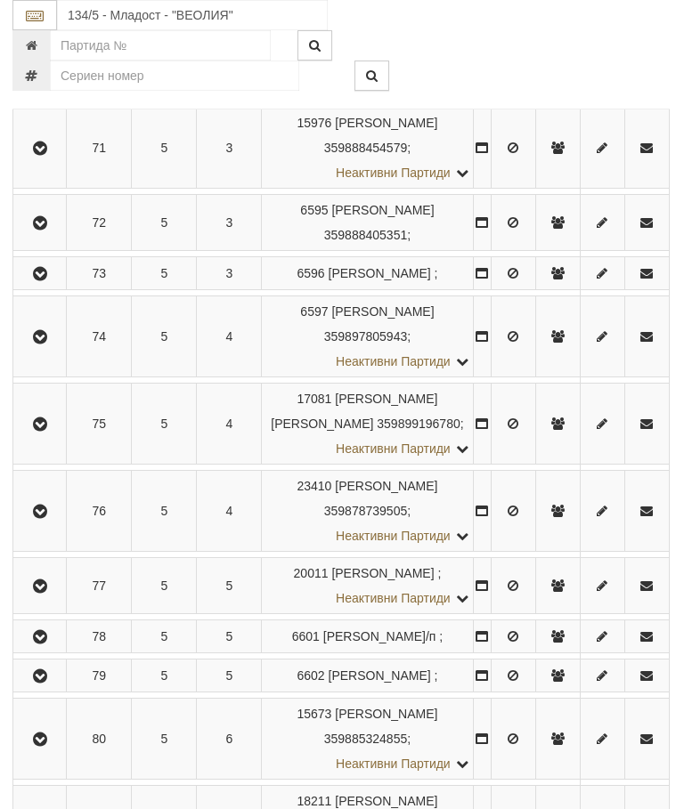
click at [46, 230] on icon "button" at bounding box center [39, 223] width 21 height 12
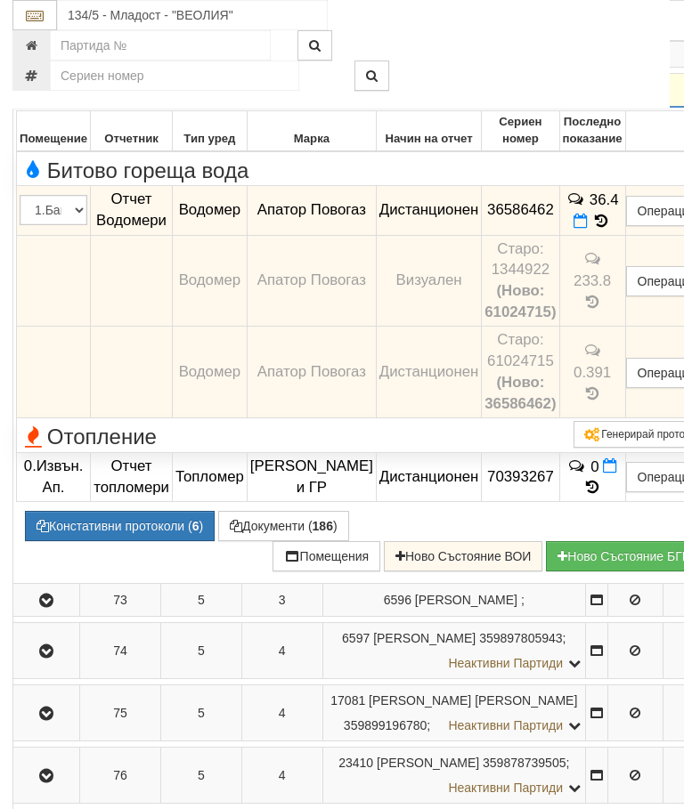
click at [592, 229] on icon at bounding box center [602, 221] width 20 height 15
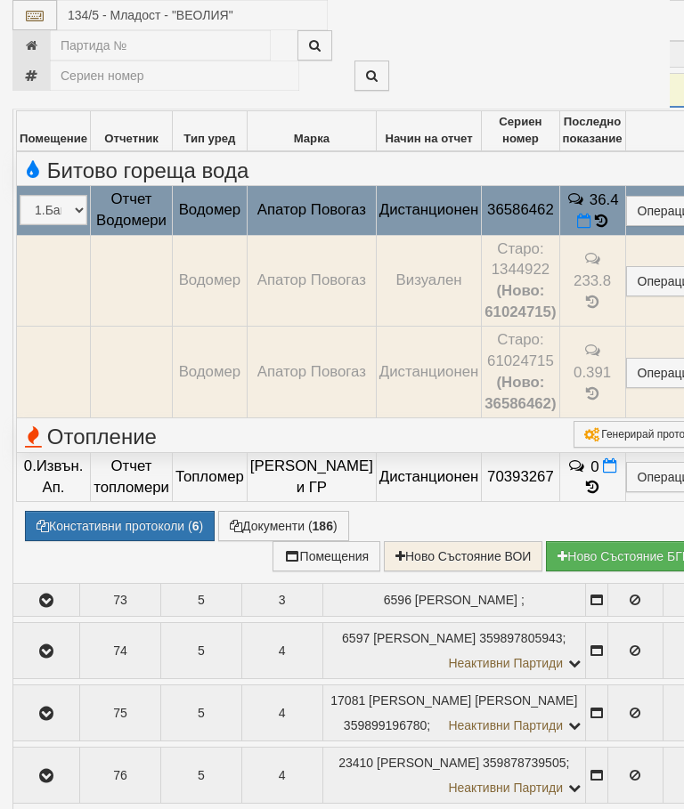
select select "10"
select select "1"
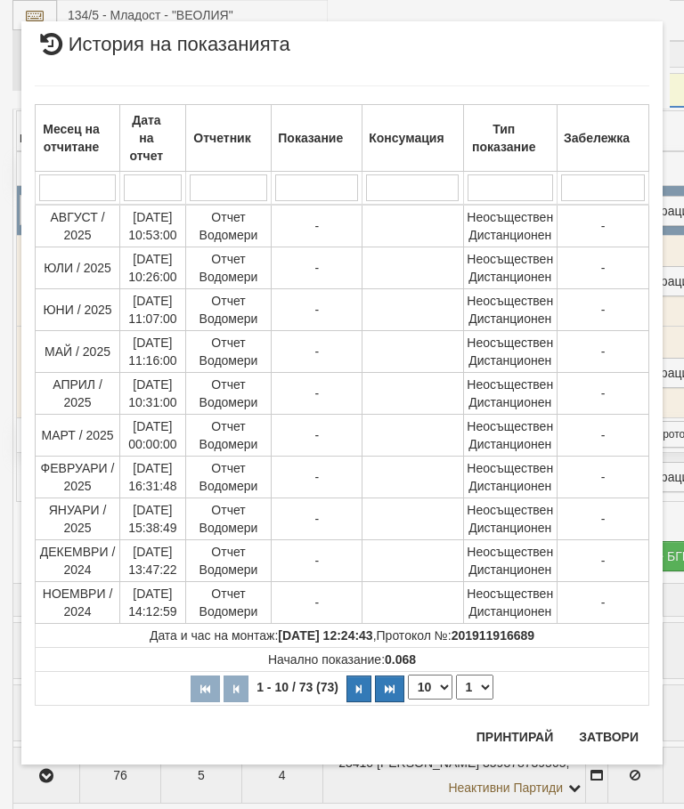
scroll to position [1475, 0]
click at [620, 731] on button "Затвори" at bounding box center [608, 737] width 81 height 28
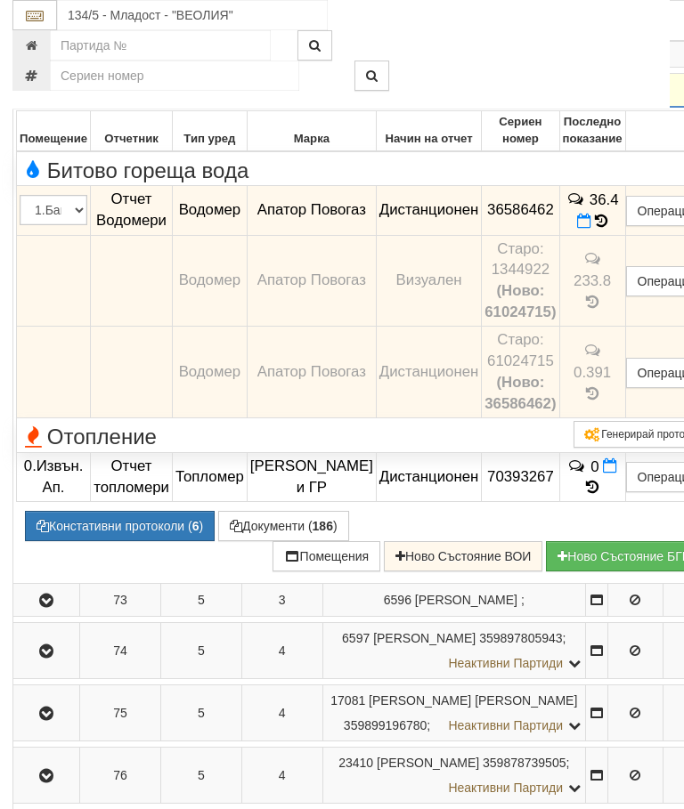
click at [40, 97] on icon "button" at bounding box center [46, 91] width 21 height 12
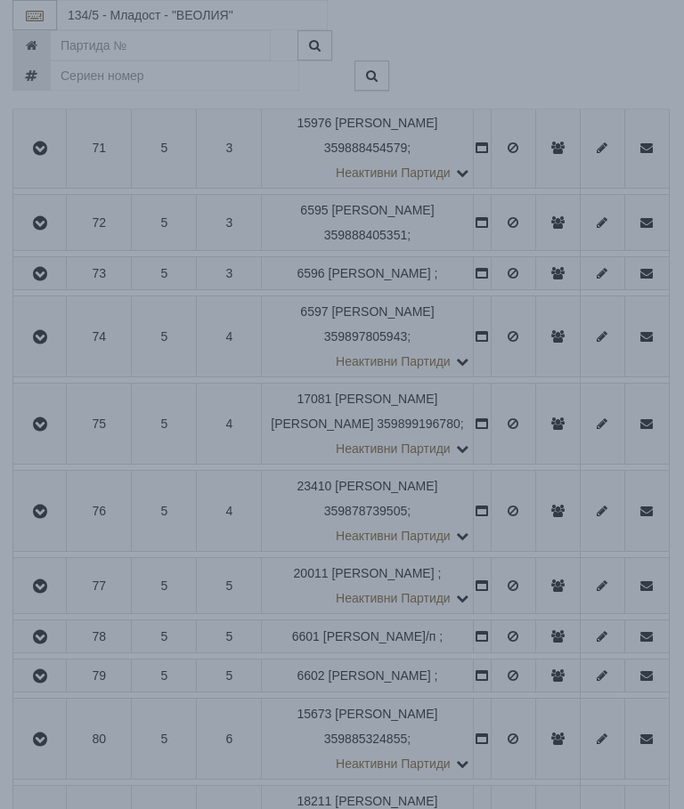
click at [560, 446] on div "× Зареждане... Данните за апартамента се зареждат. Моля изчакайте..." at bounding box center [341, 393] width 769 height 130
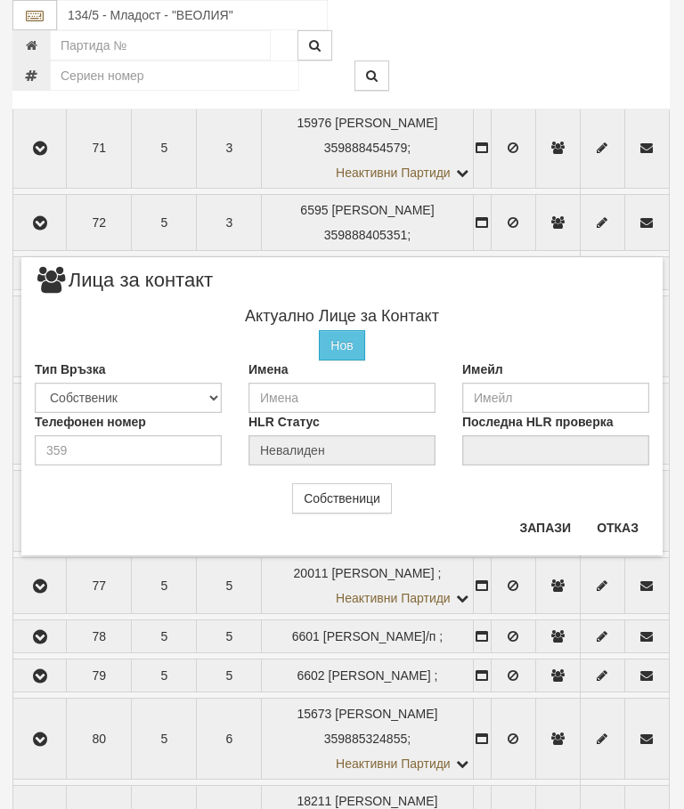
click at [617, 532] on button "Отказ" at bounding box center [617, 528] width 63 height 28
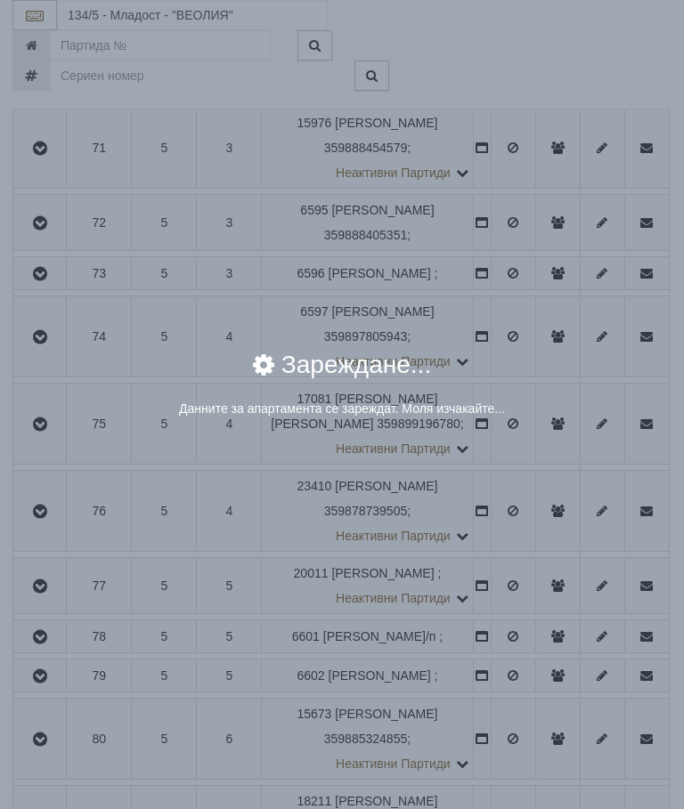
click at [557, 250] on div "× Зареждане... Данните за апартамента се зареждат. Моля изчакайте..." at bounding box center [342, 224] width 668 height 448
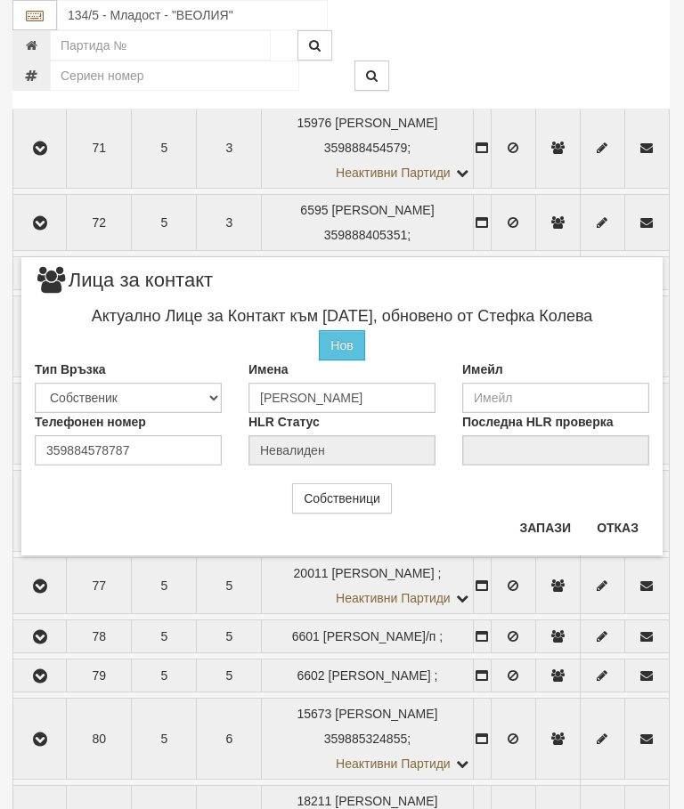
click at [622, 520] on button "Отказ" at bounding box center [617, 528] width 63 height 28
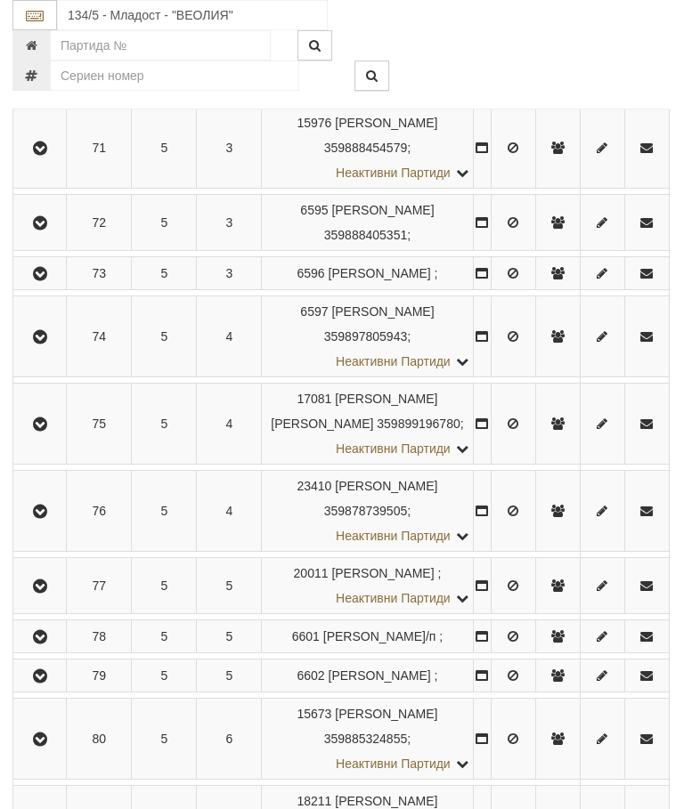
click at [45, 230] on icon "button" at bounding box center [39, 223] width 21 height 12
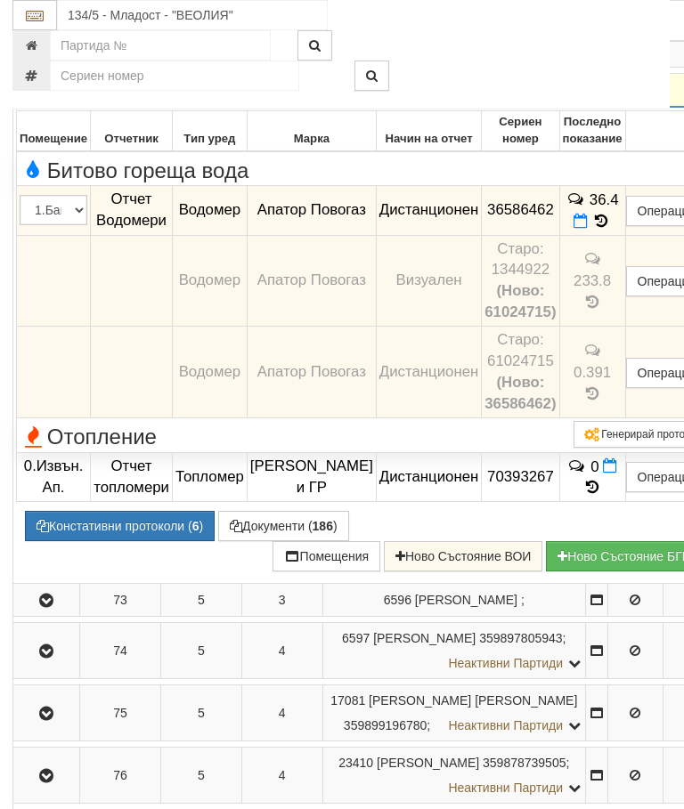
click at [303, 541] on button "Документи ( 186 )" at bounding box center [283, 526] width 131 height 30
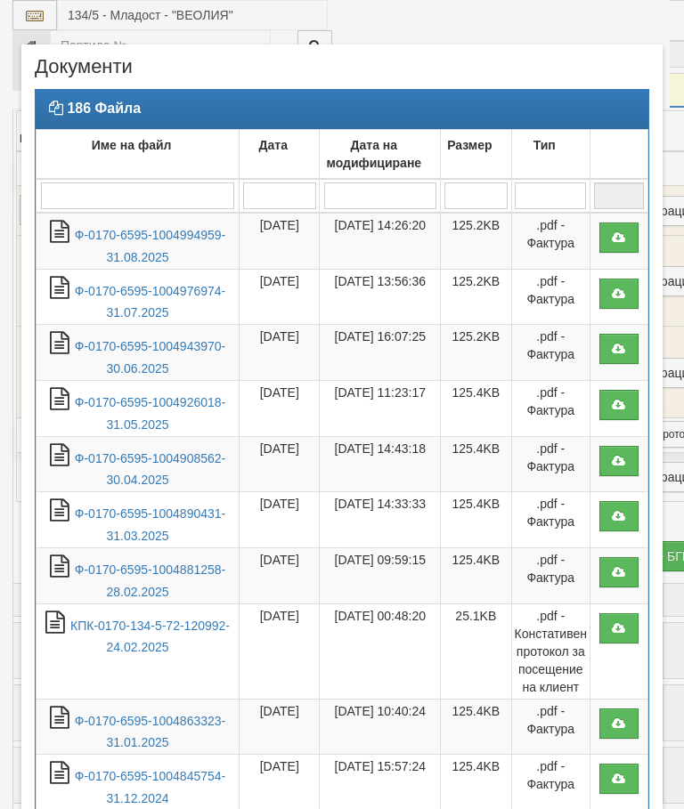
click at [163, 294] on link "Ф-0170-6595-1004976974-31.07.2025" at bounding box center [150, 302] width 150 height 36
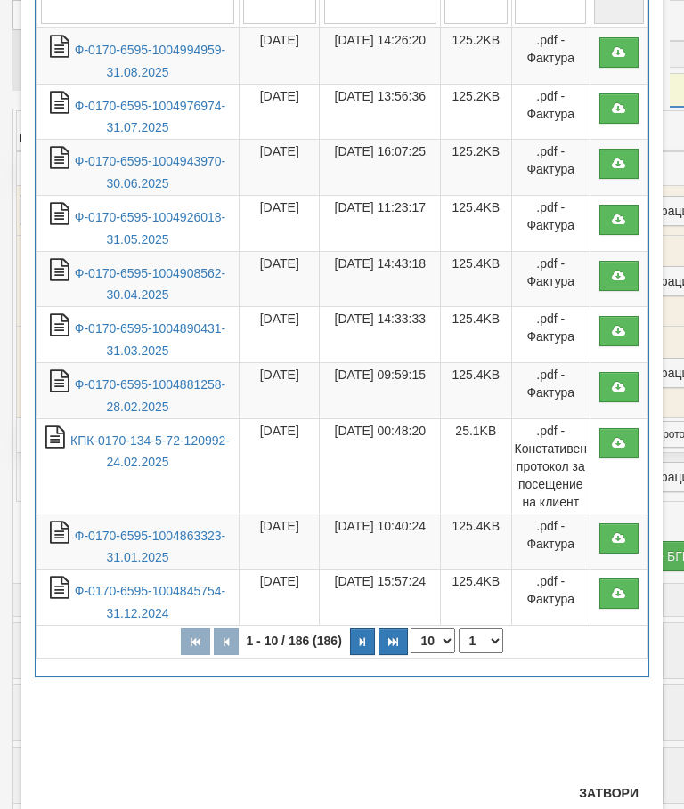
scroll to position [190, 0]
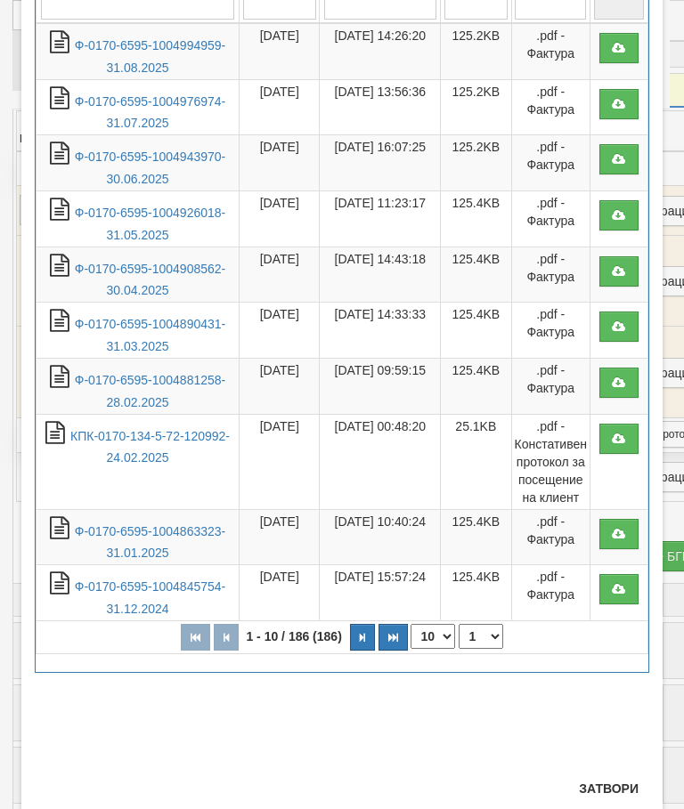
click at [611, 789] on button "Затвори" at bounding box center [608, 788] width 81 height 28
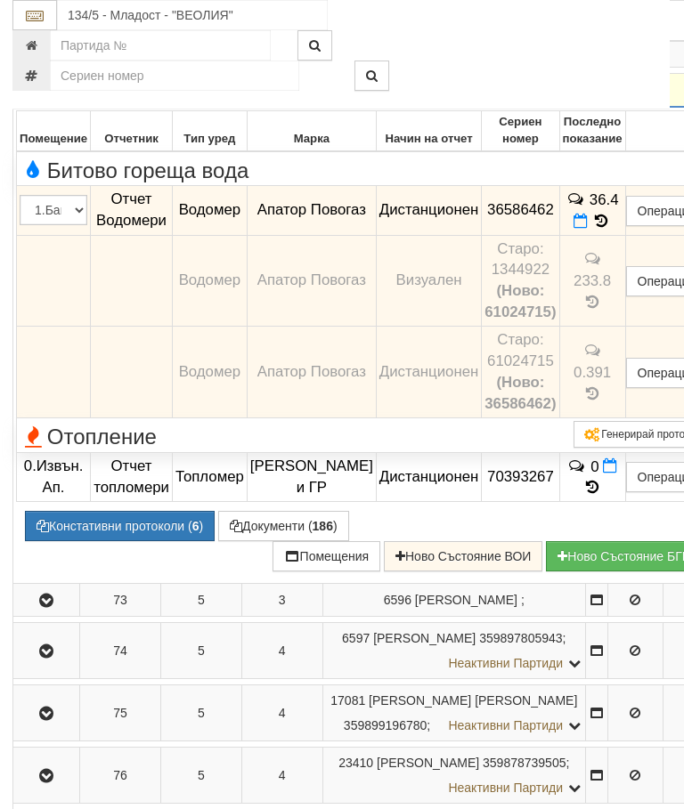
click at [573, 229] on icon at bounding box center [580, 221] width 14 height 15
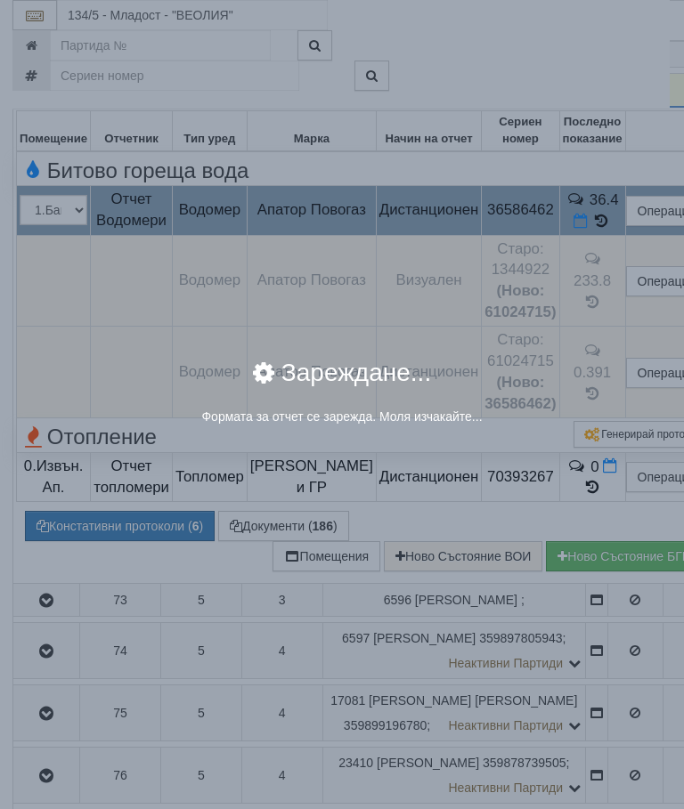
select select "8ac75930-9bfd-e511-80be-8d5a1dced85a"
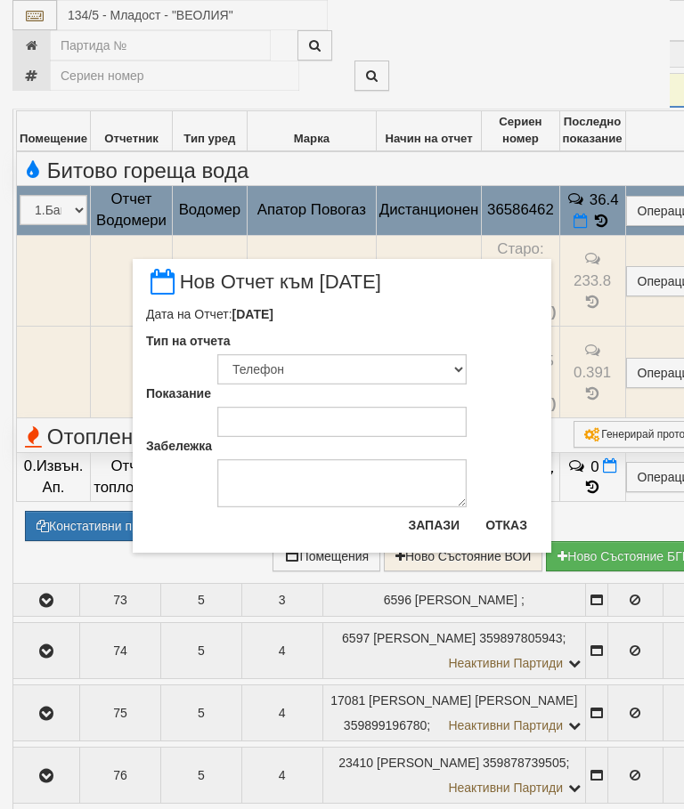
click at [511, 523] on button "Отказ" at bounding box center [505, 525] width 63 height 28
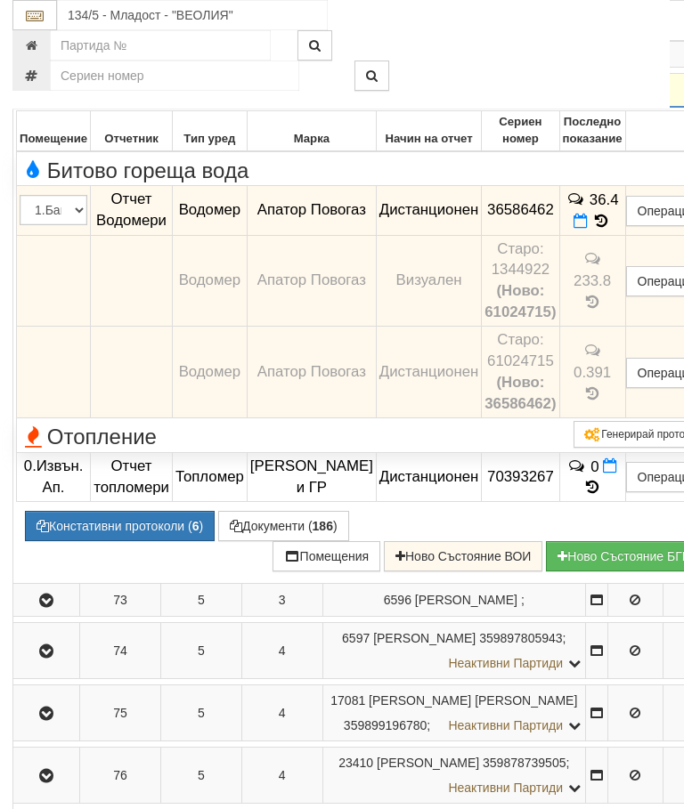
click at [43, 97] on icon "button" at bounding box center [46, 91] width 21 height 12
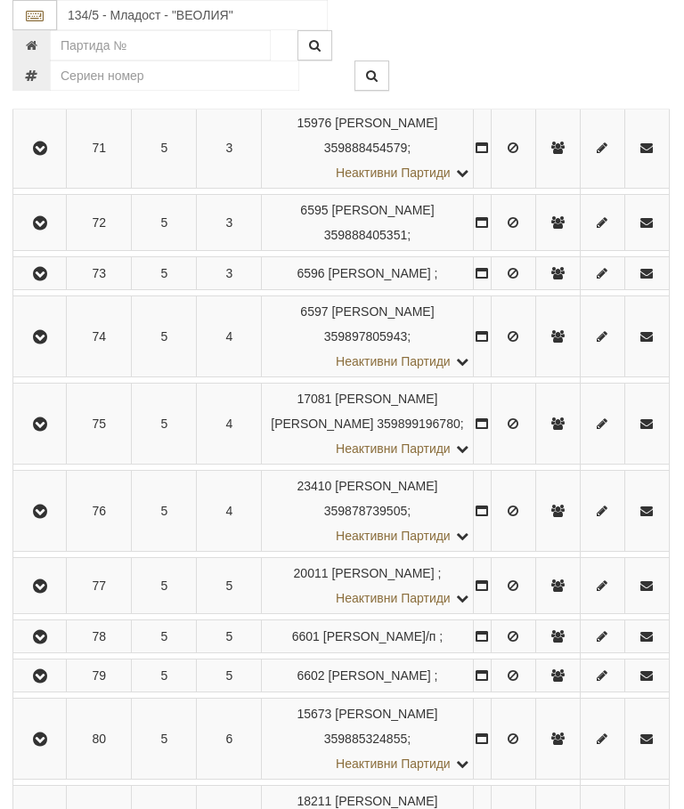
click at [47, 431] on icon "button" at bounding box center [39, 424] width 21 height 12
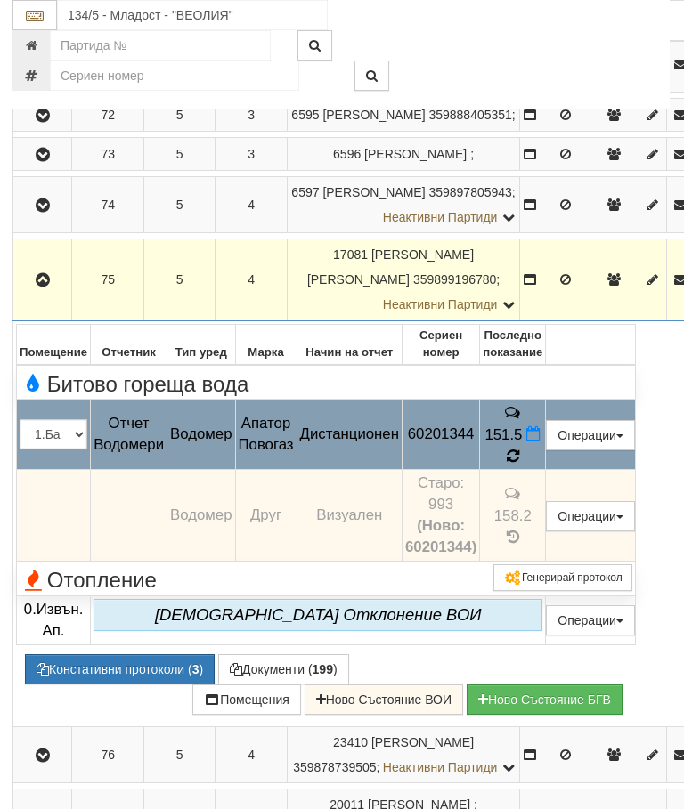
click at [519, 464] on icon at bounding box center [512, 456] width 12 height 15
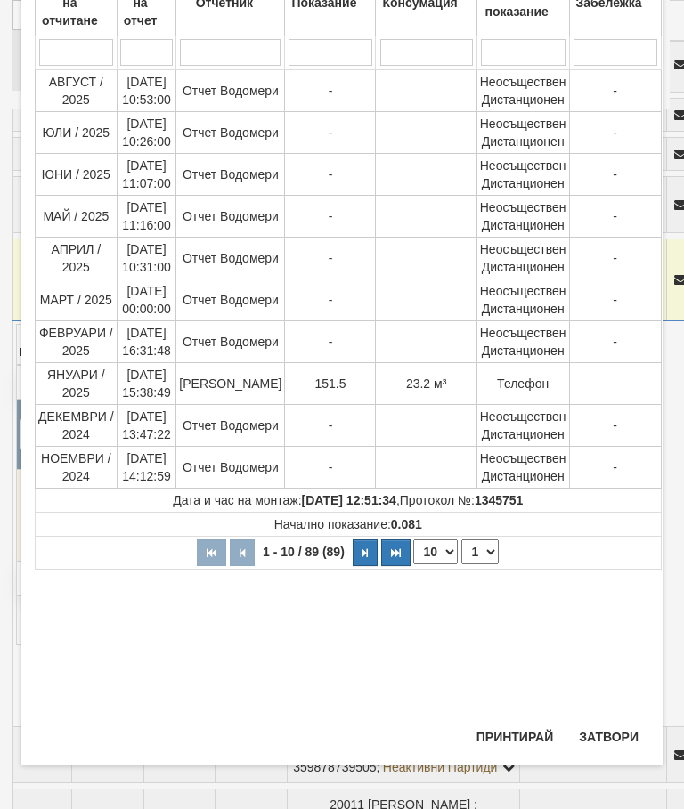
scroll to position [158, 0]
click at [599, 725] on button "Затвори" at bounding box center [608, 737] width 81 height 28
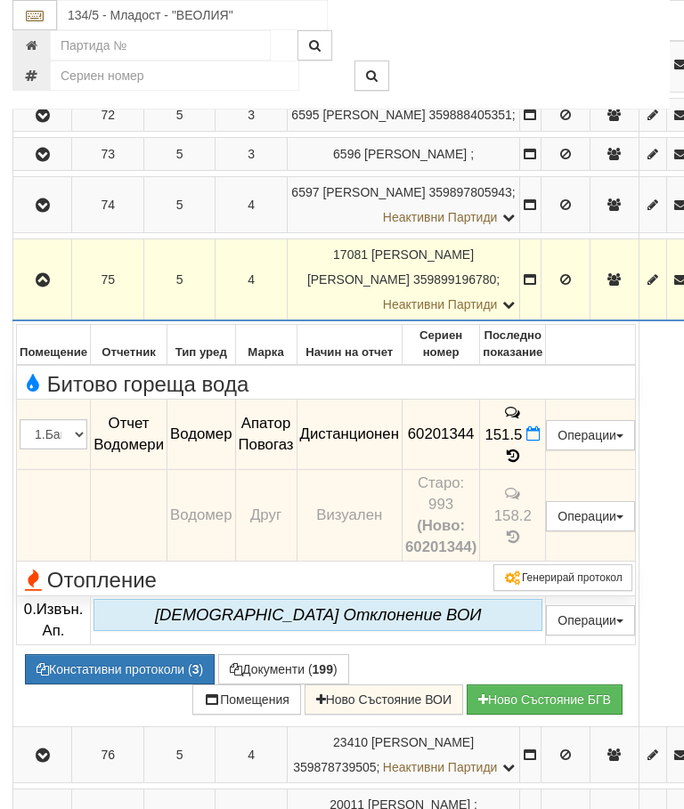
click at [28, 293] on button "button" at bounding box center [42, 279] width 53 height 27
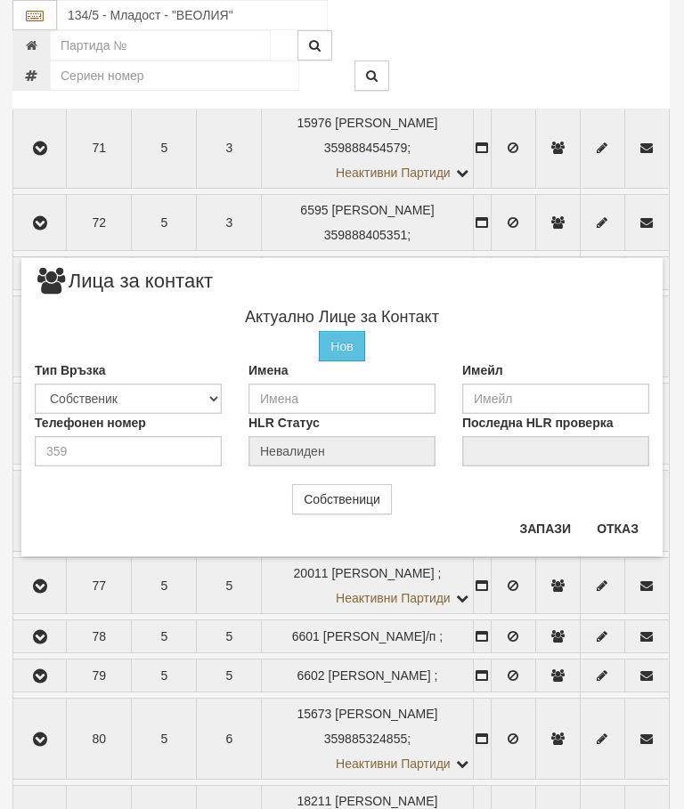
click at [622, 534] on button "Отказ" at bounding box center [617, 528] width 63 height 28
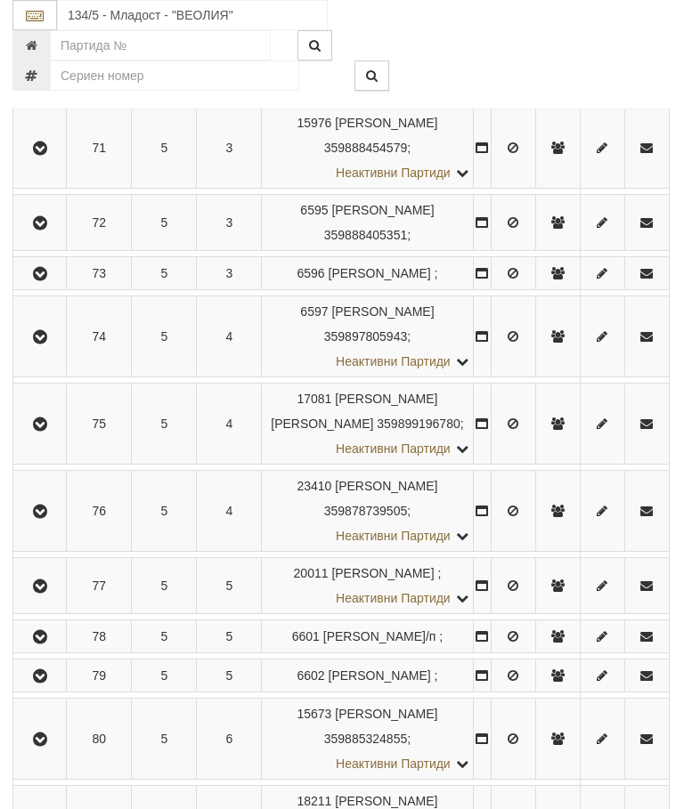
click at [45, 431] on icon "button" at bounding box center [39, 424] width 21 height 12
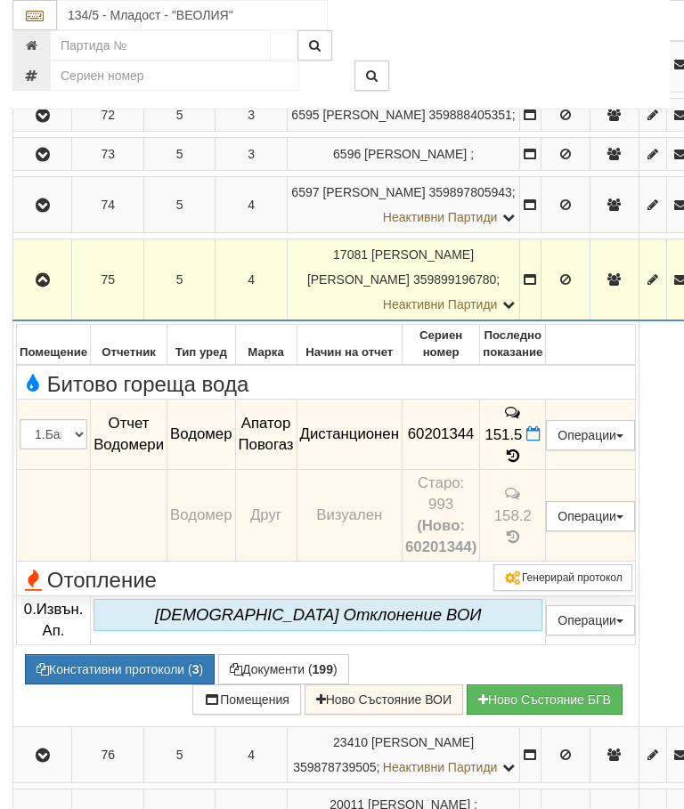
click at [522, 470] on td "151.5" at bounding box center [513, 434] width 66 height 71
click at [522, 464] on icon at bounding box center [513, 456] width 20 height 15
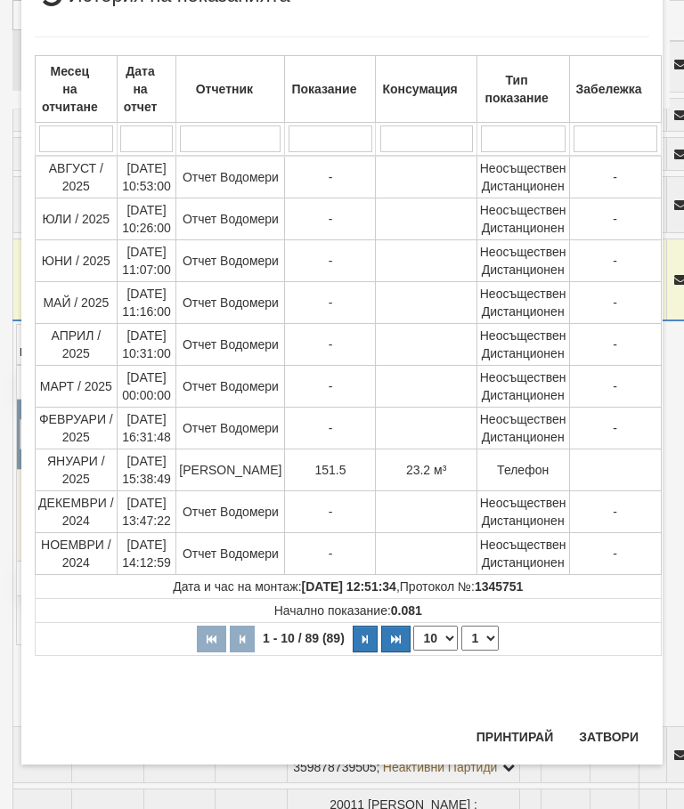
scroll to position [72, 0]
click at [610, 733] on button "Затвори" at bounding box center [608, 737] width 81 height 28
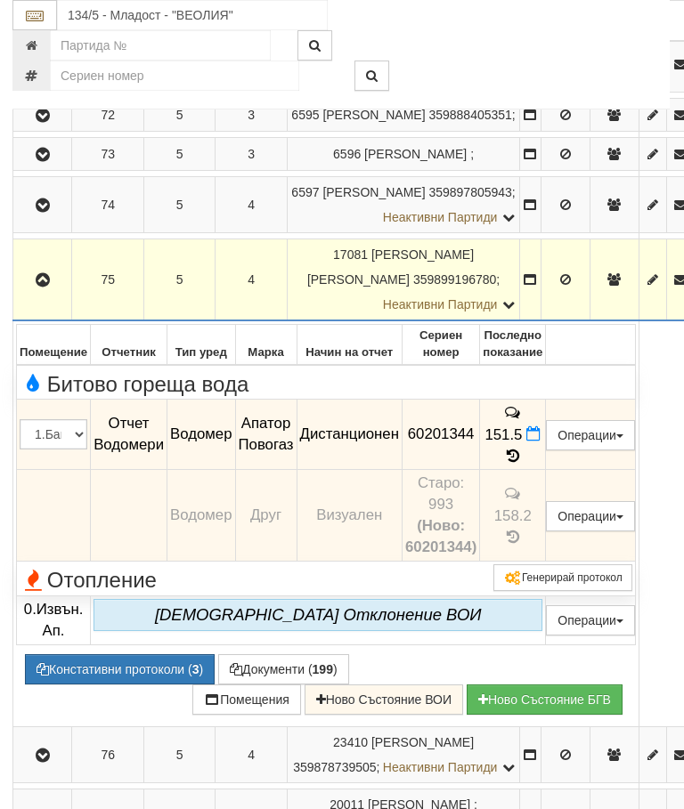
click at [38, 287] on icon "button" at bounding box center [42, 280] width 21 height 12
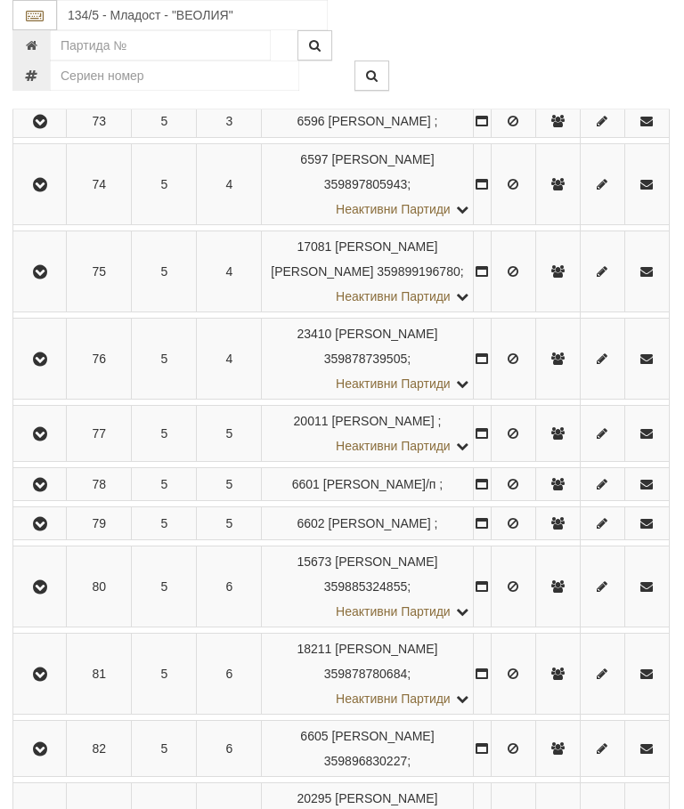
scroll to position [2913, 1]
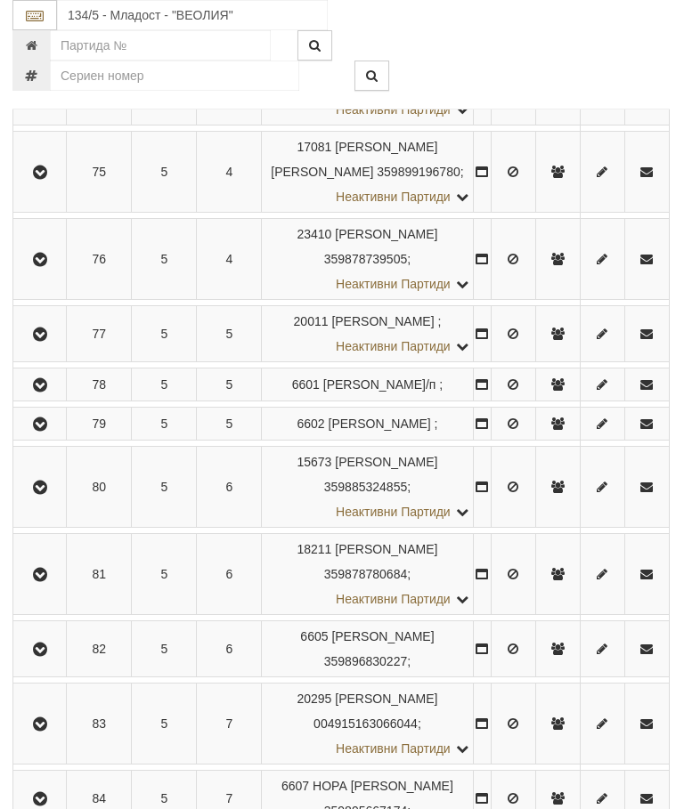
click at [43, 500] on button "button" at bounding box center [39, 487] width 47 height 27
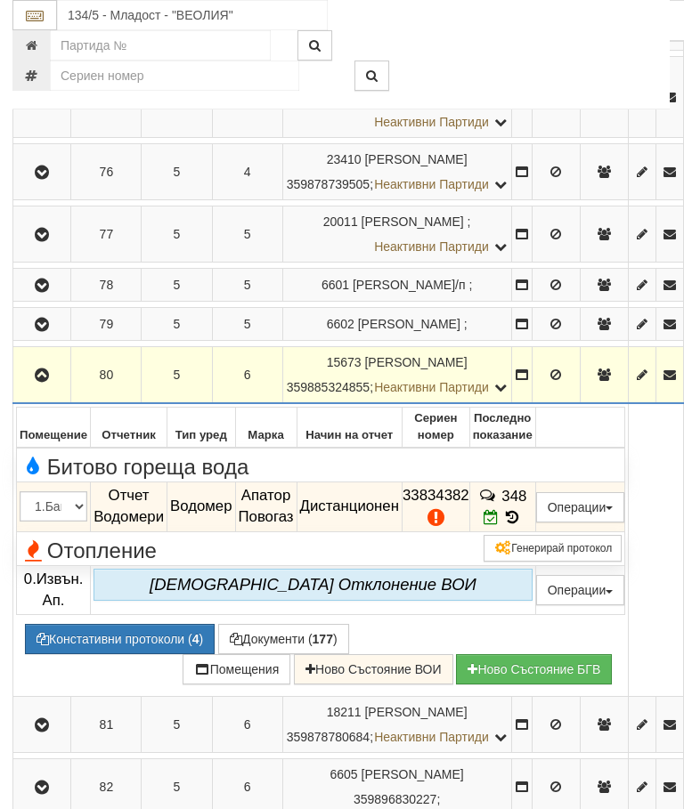
click at [41, 382] on icon "button" at bounding box center [41, 375] width 21 height 12
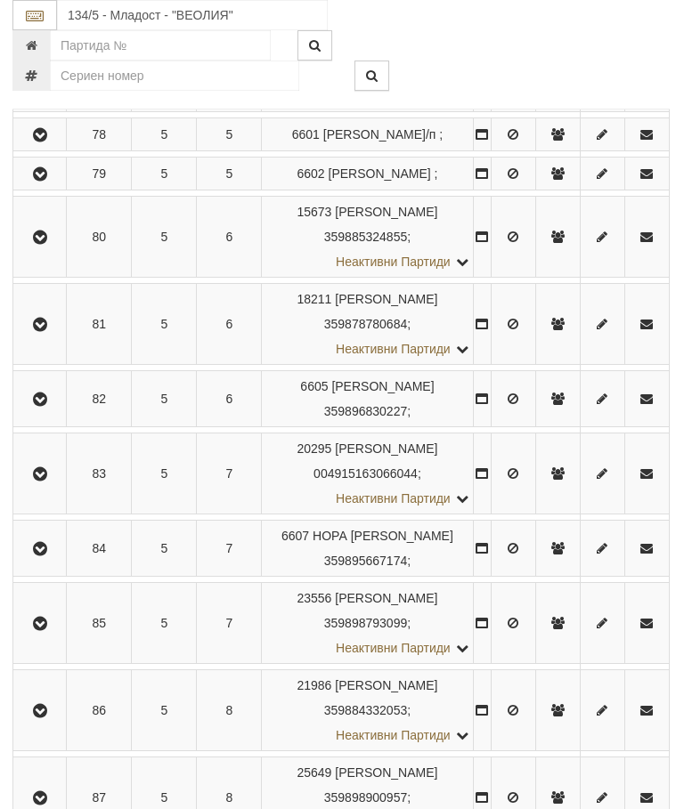
scroll to position [3342, 1]
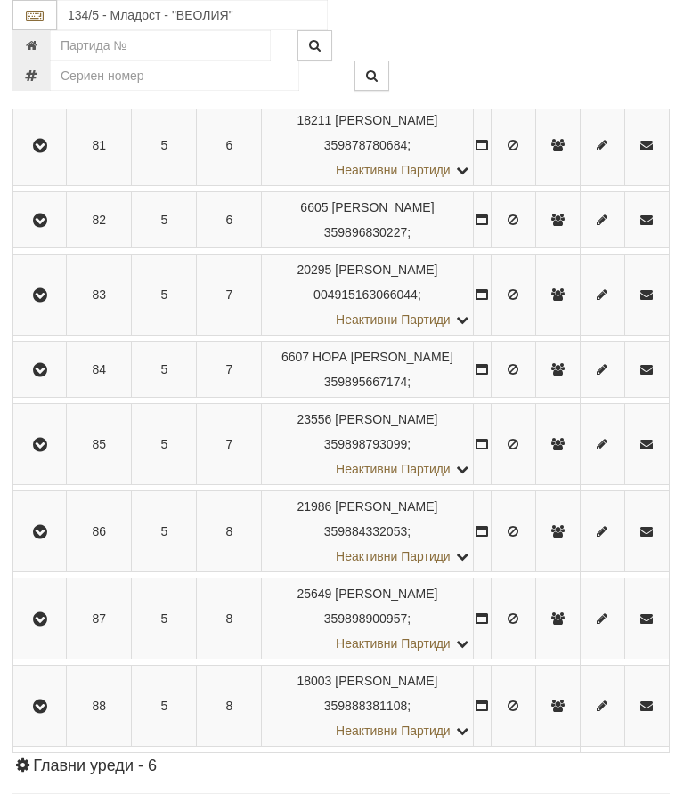
click at [38, 451] on icon "button" at bounding box center [39, 445] width 21 height 12
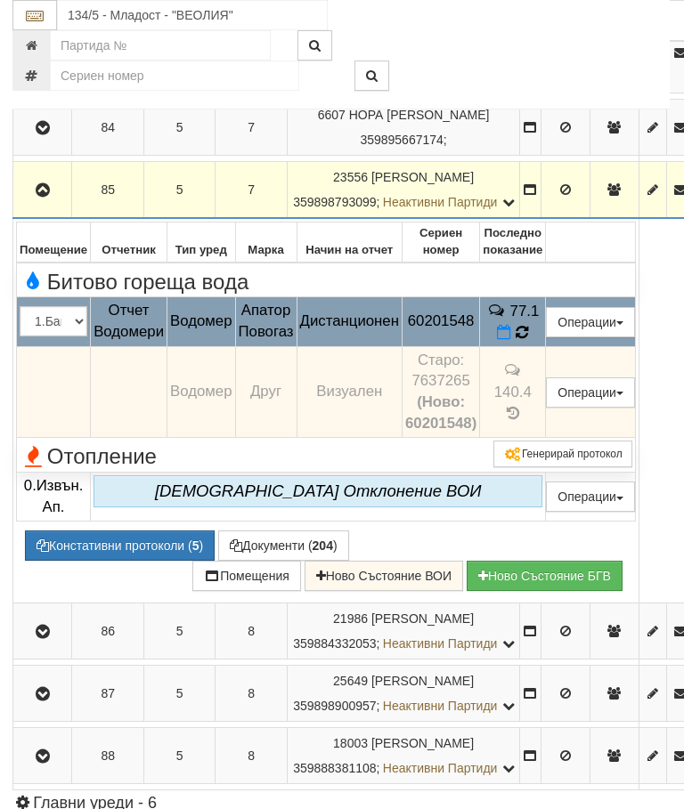
click at [531, 342] on icon at bounding box center [522, 332] width 19 height 20
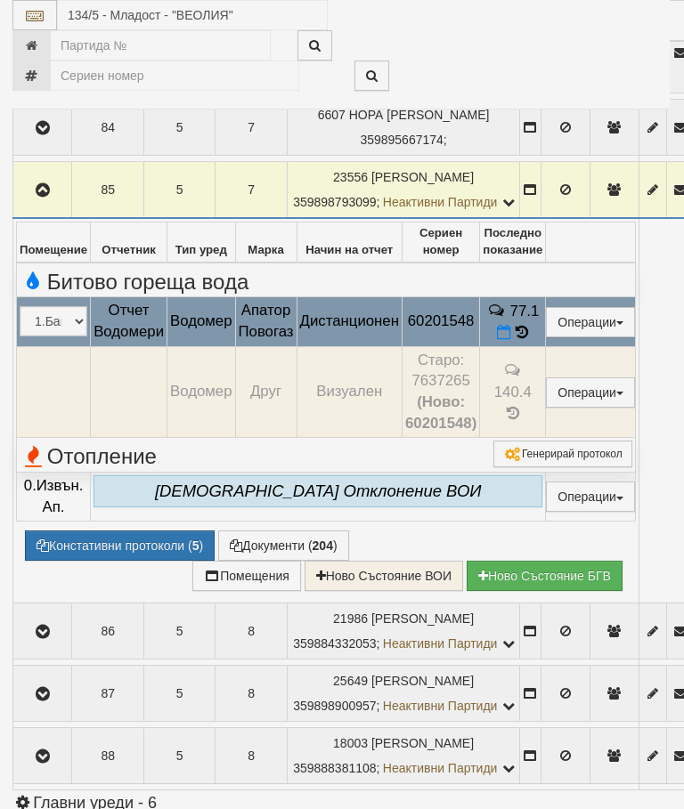
select select "10"
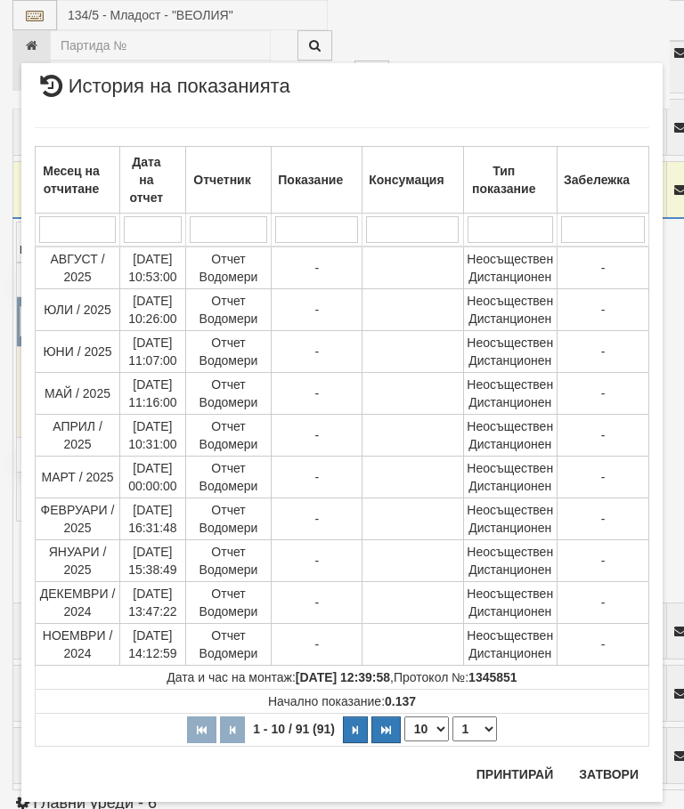
click at [484, 724] on select "1 2 3 4 5 6 7 8 9 10" at bounding box center [474, 729] width 45 height 25
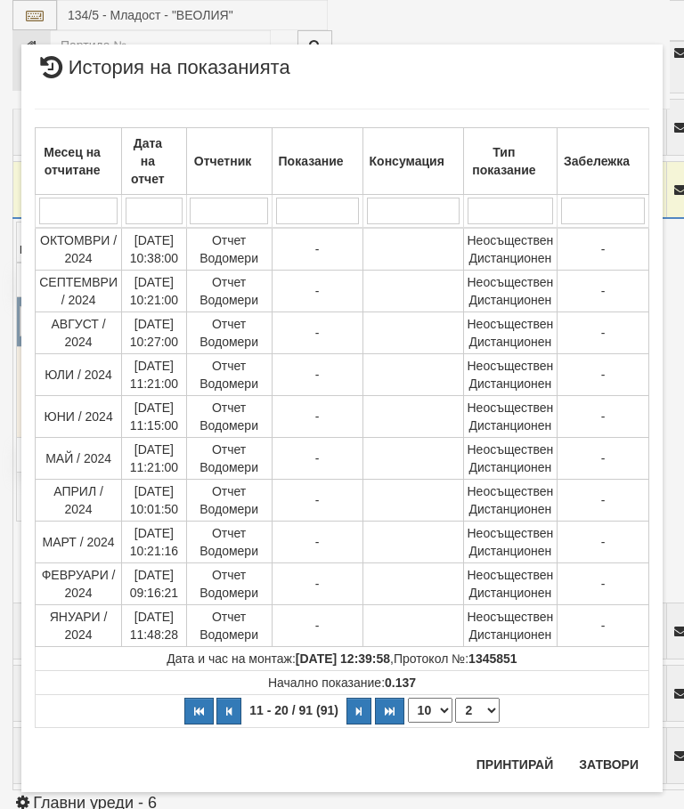
click at [490, 715] on select "1 2 3 4 5 6 7 8 9 10" at bounding box center [477, 710] width 45 height 25
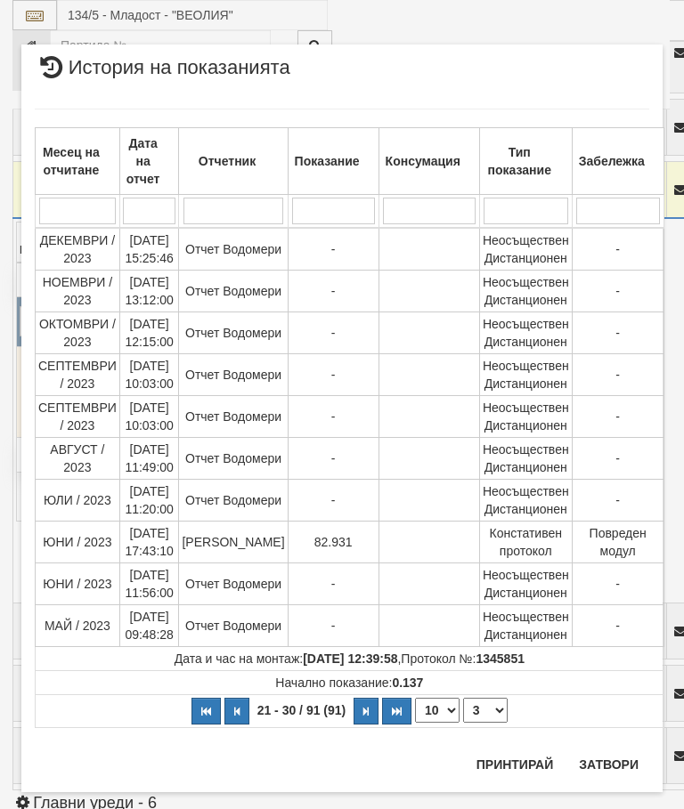
click at [485, 707] on select "1 2 3 4 5 6 7 8 9 10" at bounding box center [485, 710] width 45 height 25
select select "4"
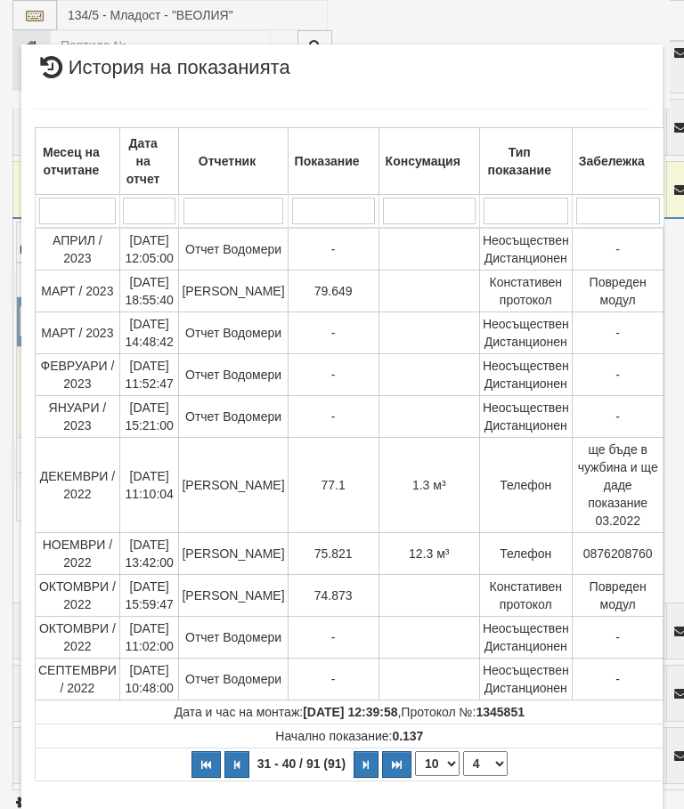
click at [618, 804] on button "Затвори" at bounding box center [608, 818] width 81 height 28
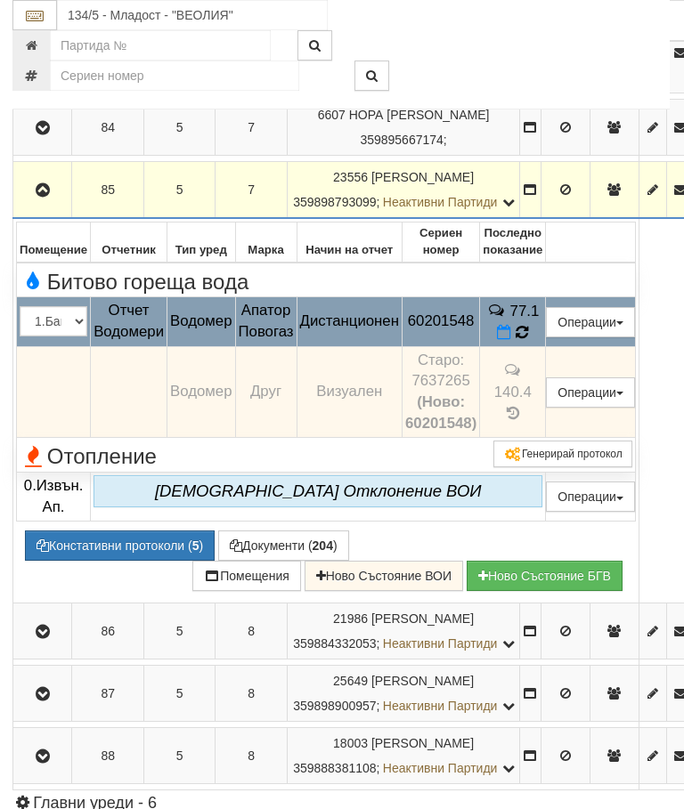
click at [529, 340] on icon at bounding box center [521, 332] width 14 height 16
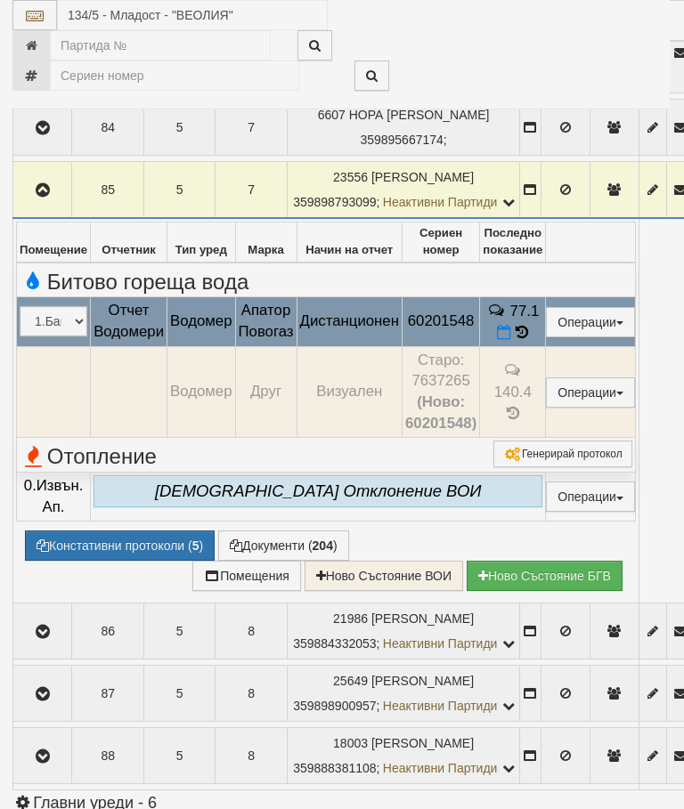
select select "10"
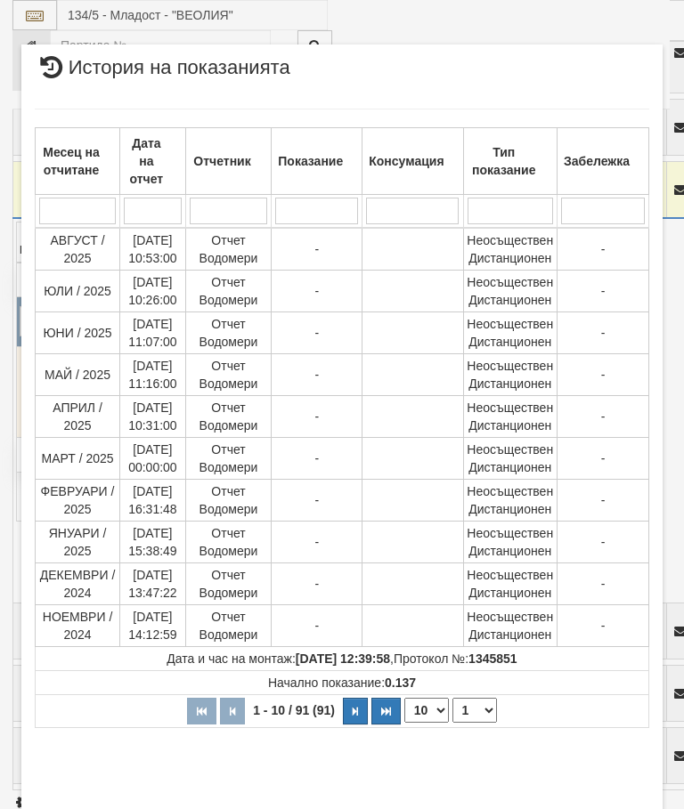
click at [483, 715] on select "1 2 3 4 5 6 7 8 9 10" at bounding box center [474, 710] width 45 height 25
select select "4"
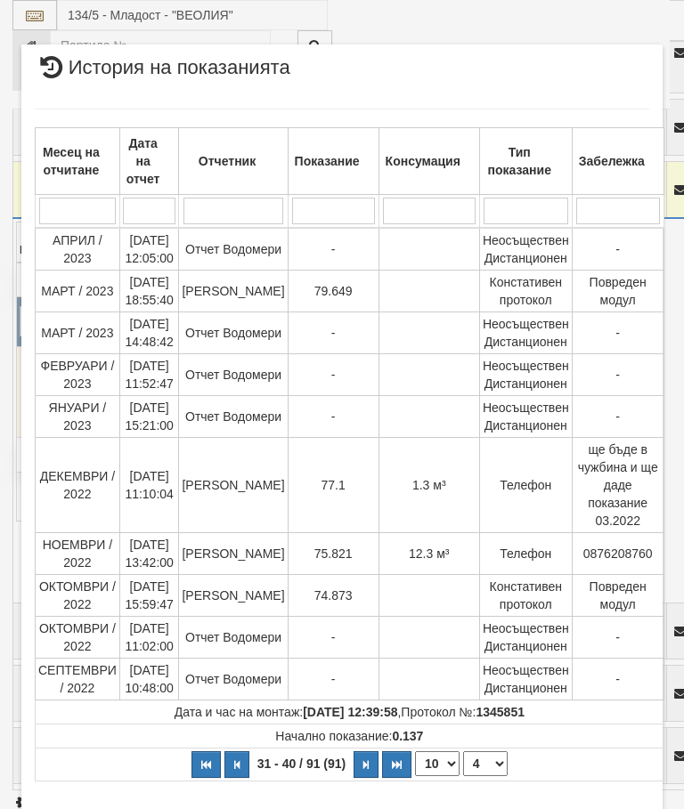
click at [618, 808] on button "Затвори" at bounding box center [608, 818] width 81 height 28
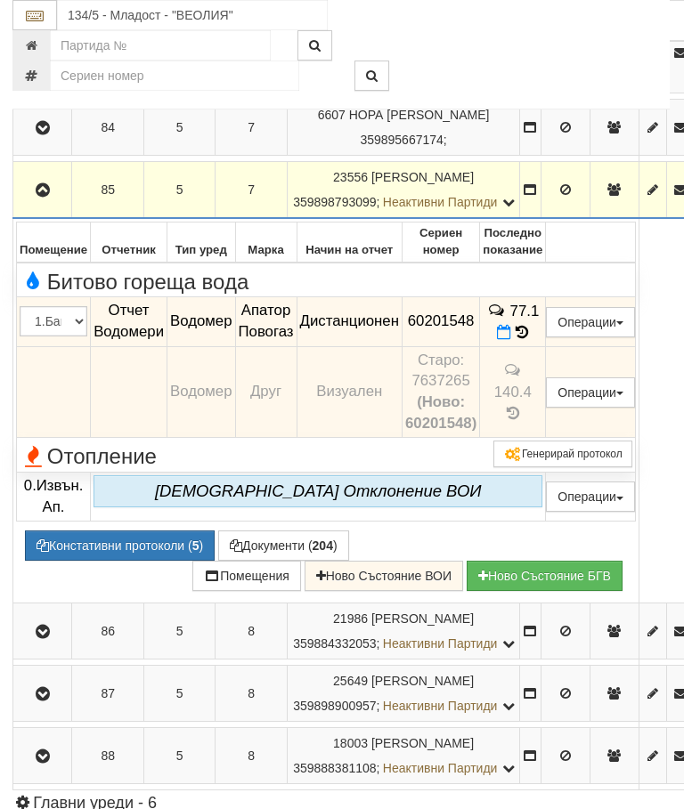
click at [50, 197] on icon "button" at bounding box center [42, 190] width 21 height 12
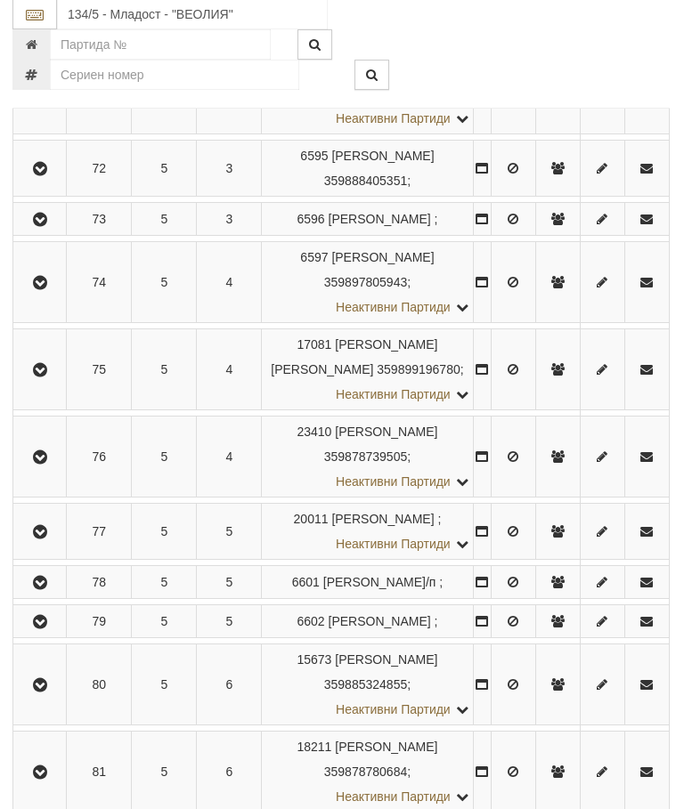
scroll to position [2716, 1]
click at [39, 377] on icon "button" at bounding box center [39, 370] width 21 height 12
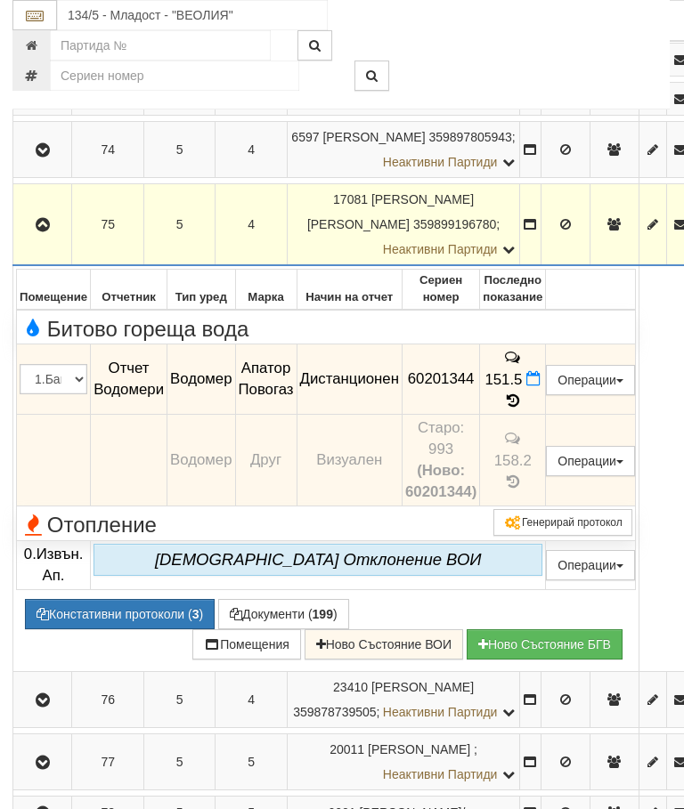
click at [284, 629] on button "Документи ( 199 )" at bounding box center [283, 614] width 131 height 30
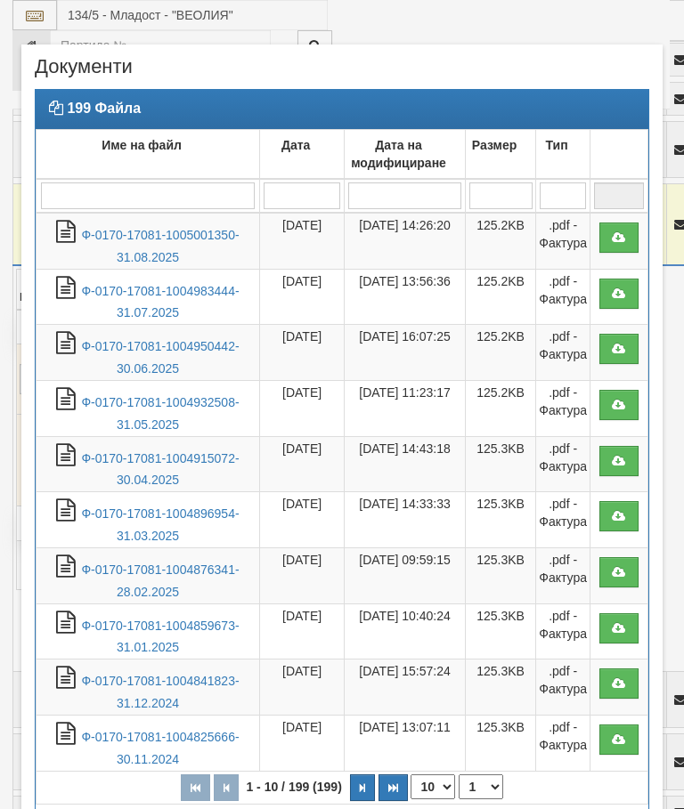
click at [199, 251] on td "Ф-0170-17081-1005001350-31.08.2025" at bounding box center [147, 241] width 223 height 56
click at [182, 237] on link "Ф-0170-17081-1005001350-31.08.2025" at bounding box center [160, 246] width 158 height 36
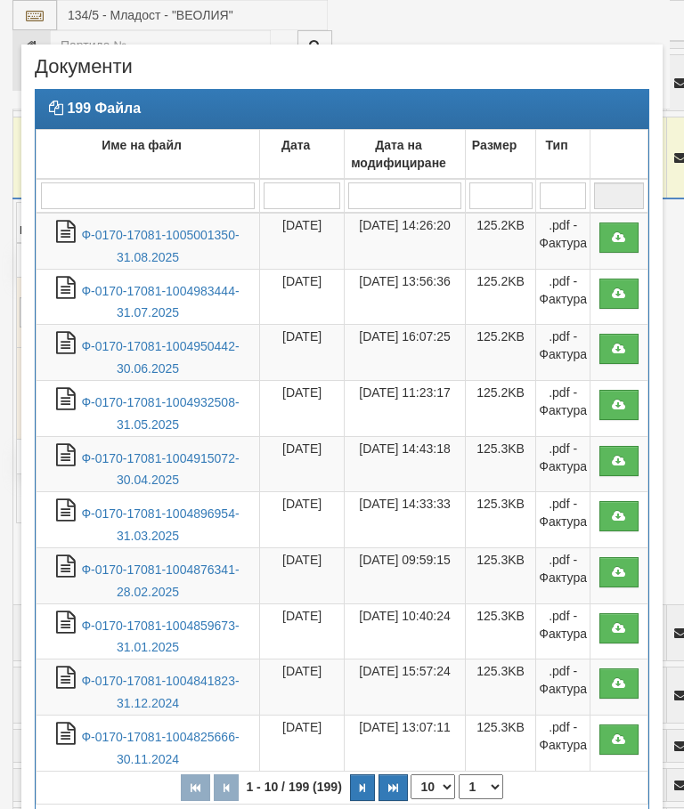
click at [172, 293] on link "Ф-0170-17081-1004983444-31.07.2025" at bounding box center [160, 302] width 158 height 36
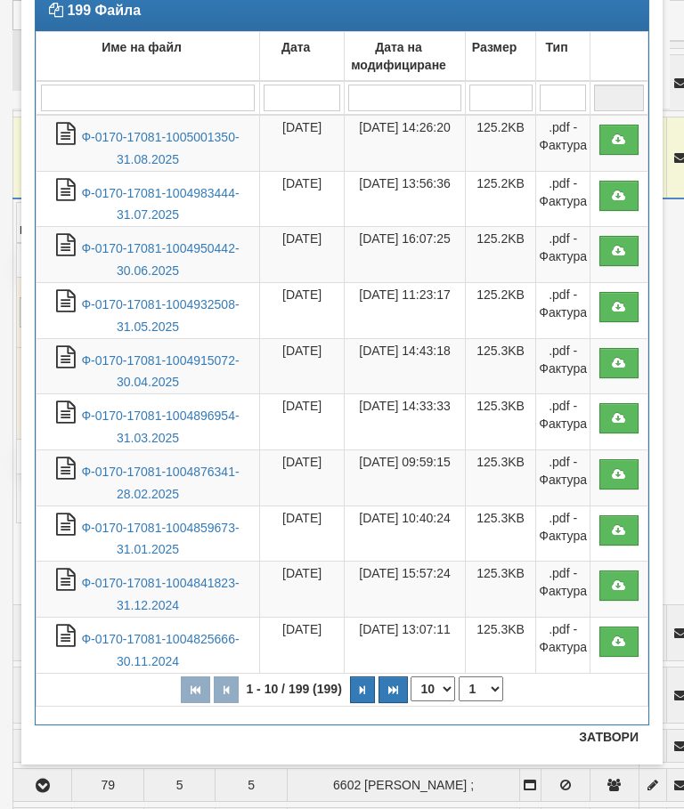
scroll to position [98, 0]
click at [606, 738] on button "Затвори" at bounding box center [608, 737] width 81 height 28
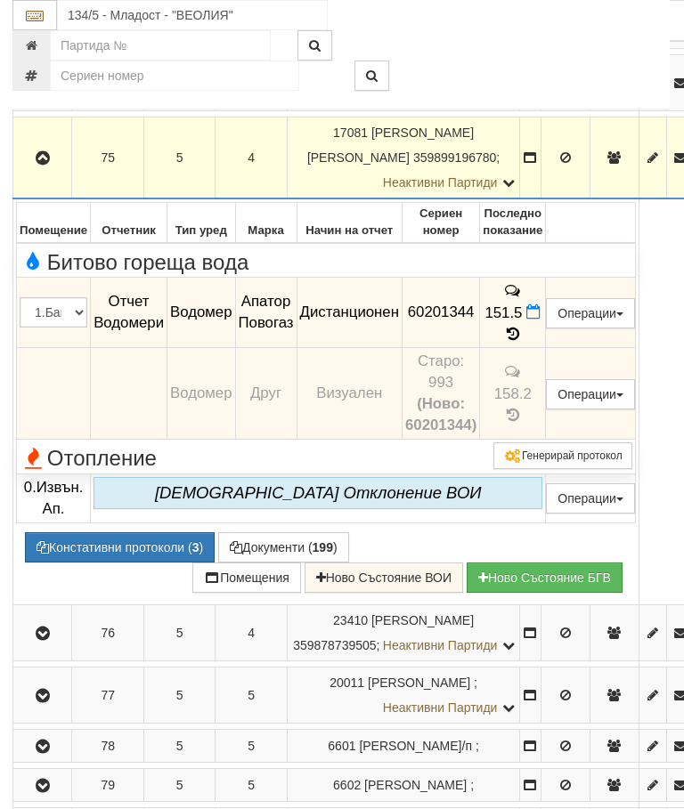
click at [290, 563] on button "Документи ( 199 )" at bounding box center [283, 547] width 131 height 30
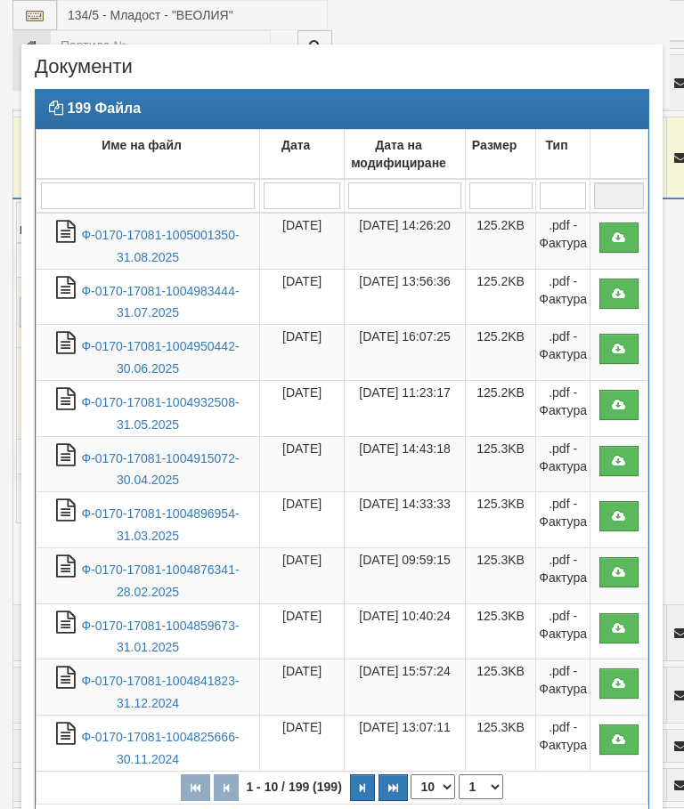
click at [181, 287] on link "Ф-0170-17081-1004983444-31.07.2025" at bounding box center [160, 302] width 158 height 36
click at [190, 240] on link "Ф-0170-17081-1005001350-31.08.2025" at bounding box center [160, 246] width 158 height 36
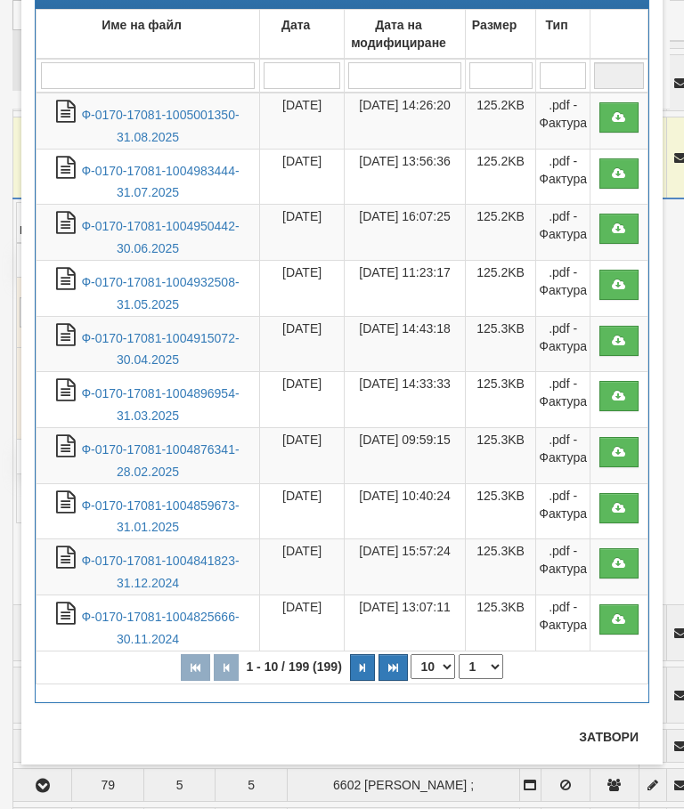
click at [607, 736] on button "Затвори" at bounding box center [608, 737] width 81 height 28
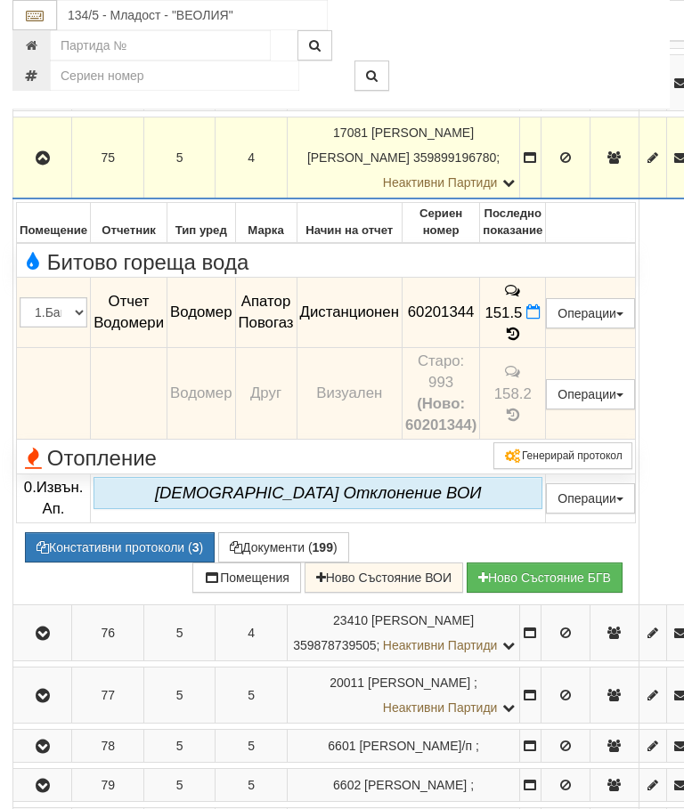
click at [540, 320] on icon at bounding box center [533, 311] width 14 height 15
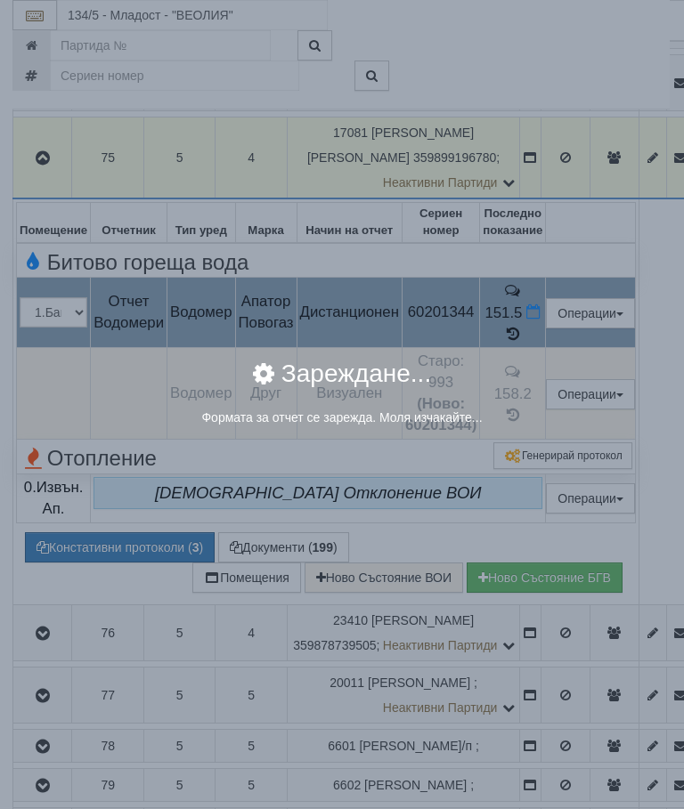
select select "8ac75930-9bfd-e511-80be-8d5a1dced85a"
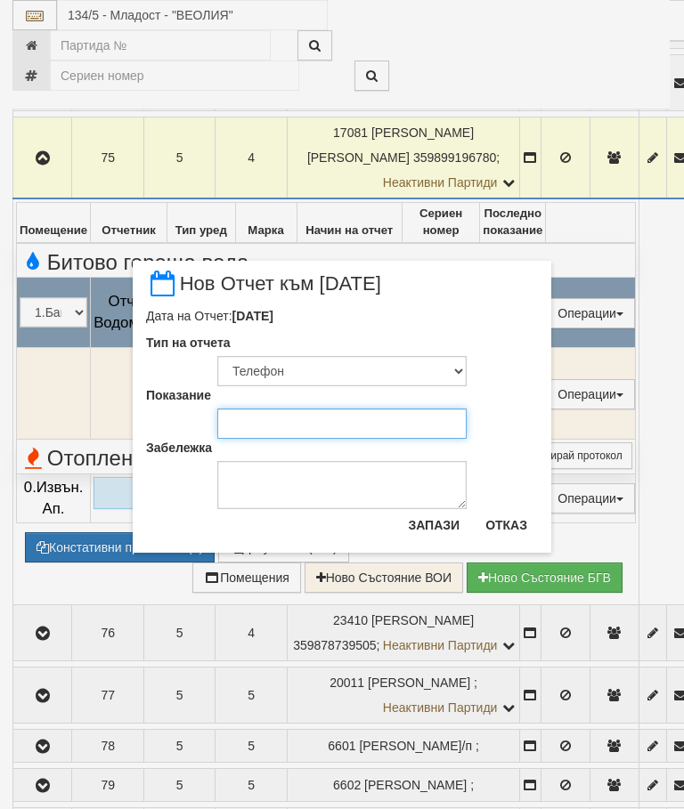
click at [274, 425] on input "Показание" at bounding box center [341, 424] width 249 height 30
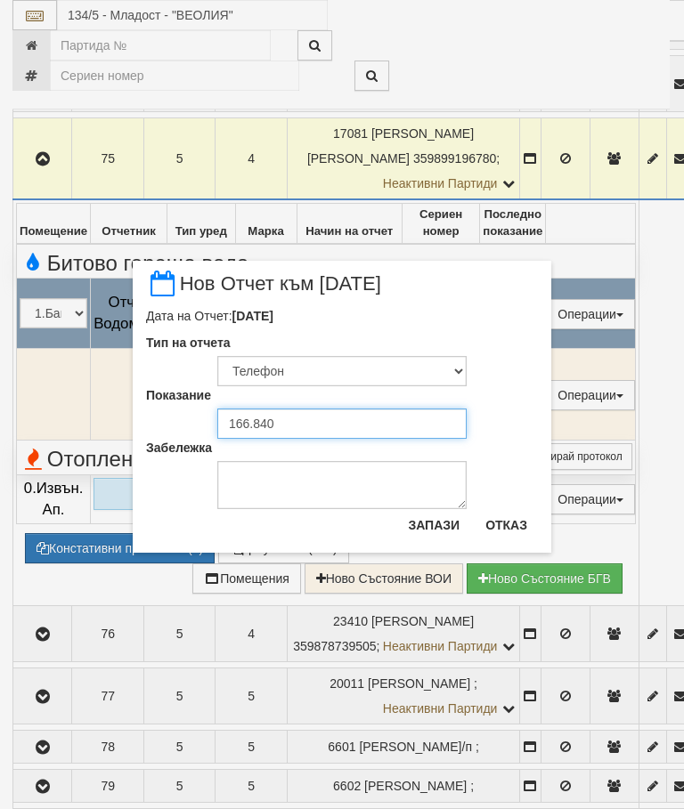
type input "166.840"
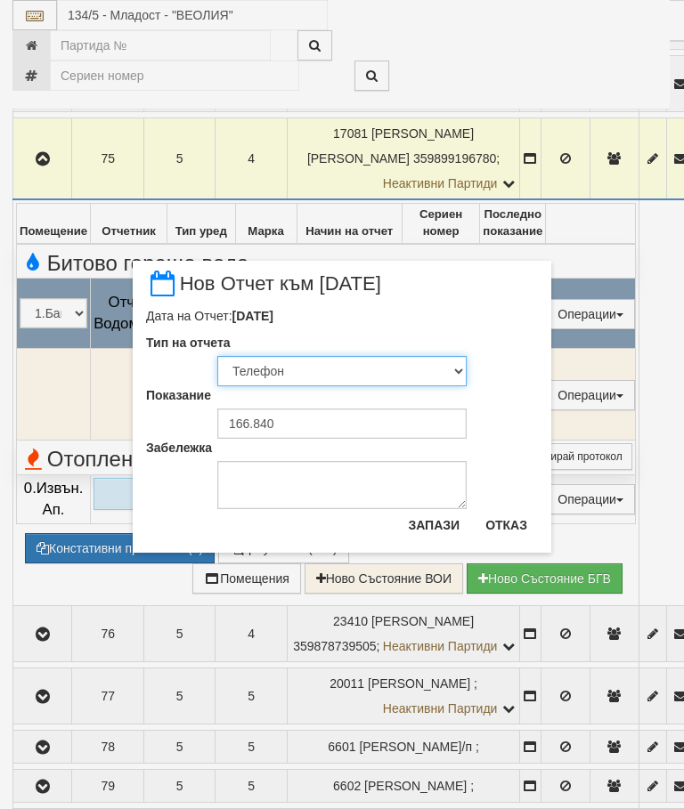
click at [288, 370] on select "Визуален Телефон Бележка Неосигурен достъп Самоотчет Служебно Дистанционен" at bounding box center [341, 371] width 249 height 30
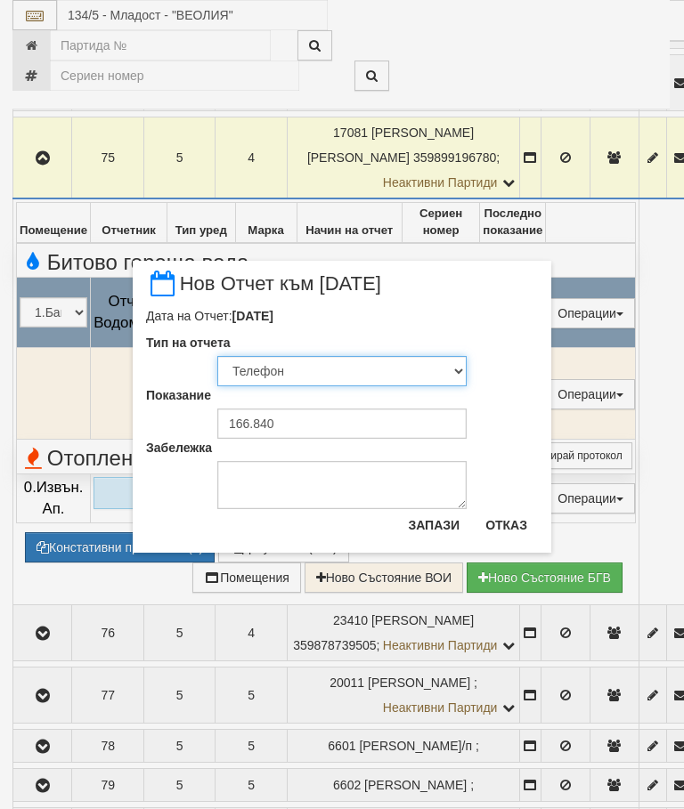
select select "89c75930-9bfd-e511-80be-8d5a1dced85a"
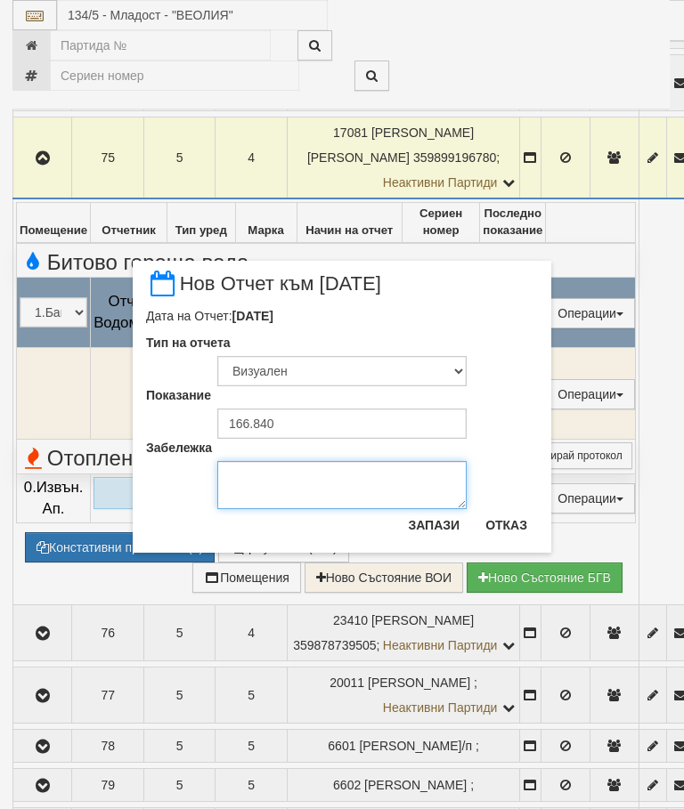
click at [276, 487] on textarea "Забележка" at bounding box center [341, 485] width 249 height 48
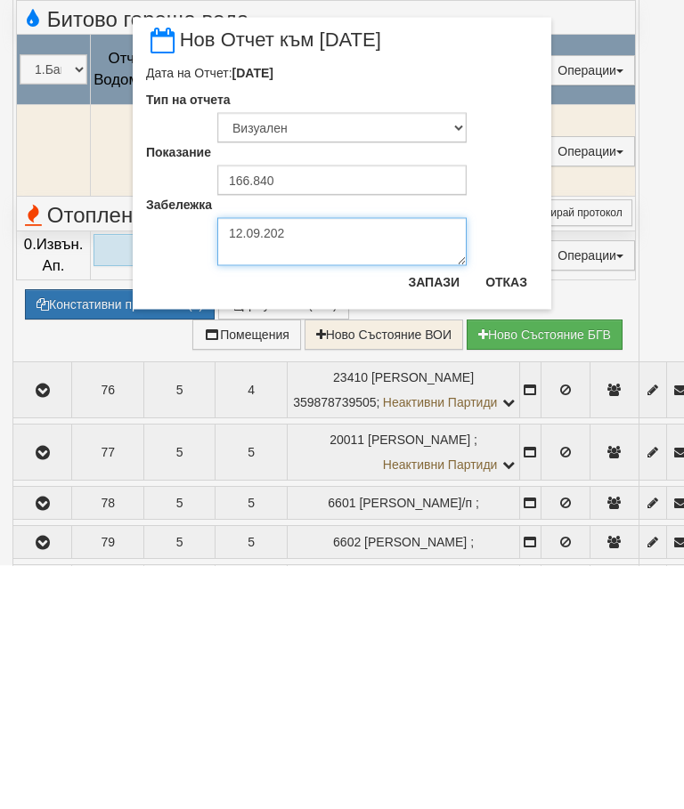
type textarea "[DATE]"
click at [441, 511] on button "Запази" at bounding box center [433, 525] width 73 height 28
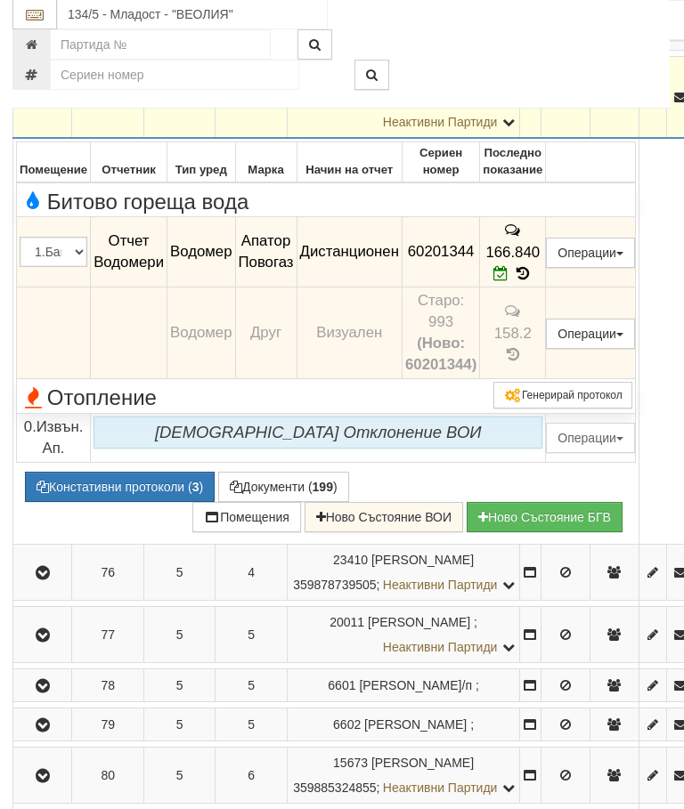
scroll to position [2844, 1]
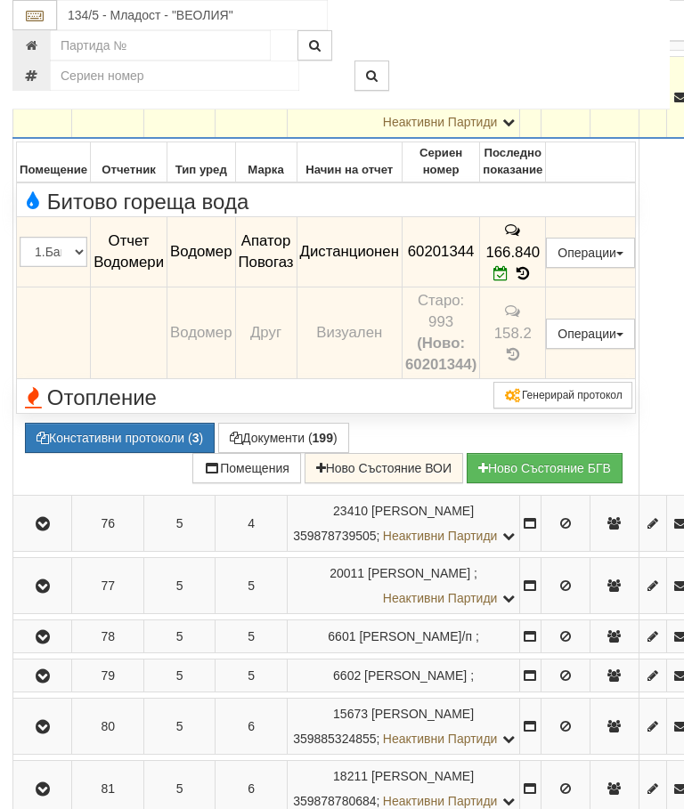
click at [39, 104] on icon "button" at bounding box center [42, 98] width 21 height 12
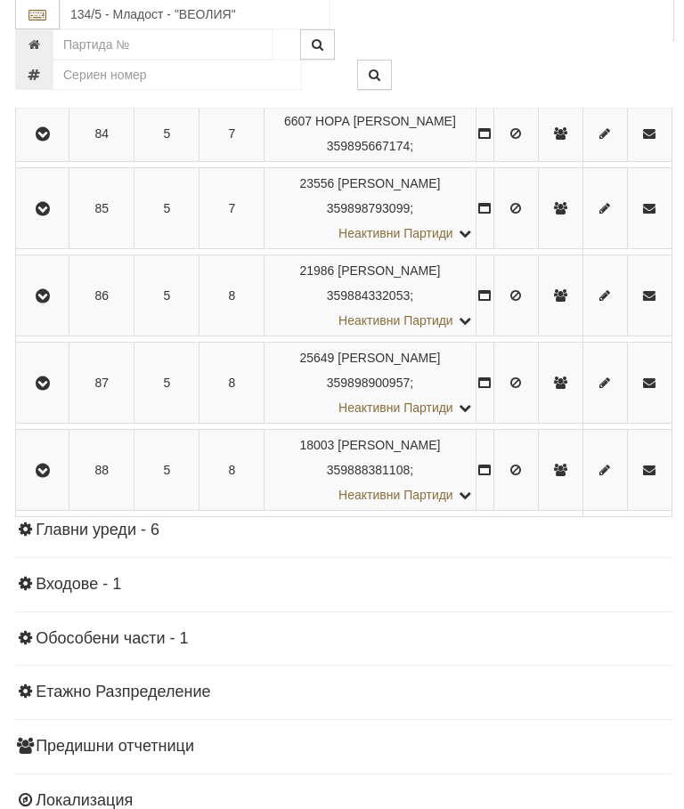
scroll to position [3578, 0]
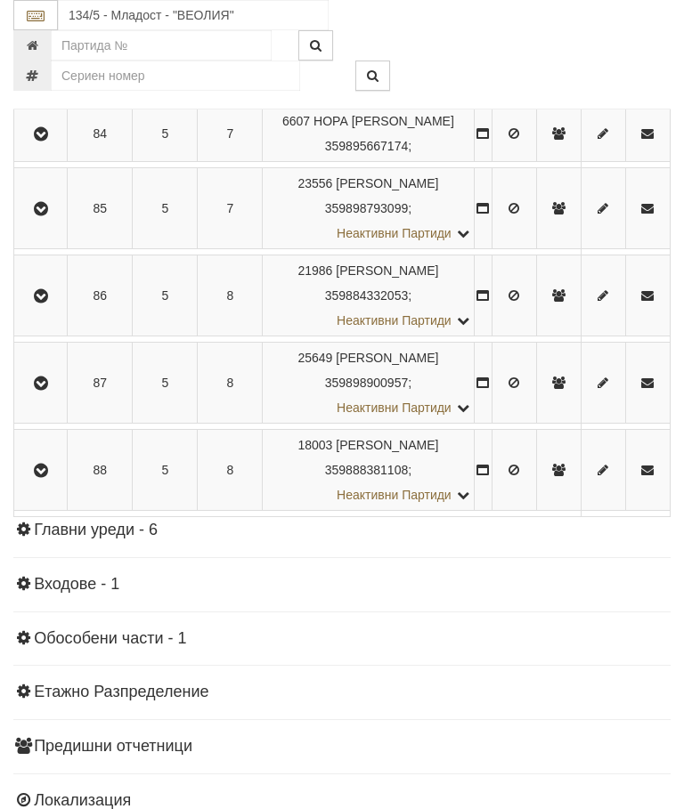
click at [41, 222] on button "button" at bounding box center [40, 208] width 47 height 27
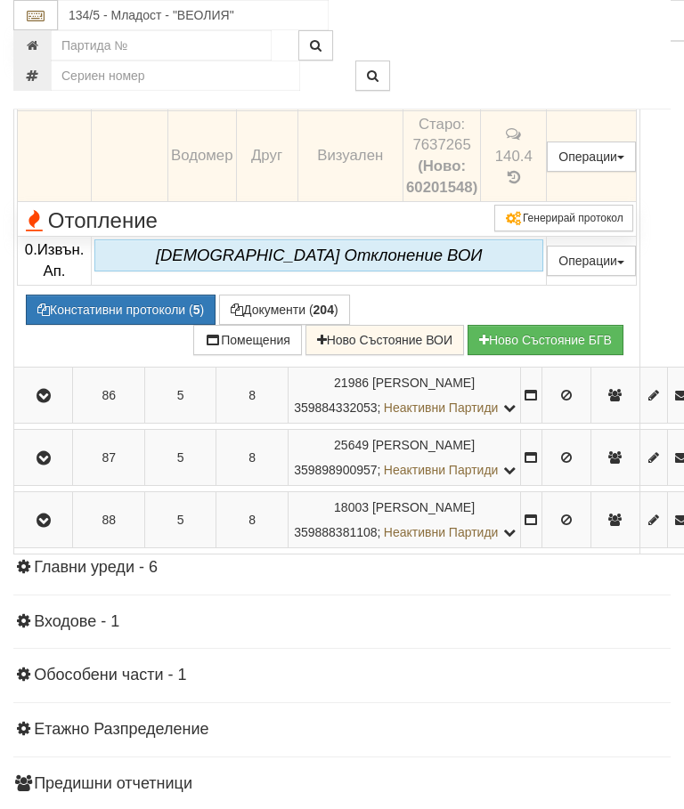
click at [532, 104] on icon at bounding box center [523, 96] width 20 height 15
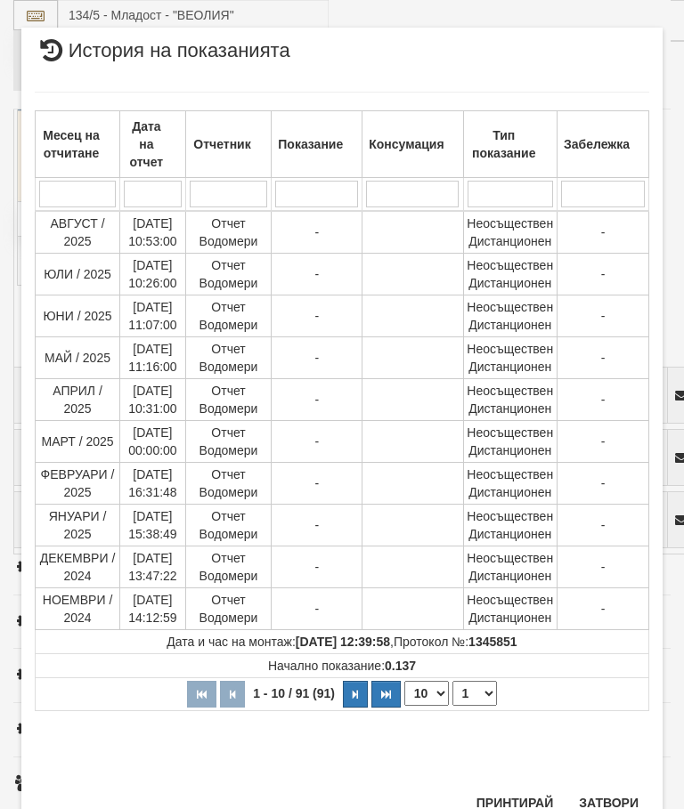
scroll to position [209, 0]
click at [482, 700] on select "1 2 3 4 5 6 7 8 9 10" at bounding box center [474, 694] width 45 height 25
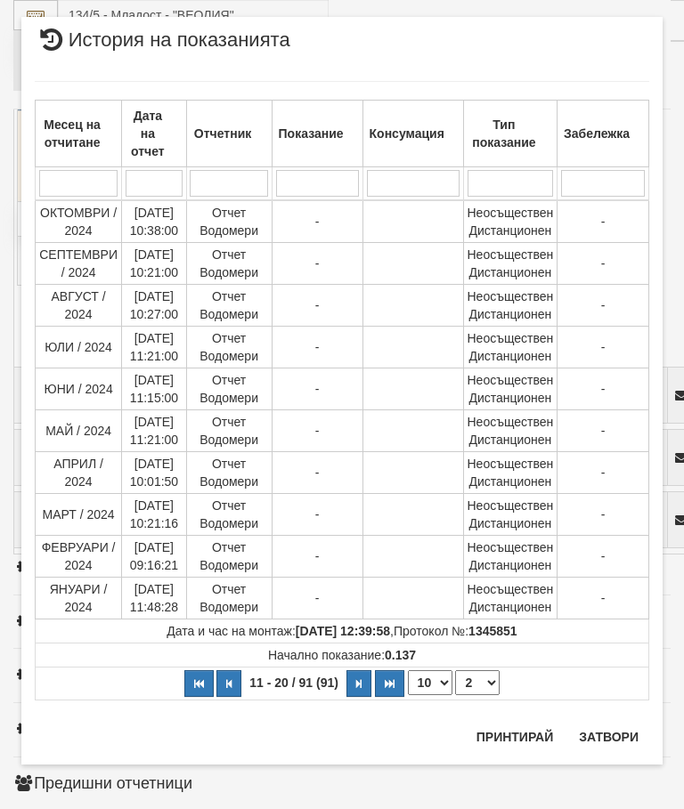
scroll to position [0, 0]
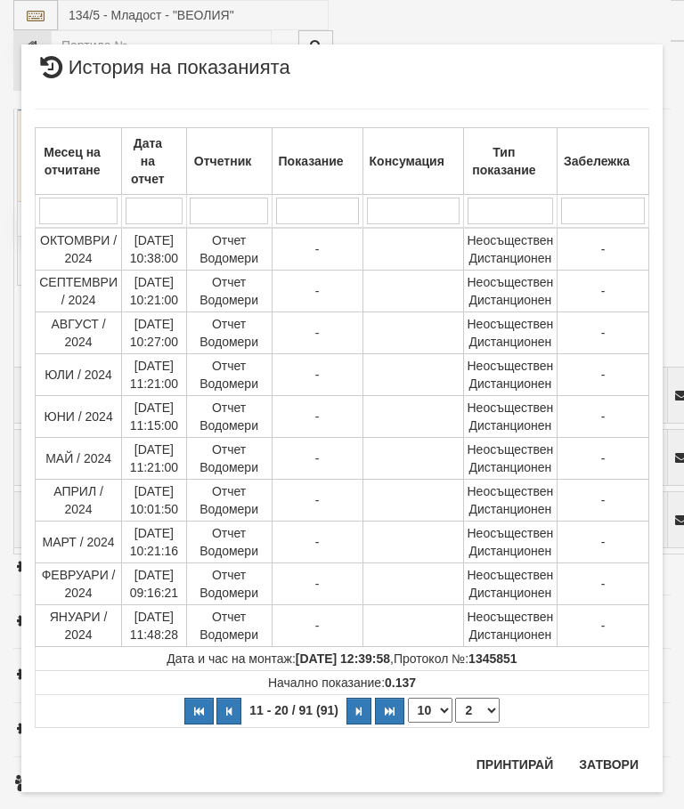
click at [483, 717] on select "1 2 3 4 5 6 7 8 9 10" at bounding box center [477, 710] width 45 height 25
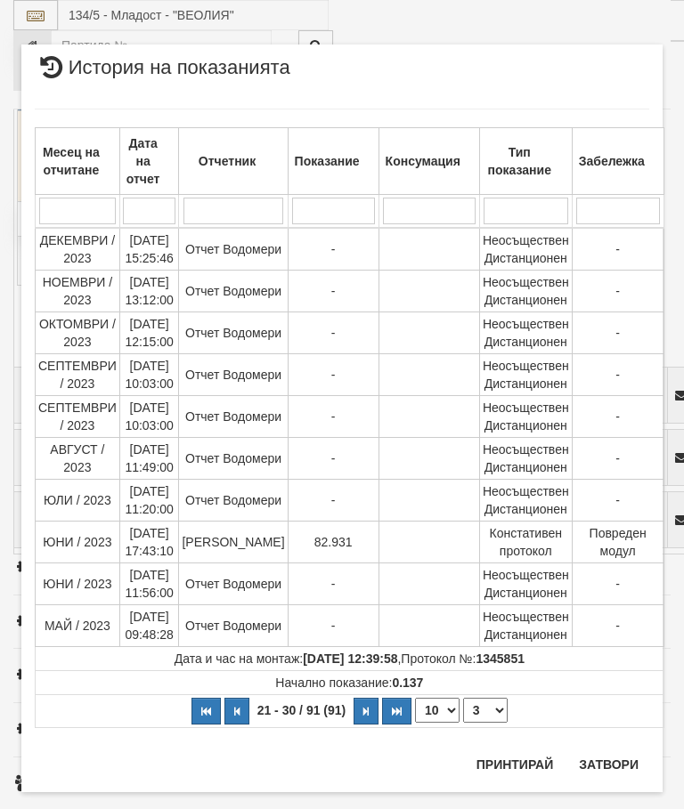
click at [487, 705] on select "1 2 3 4 5 6 7 8 9 10" at bounding box center [485, 710] width 45 height 25
select select "4"
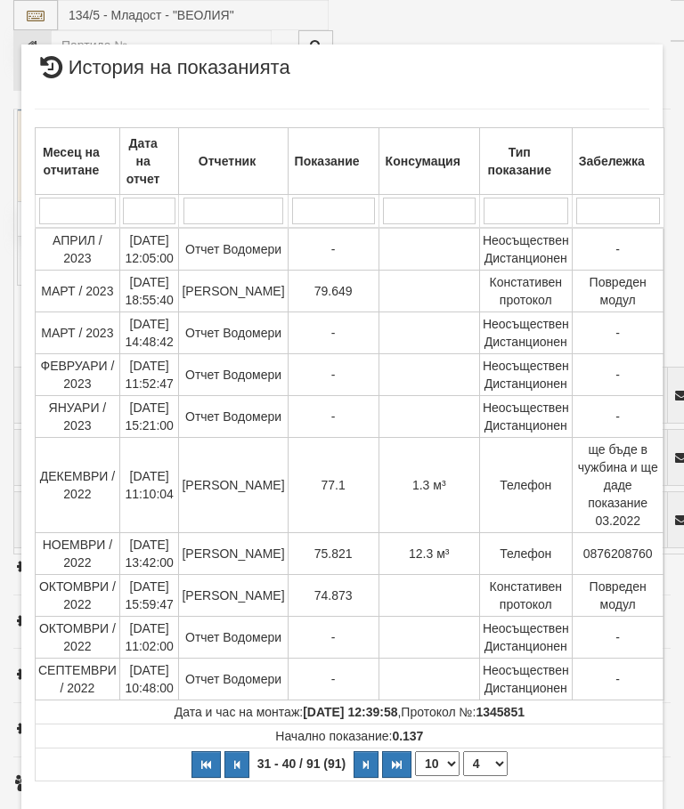
click at [595, 808] on button "Затвори" at bounding box center [608, 818] width 81 height 28
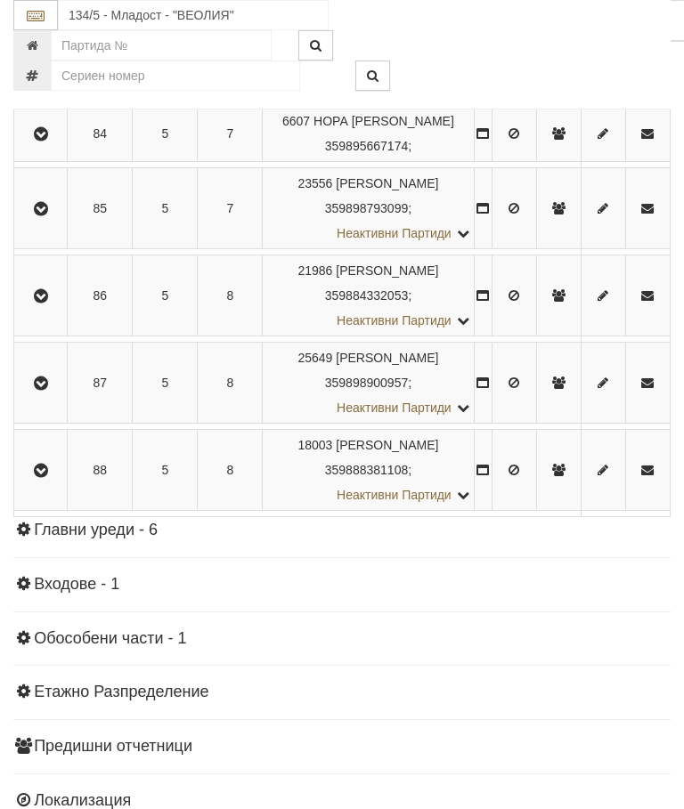
scroll to position [3559, 0]
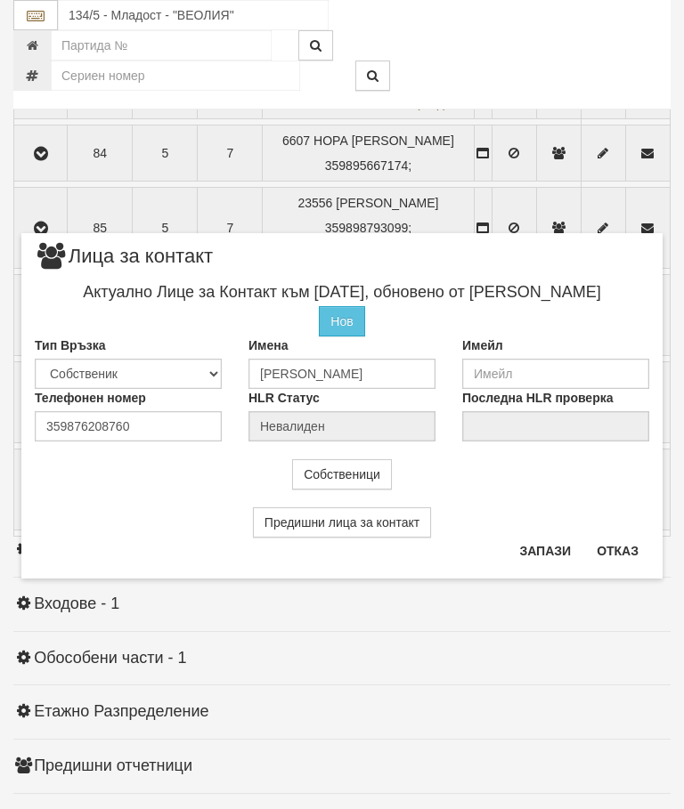
click at [607, 555] on button "Отказ" at bounding box center [617, 551] width 63 height 28
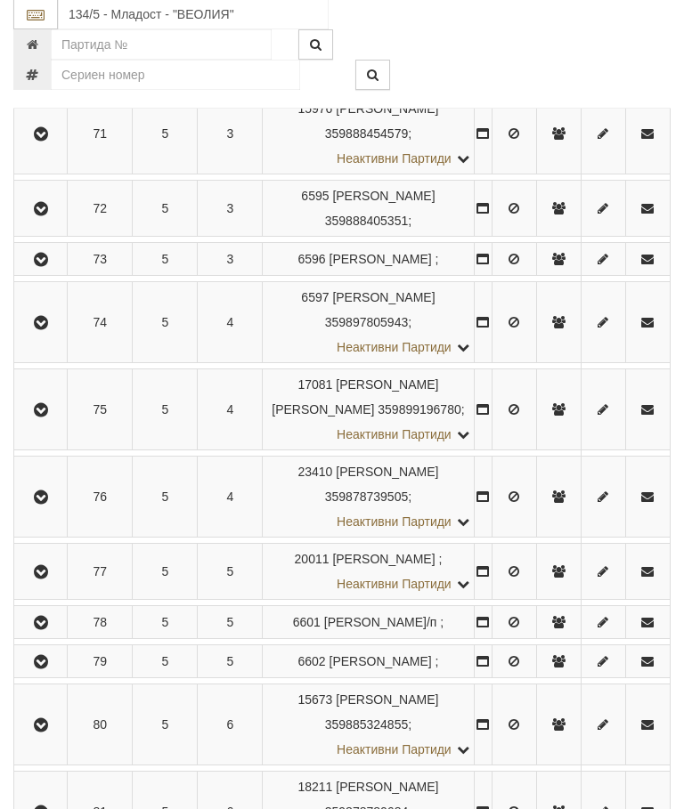
scroll to position [2665, 0]
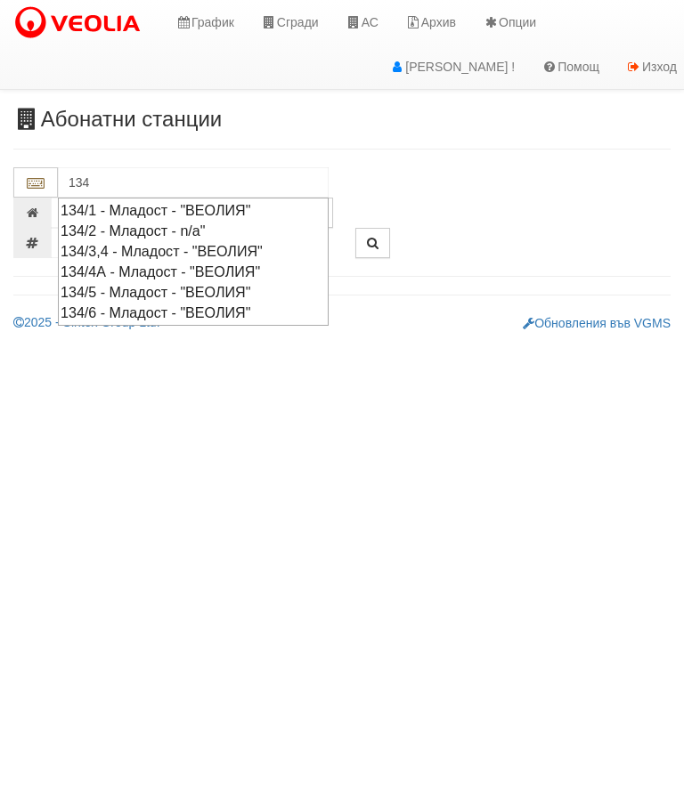
click at [229, 310] on div "134/6 - Младост - "ВЕОЛИЯ"" at bounding box center [193, 313] width 265 height 20
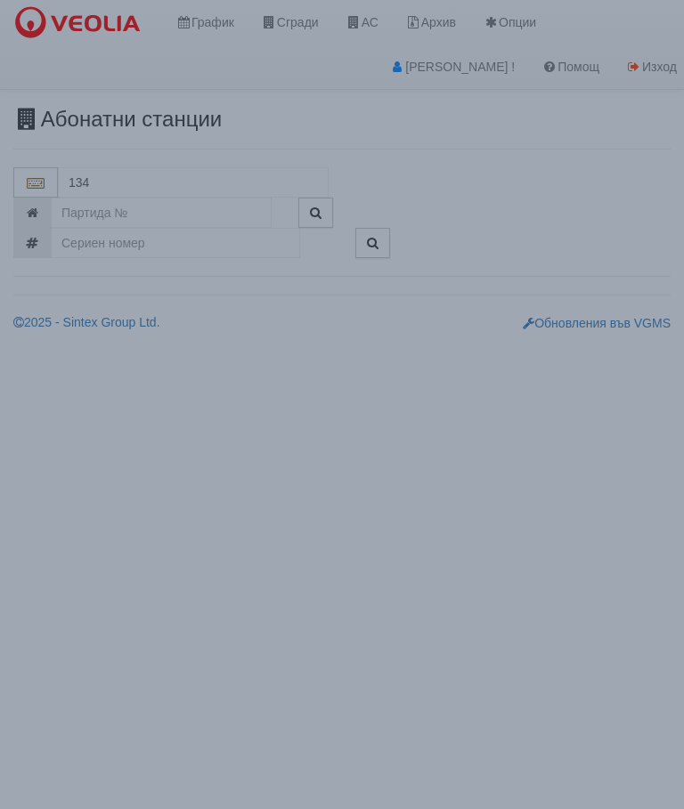
type input "134/6 - Младост - "ВЕОЛИЯ""
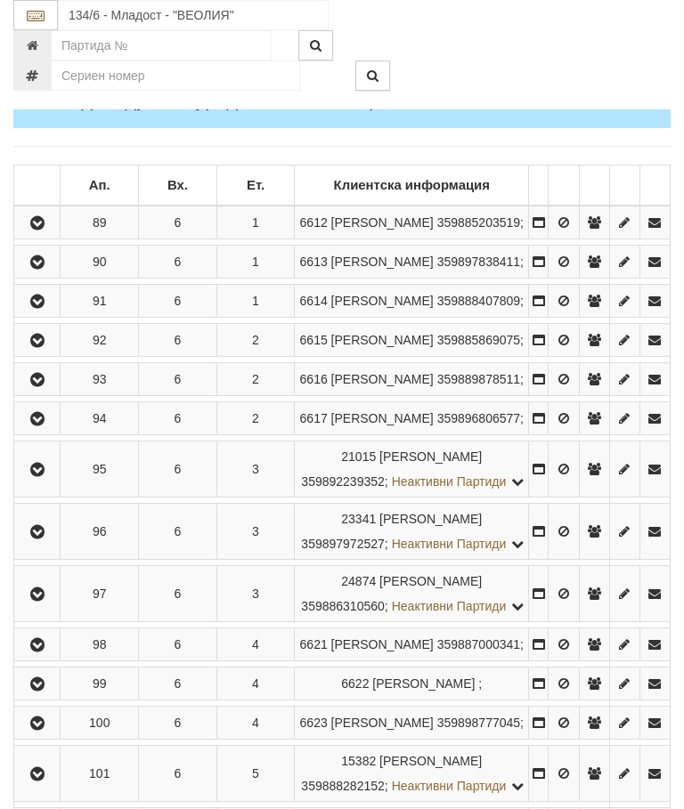
scroll to position [443, 0]
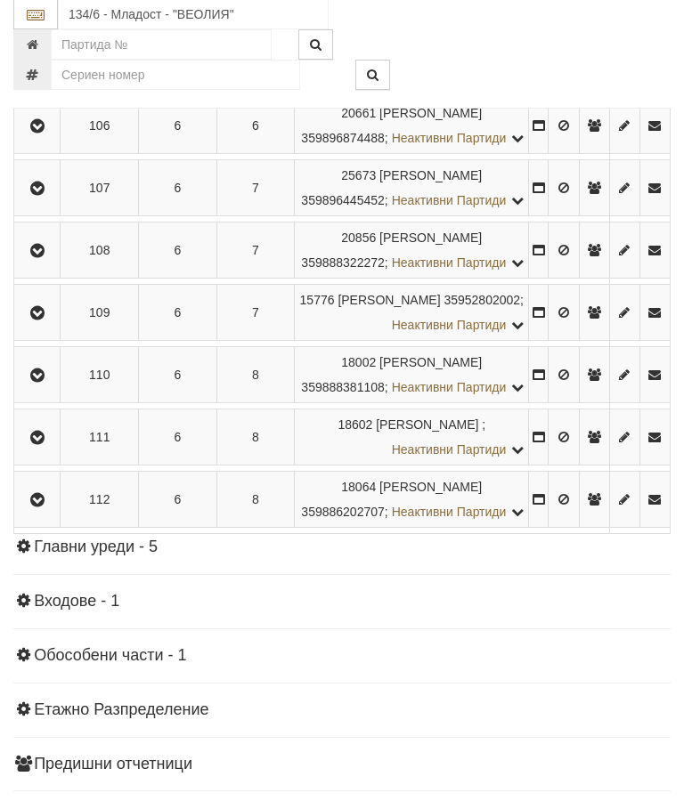
click at [38, 134] on icon "button" at bounding box center [37, 127] width 21 height 12
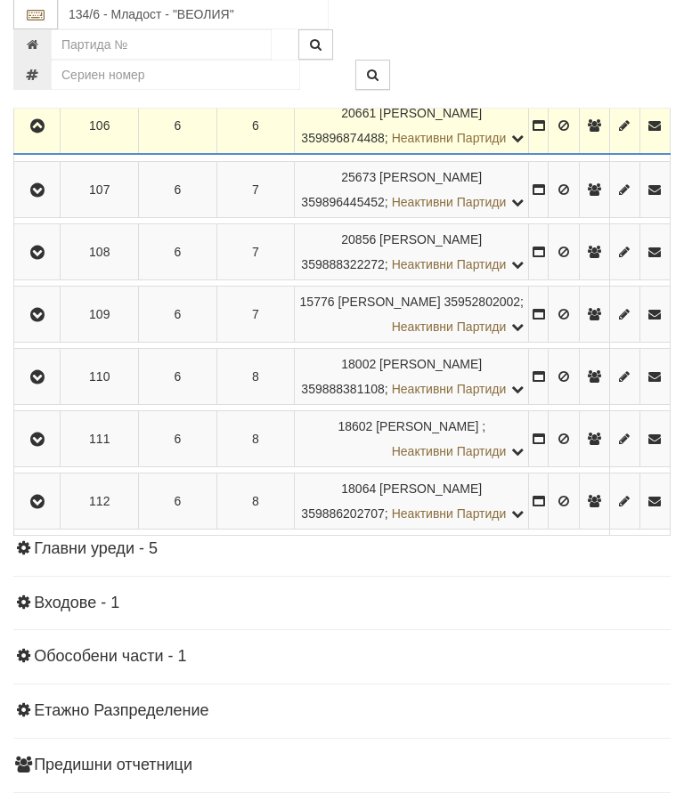
scroll to position [1286, 0]
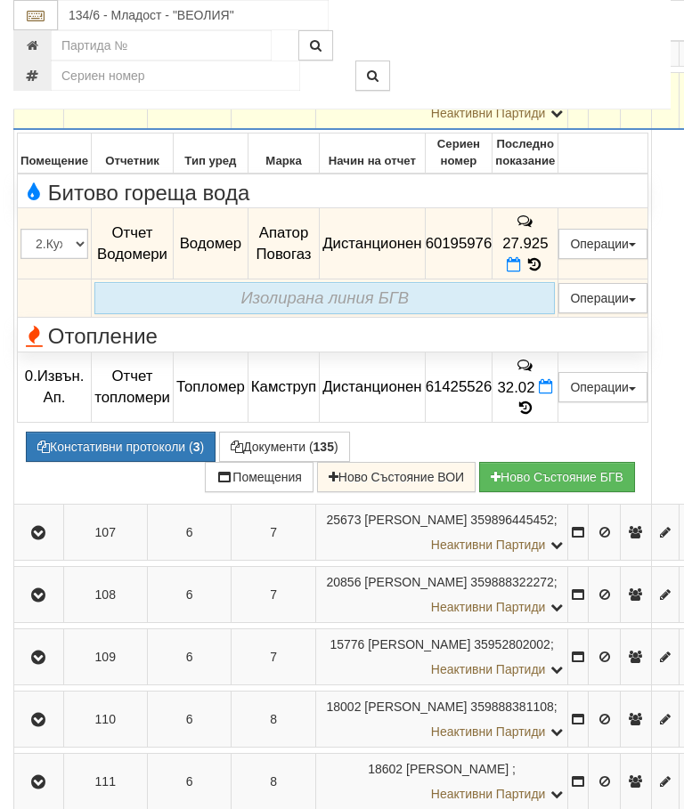
click at [271, 462] on button "Документи ( 135 )" at bounding box center [284, 447] width 131 height 30
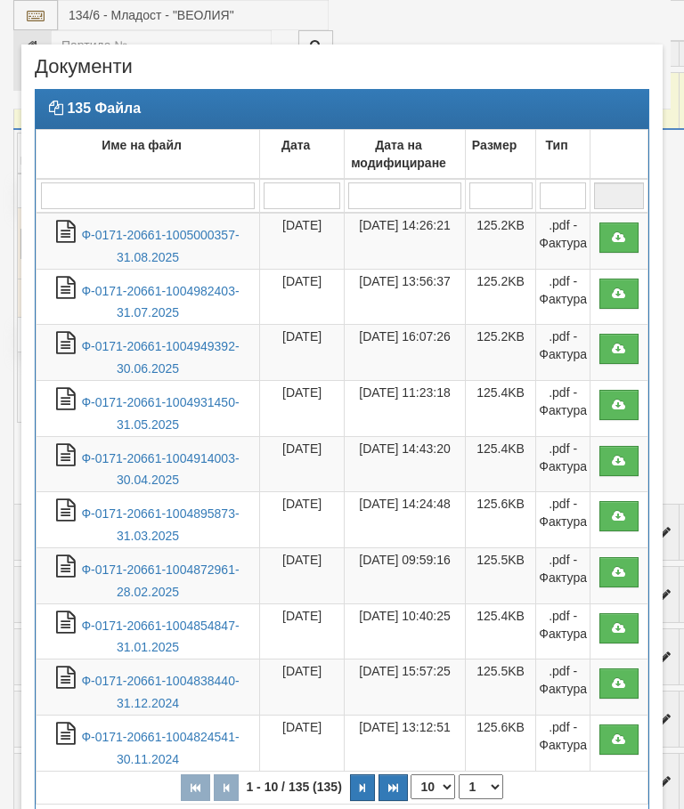
select select "10"
select select "1"
click at [203, 232] on link "Ф-0171-20661-1005000357-31.08.2025" at bounding box center [160, 246] width 158 height 36
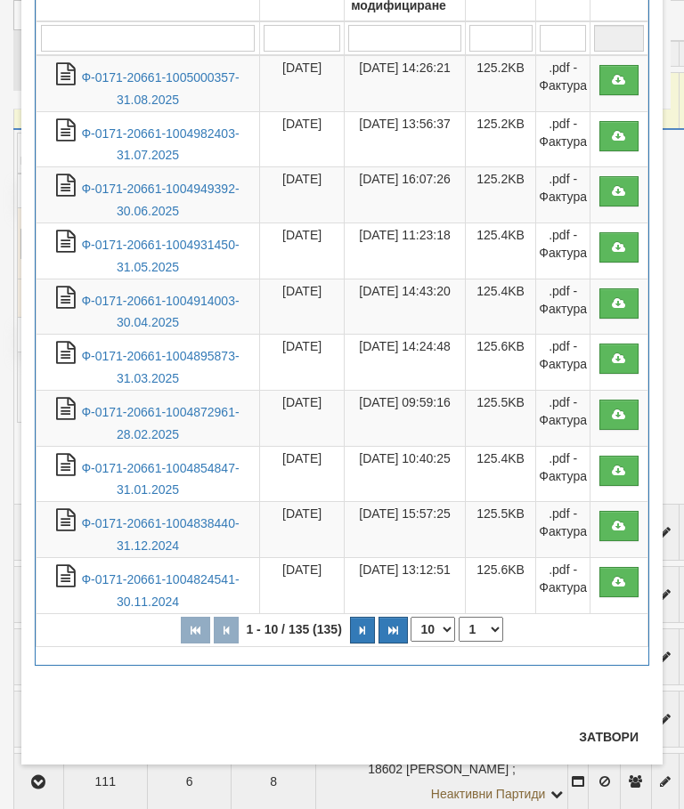
scroll to position [158, 0]
click at [609, 719] on div "× Документи 135 Файла Име на файл Дата Дата на модифициране Размер Тип 1 - 10 /…" at bounding box center [341, 326] width 641 height 878
click at [611, 740] on button "Затвори" at bounding box center [608, 737] width 81 height 28
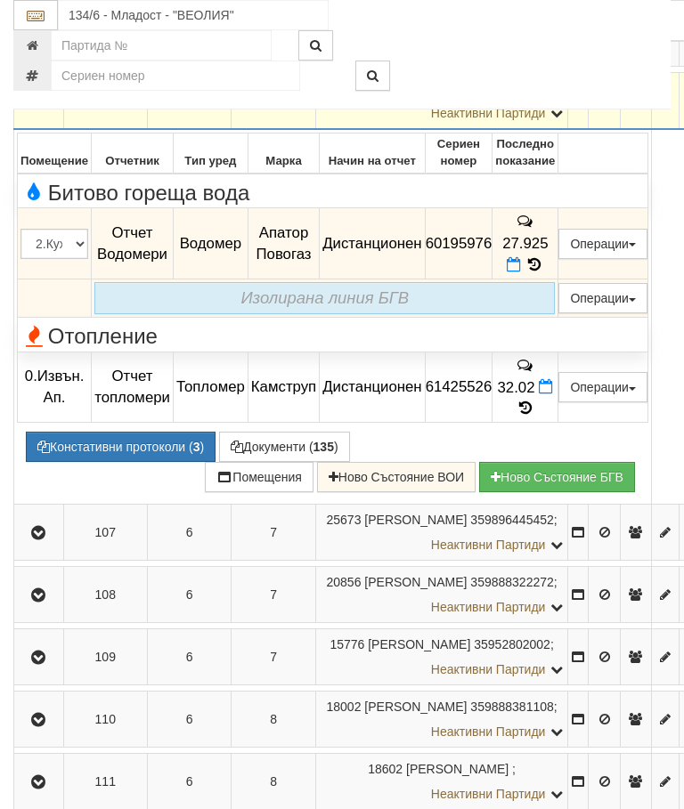
click at [521, 272] on icon at bounding box center [513, 264] width 14 height 15
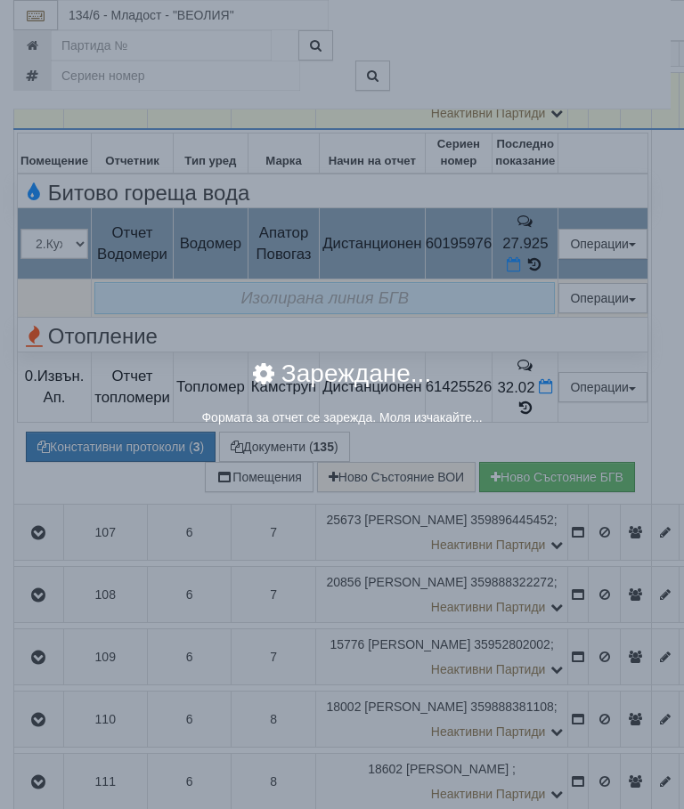
select select "8ac75930-9bfd-e511-80be-8d5a1dced85a"
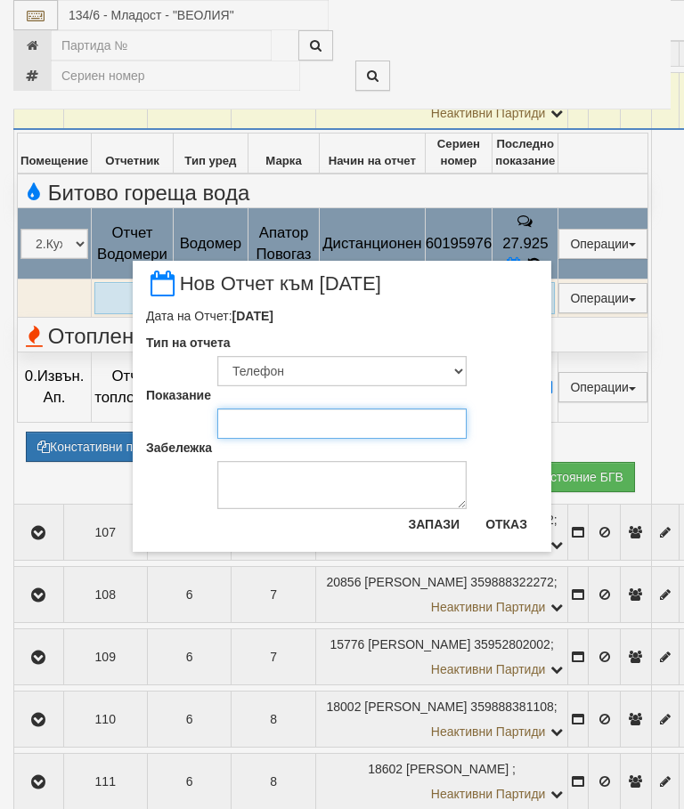
click at [267, 421] on input "Показание" at bounding box center [341, 424] width 249 height 30
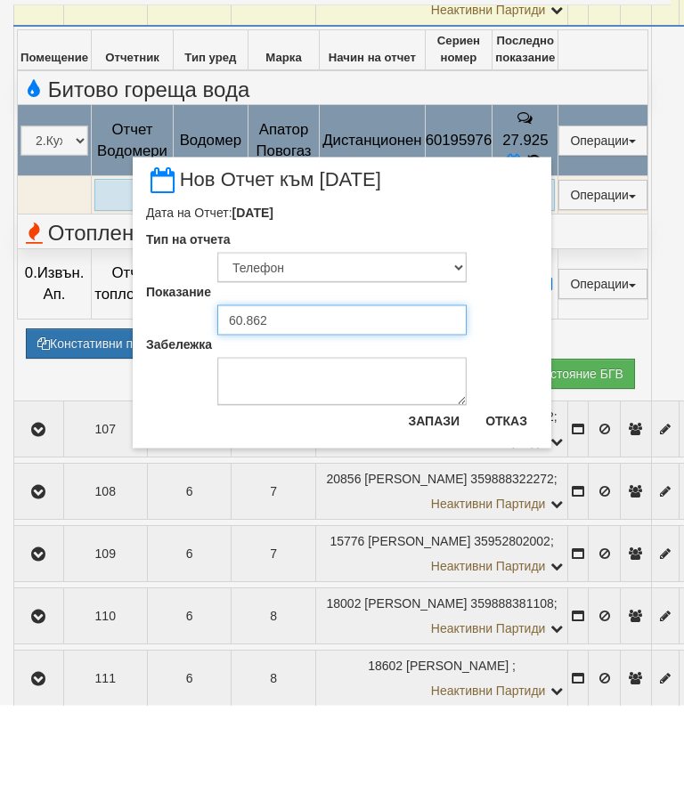
type input "60.862"
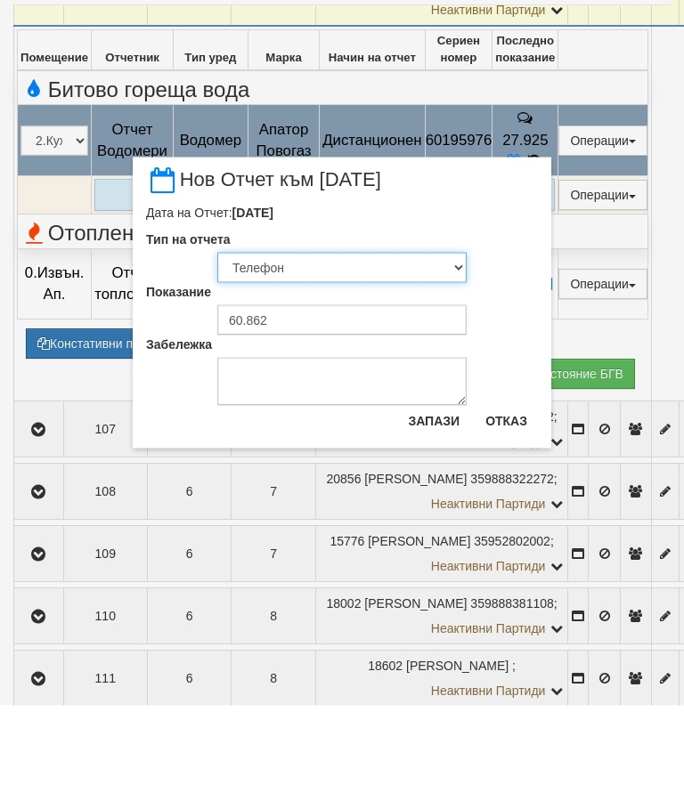
click at [285, 356] on select "Визуален Телефон Бележка Неосигурен достъп Самоотчет Служебно Дистанционен" at bounding box center [341, 371] width 249 height 30
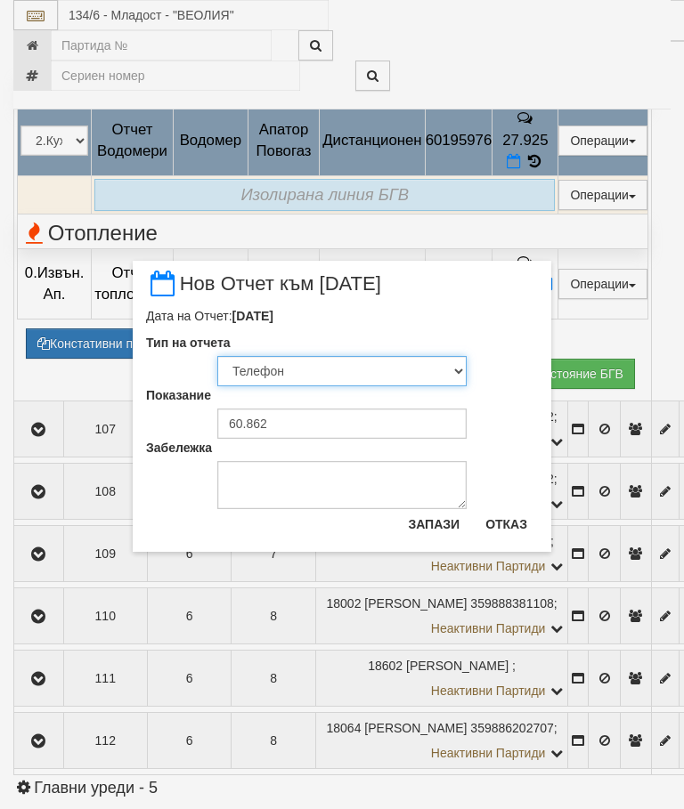
select select "89c75930-9bfd-e511-80be-8d5a1dced85a"
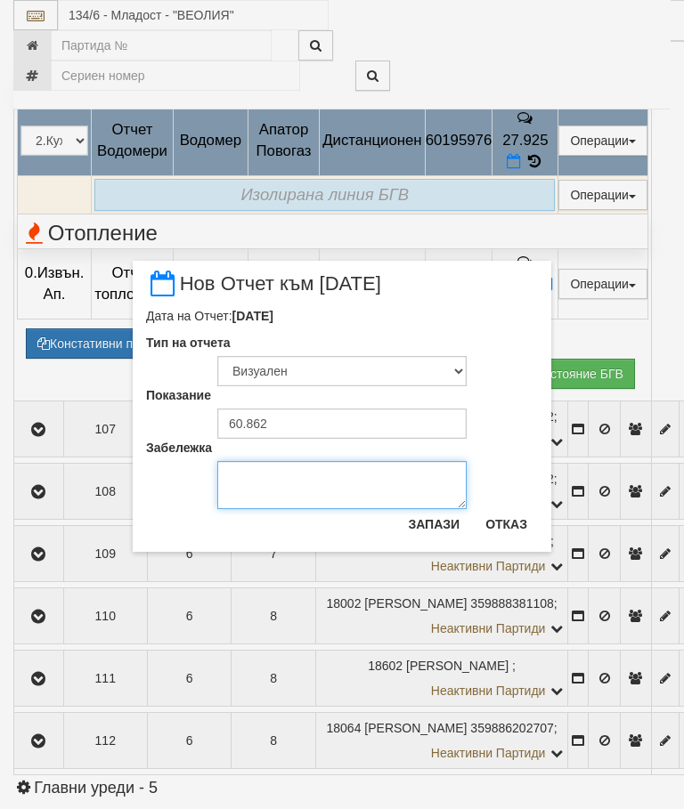
click at [271, 490] on textarea "Забележка" at bounding box center [341, 485] width 249 height 48
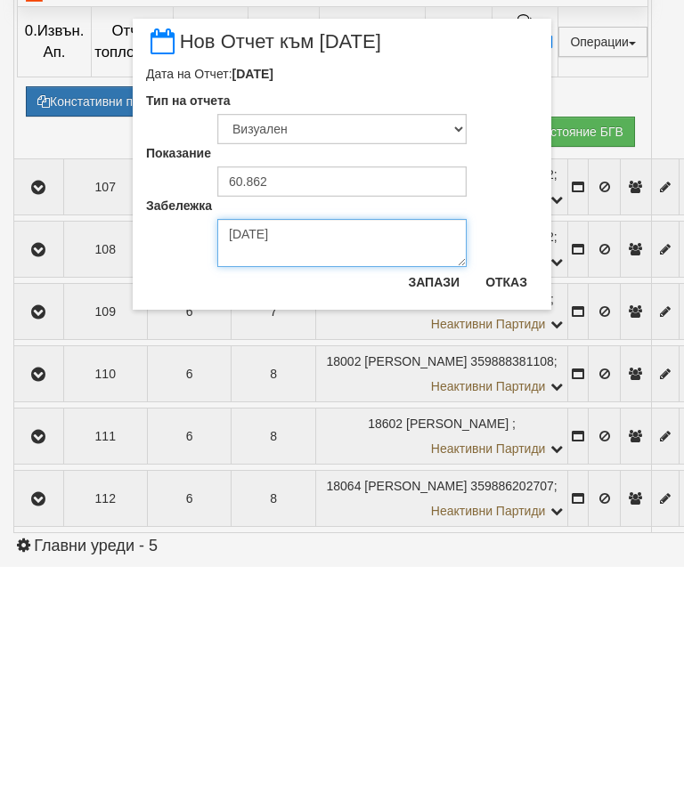
type textarea "[DATE]"
click at [437, 510] on button "Запази" at bounding box center [433, 524] width 73 height 28
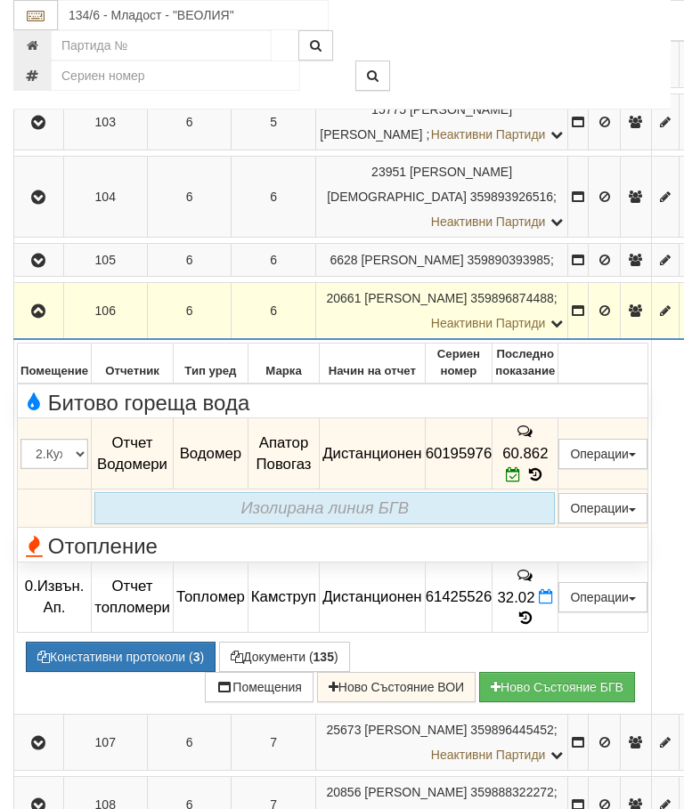
scroll to position [950, 0]
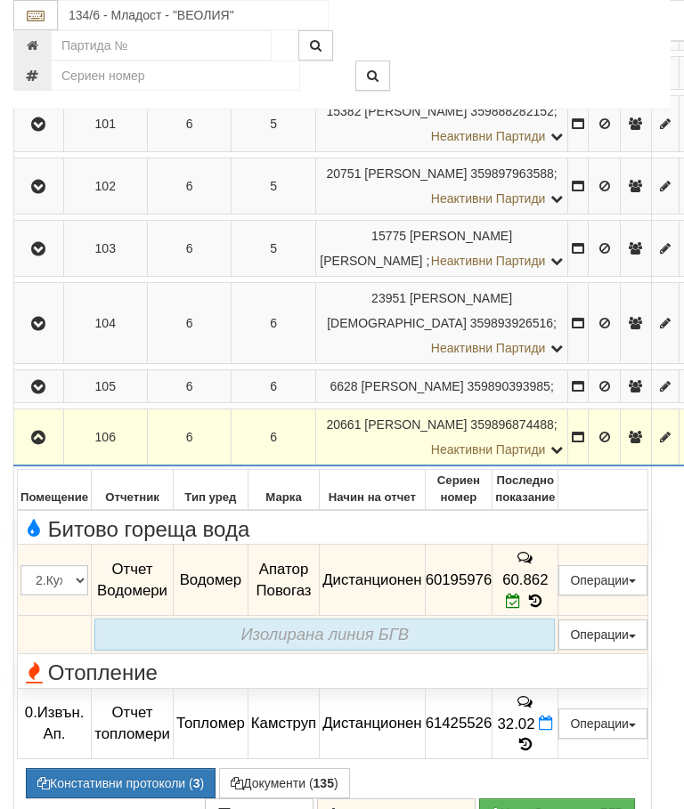
click at [36, 450] on button "button" at bounding box center [39, 437] width 44 height 27
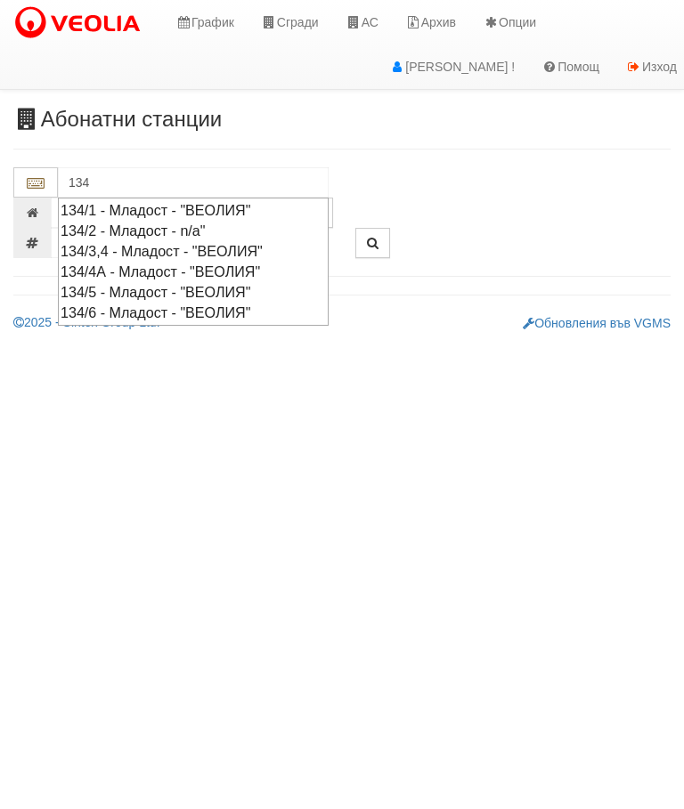
click at [191, 282] on div "134/5 - Младост - "ВЕОЛИЯ"" at bounding box center [193, 292] width 265 height 20
type input "134/5 - Младост - "ВЕОЛИЯ""
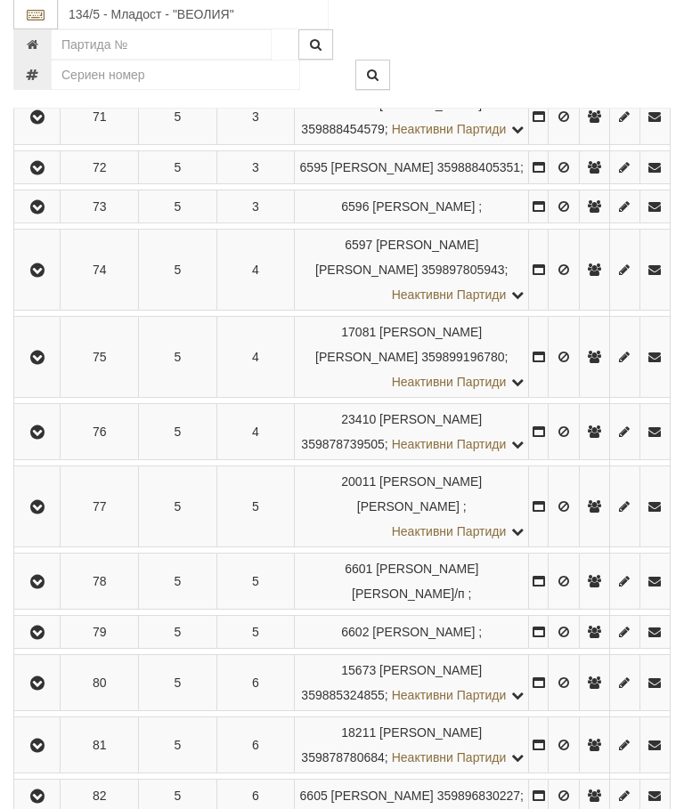
scroll to position [760, 0]
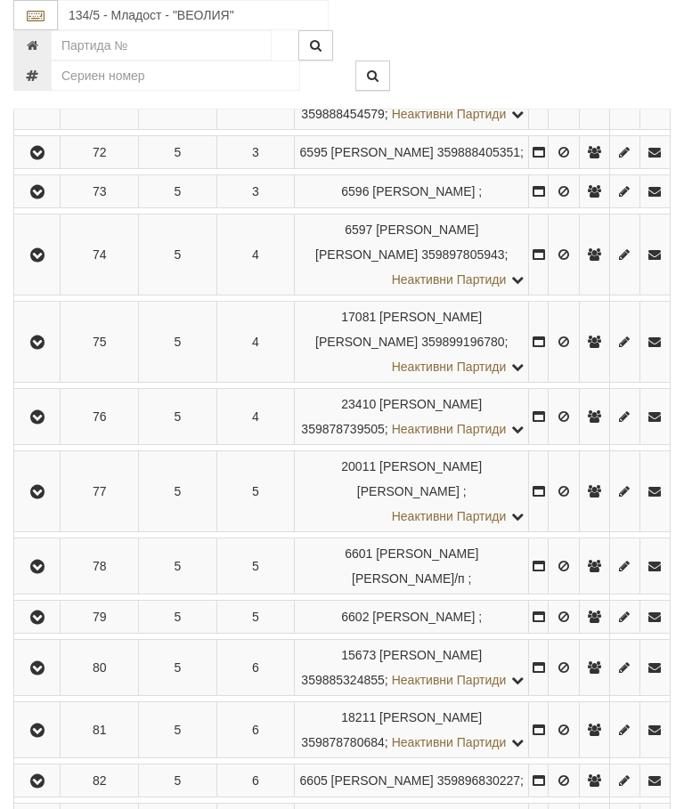
click at [43, 349] on icon "button" at bounding box center [37, 342] width 21 height 12
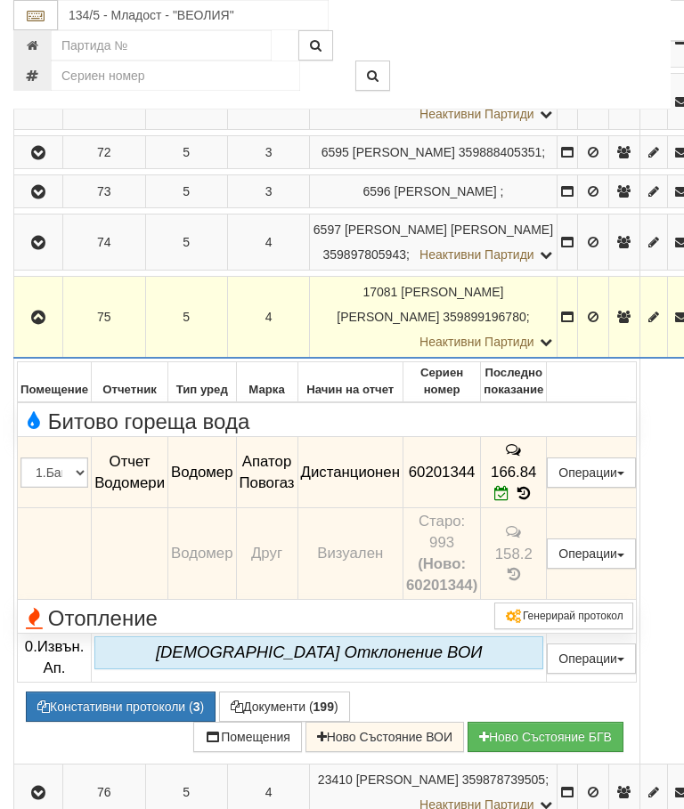
click at [547, 508] on td "166.84" at bounding box center [514, 472] width 66 height 71
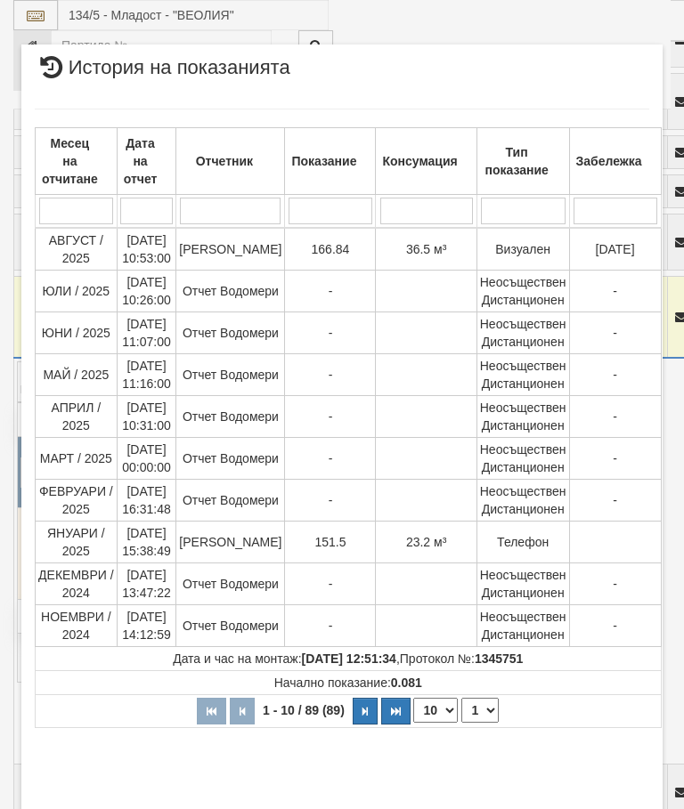
select select "10"
select select "1"
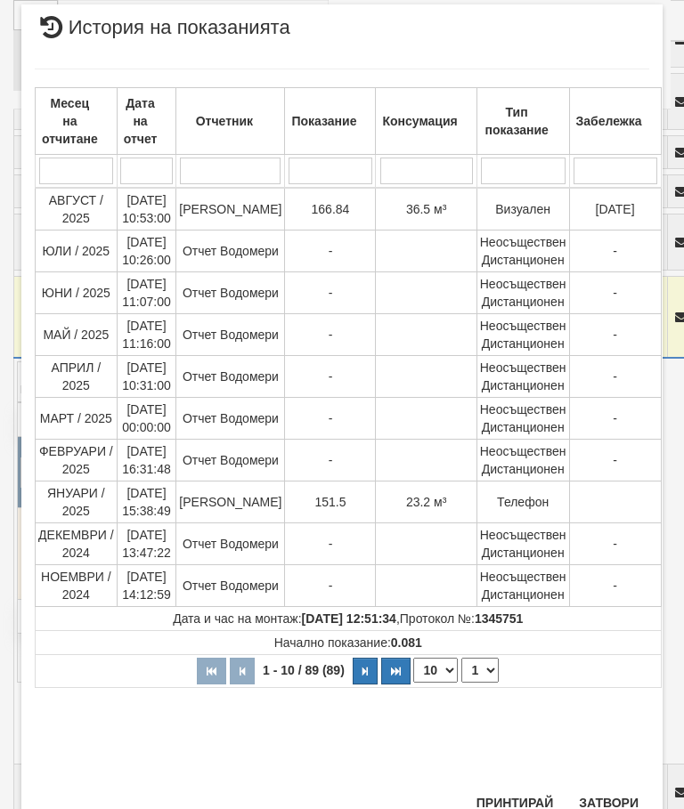
scroll to position [836, 0]
click at [612, 793] on button "Затвори" at bounding box center [608, 803] width 81 height 28
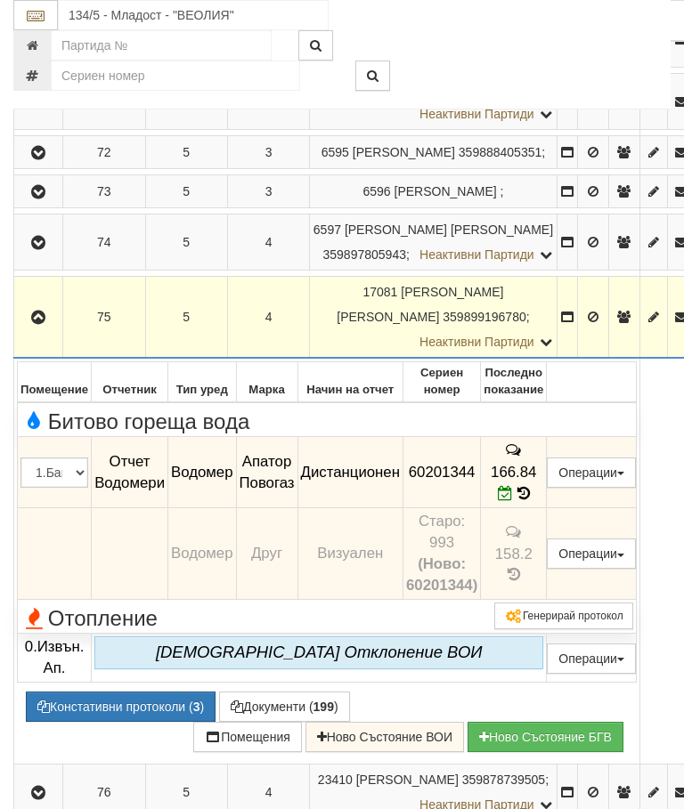
click at [46, 324] on icon "button" at bounding box center [38, 318] width 21 height 12
